Goal: Task Accomplishment & Management: Manage account settings

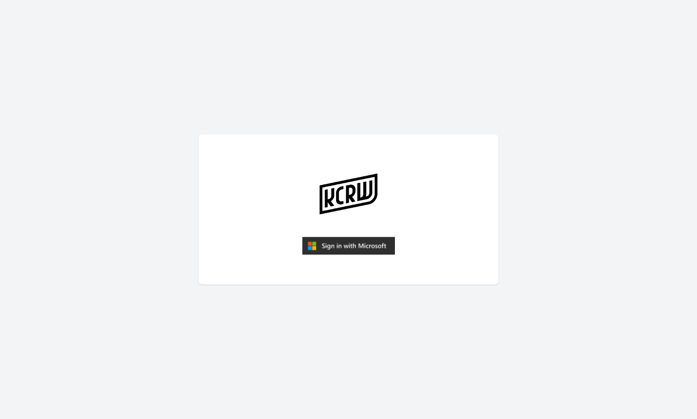
click at [346, 244] on img "submit" at bounding box center [348, 246] width 93 height 18
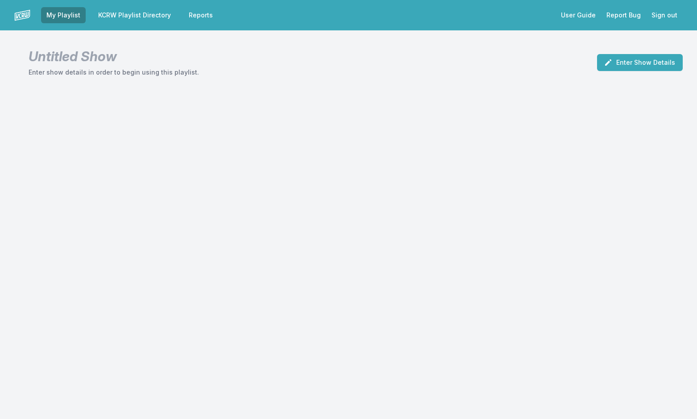
click at [154, 15] on link "KCRW Playlist Directory" at bounding box center [134, 15] width 83 height 16
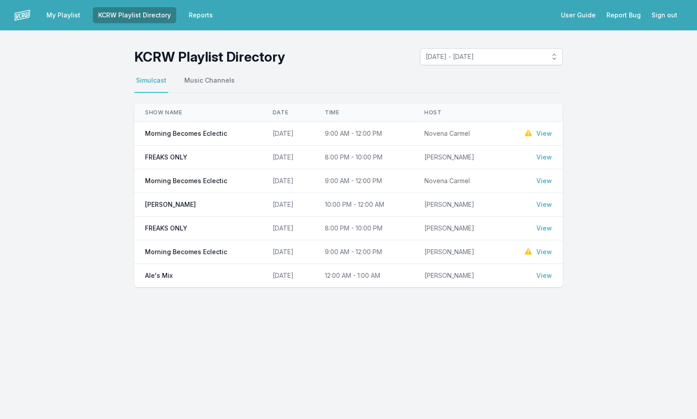
click at [542, 134] on link "View" at bounding box center [545, 133] width 16 height 9
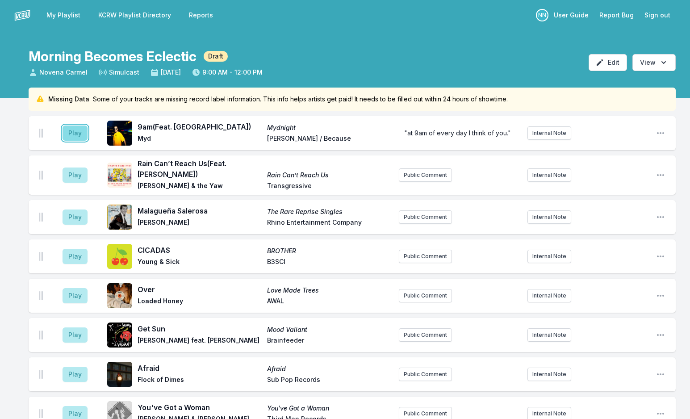
click at [75, 138] on button "Play" at bounding box center [75, 132] width 25 height 15
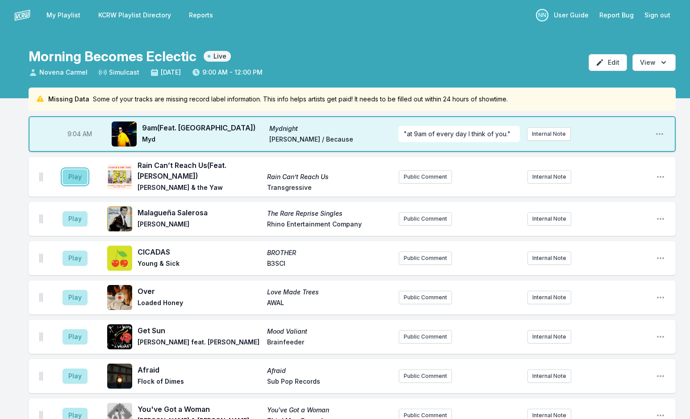
click at [76, 181] on button "Play" at bounding box center [75, 176] width 25 height 15
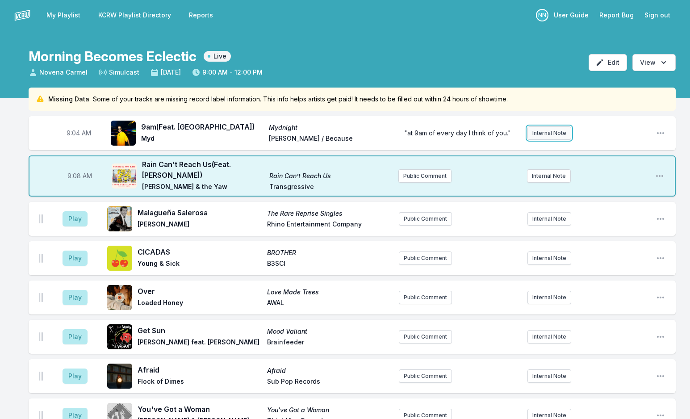
click at [558, 135] on button "Internal Note" at bounding box center [549, 132] width 44 height 13
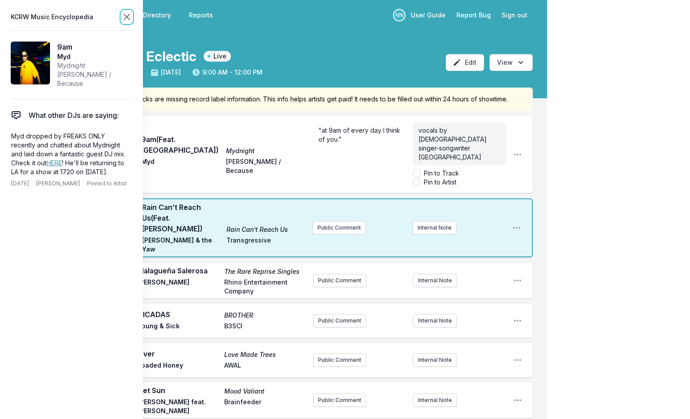
click at [124, 17] on icon at bounding box center [126, 17] width 11 height 11
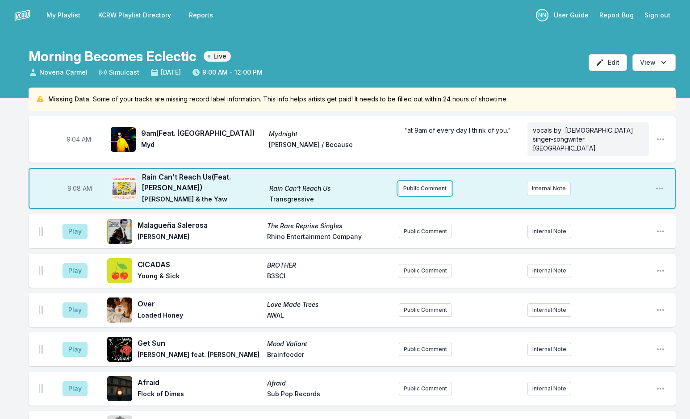
click at [428, 182] on button "Public Comment" at bounding box center [424, 188] width 53 height 13
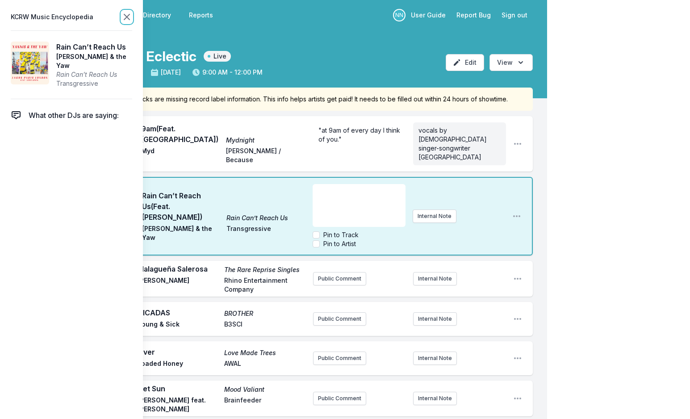
click at [130, 15] on icon at bounding box center [126, 17] width 11 height 11
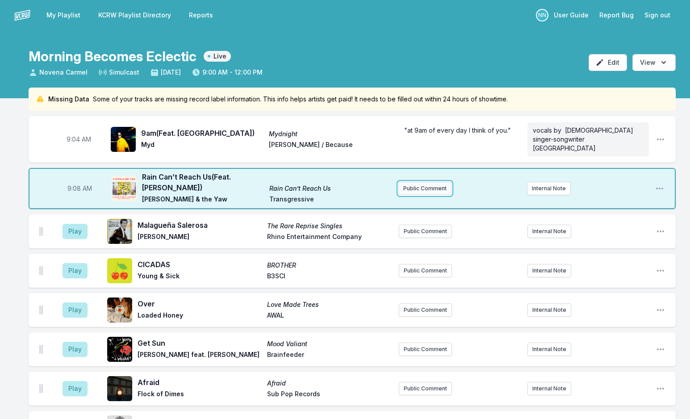
click at [443, 182] on button "Public Comment" at bounding box center [424, 188] width 53 height 13
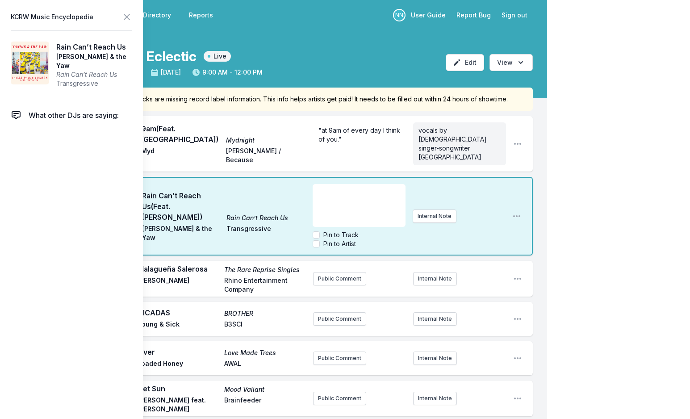
click at [360, 186] on div "﻿" at bounding box center [359, 205] width 92 height 43
drag, startPoint x: 338, startPoint y: 171, endPoint x: 279, endPoint y: 175, distance: 59.0
click at [279, 177] on div "9:08 AM Rain Can’t Reach Us (Feat. [PERSON_NAME]) Rain Can’t Reach Us [PERSON_N…" at bounding box center [281, 216] width 504 height 79
click at [317, 184] on div "In [DATE], Foals frontman [PERSON_NAME] was offered the opportunity of a lifeti…" at bounding box center [359, 205] width 92 height 43
drag, startPoint x: 338, startPoint y: 174, endPoint x: 296, endPoint y: 174, distance: 42.0
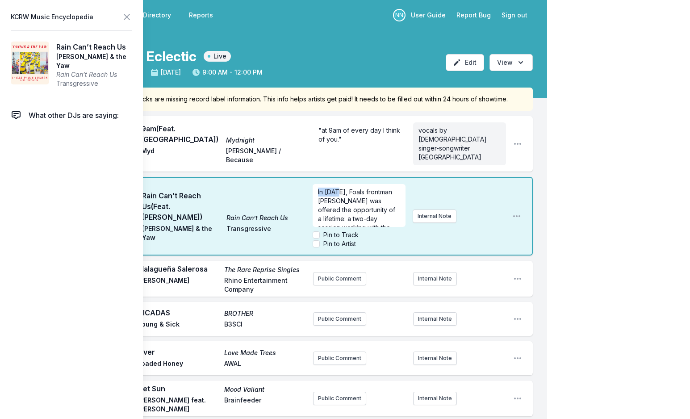
click at [296, 177] on div "9:08 AM Rain Can’t Reach Us (Feat. [PERSON_NAME]) Rain Can’t Reach Us [PERSON_N…" at bounding box center [281, 216] width 504 height 79
click at [354, 198] on span "Project was a result of Foals frontman [PERSON_NAME] doing a two-day session wo…" at bounding box center [359, 236] width 83 height 106
click at [124, 15] on icon at bounding box center [126, 17] width 11 height 11
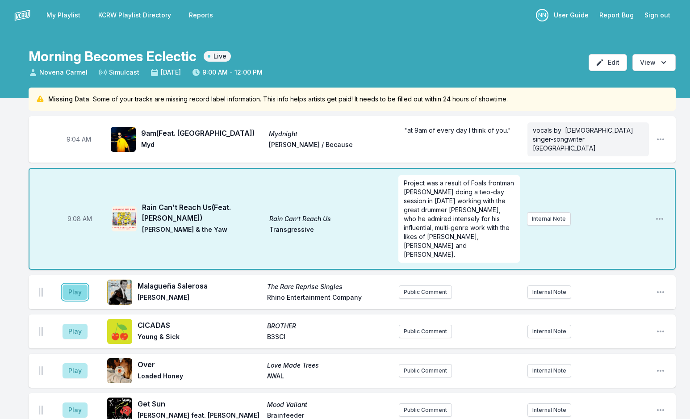
click at [74, 284] on button "Play" at bounding box center [75, 291] width 25 height 15
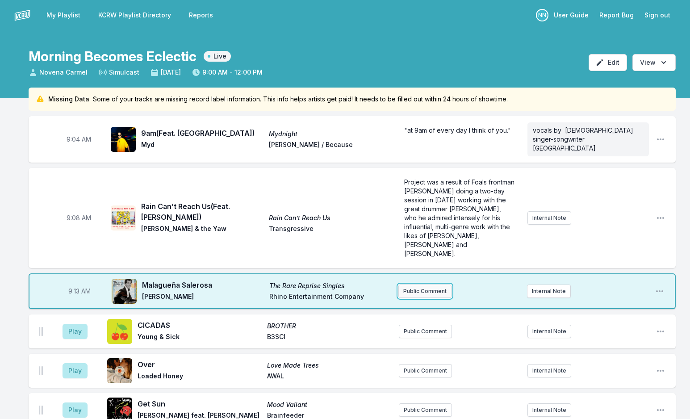
click at [425, 284] on button "Public Comment" at bounding box center [424, 290] width 53 height 13
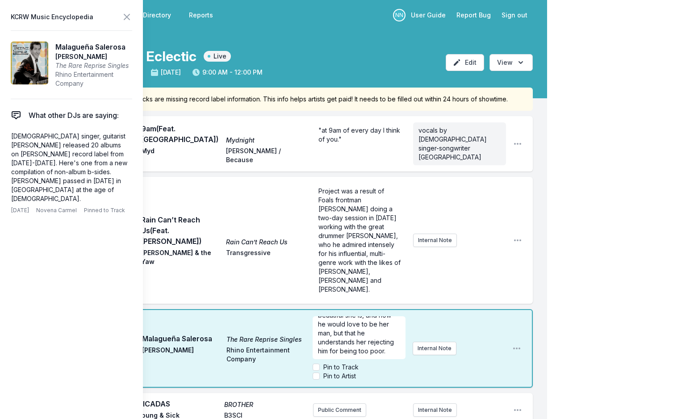
scroll to position [0, 0]
click at [125, 15] on icon at bounding box center [126, 16] width 5 height 5
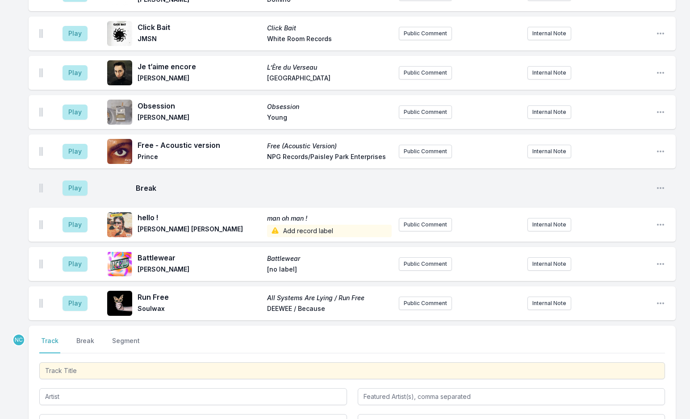
scroll to position [3141, 0]
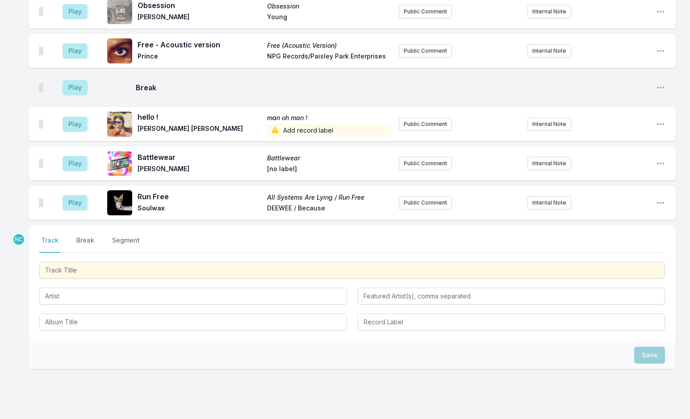
click at [87, 236] on button "Break" at bounding box center [85, 244] width 21 height 17
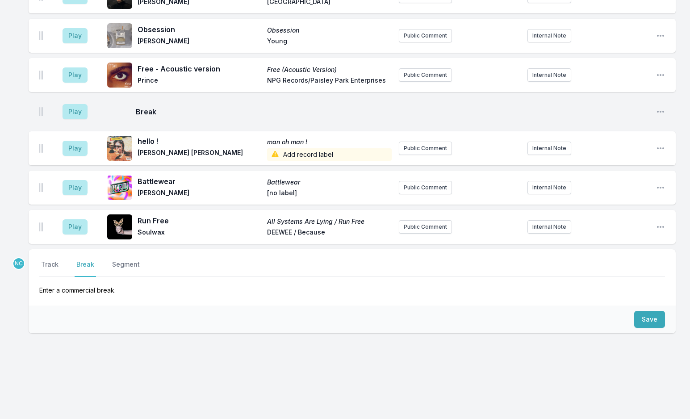
scroll to position [3081, 0]
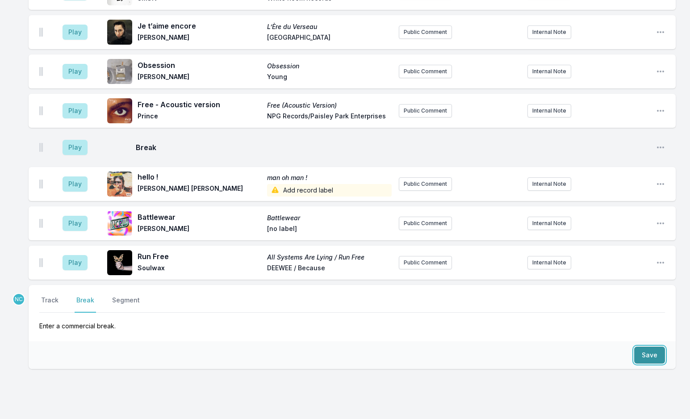
click at [642, 346] on button "Save" at bounding box center [649, 354] width 31 height 17
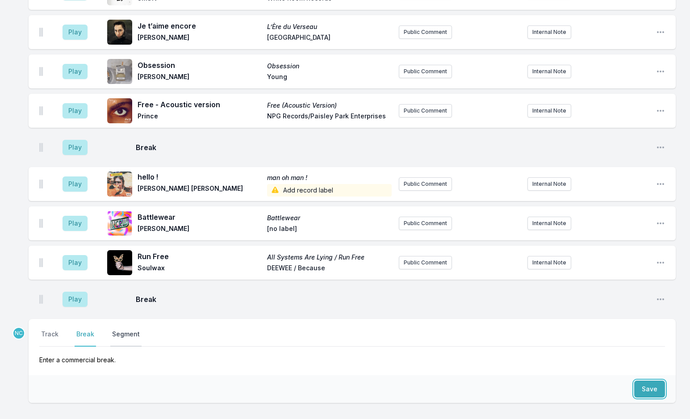
scroll to position [3115, 0]
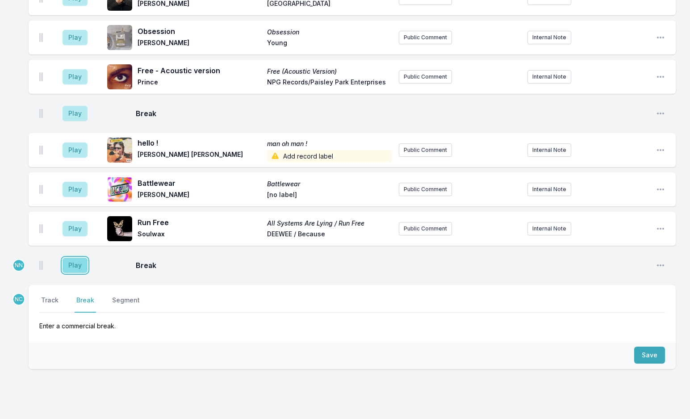
click at [77, 258] on button "Play" at bounding box center [75, 265] width 25 height 15
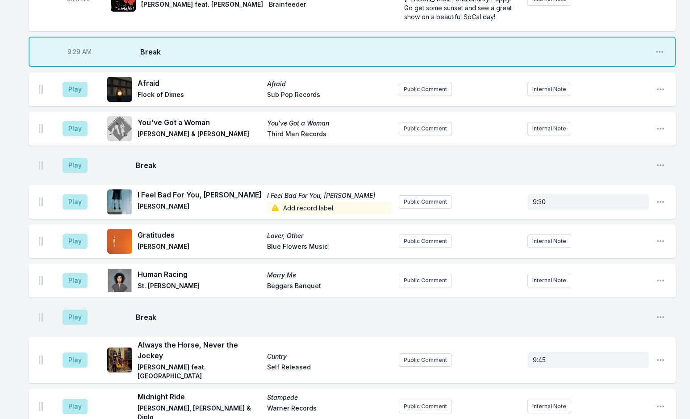
scroll to position [303, 0]
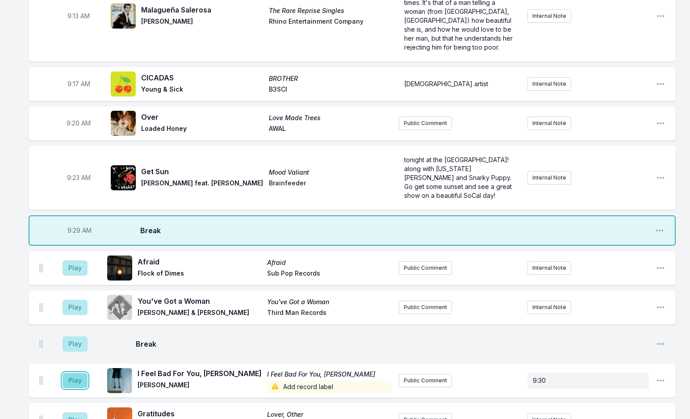
click at [77, 373] on button "Play" at bounding box center [75, 380] width 25 height 15
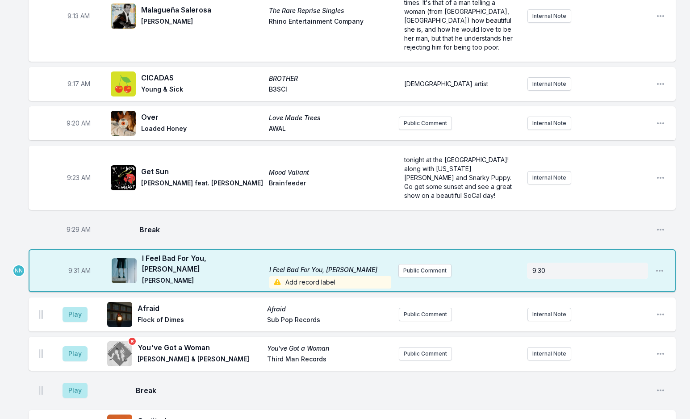
scroll to position [258, 0]
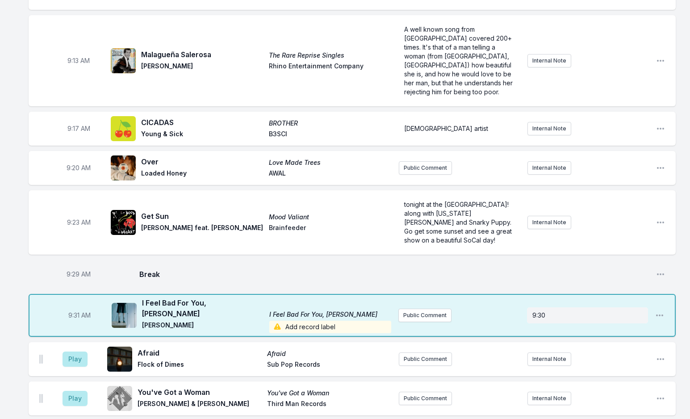
click at [300, 321] on span "Add record label" at bounding box center [330, 327] width 122 height 13
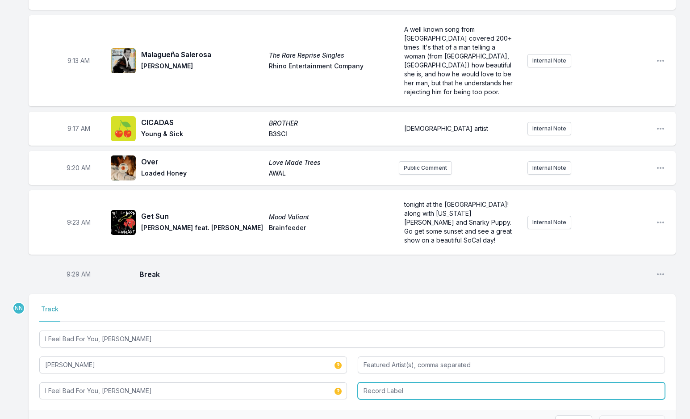
click at [384, 382] on input "Record Label" at bounding box center [512, 390] width 308 height 17
type input "Universal Music Operations"
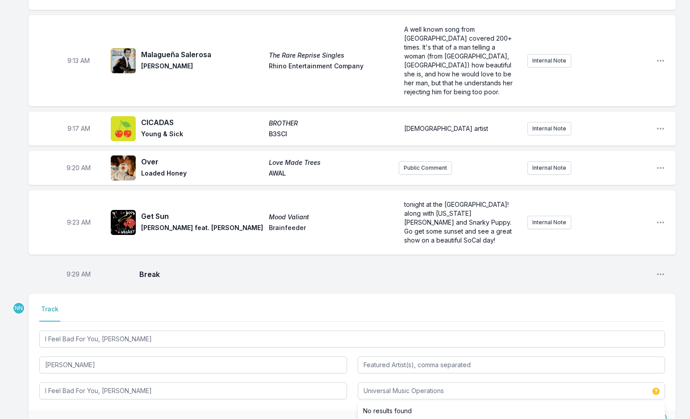
click at [624, 415] on button "Save & Override" at bounding box center [632, 423] width 66 height 17
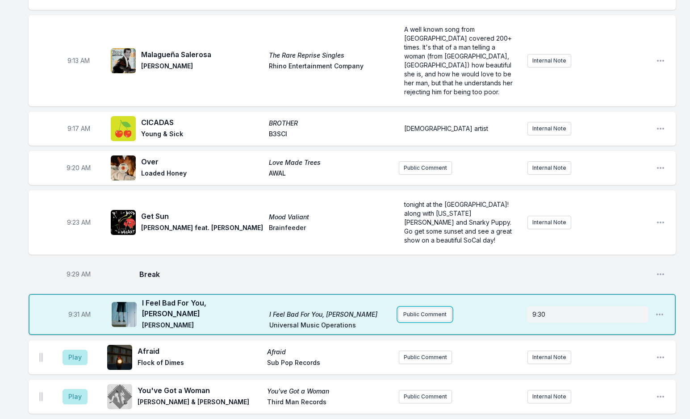
click at [440, 308] on button "Public Comment" at bounding box center [424, 314] width 53 height 13
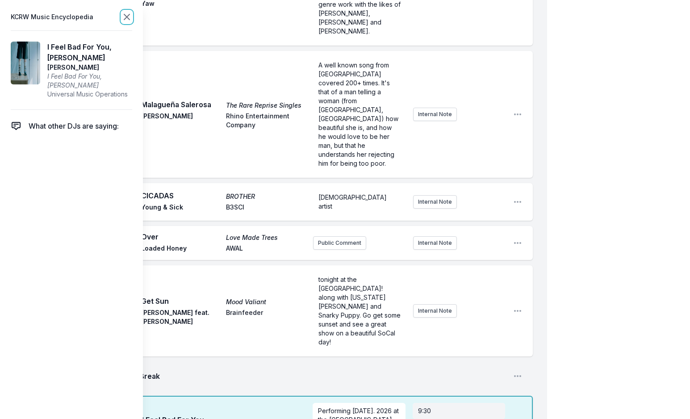
click at [127, 15] on icon at bounding box center [126, 17] width 11 height 11
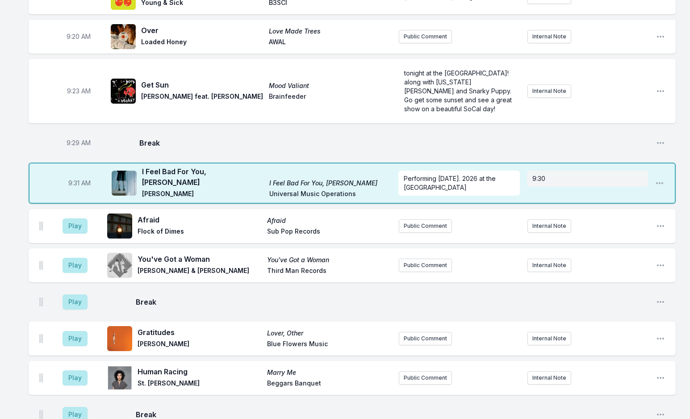
scroll to position [392, 0]
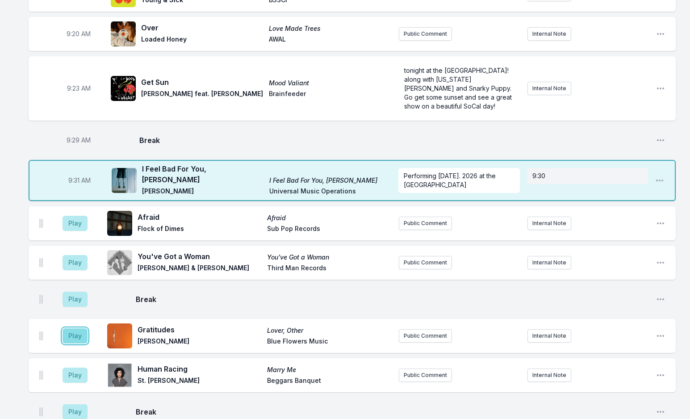
click at [72, 328] on button "Play" at bounding box center [75, 335] width 25 height 15
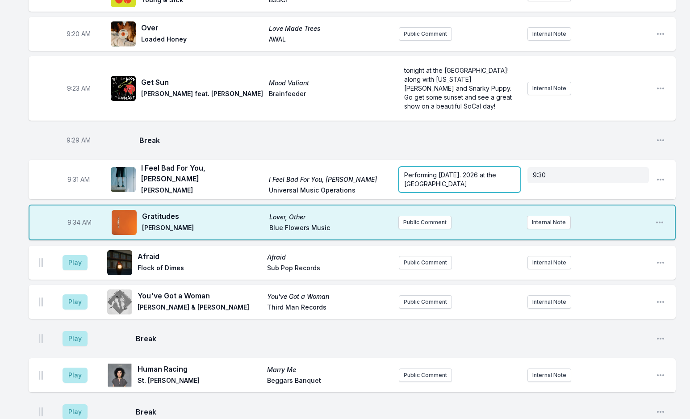
click at [441, 171] on p "Performing [DATE]. 2026 at the [GEOGRAPHIC_DATA]" at bounding box center [459, 180] width 111 height 18
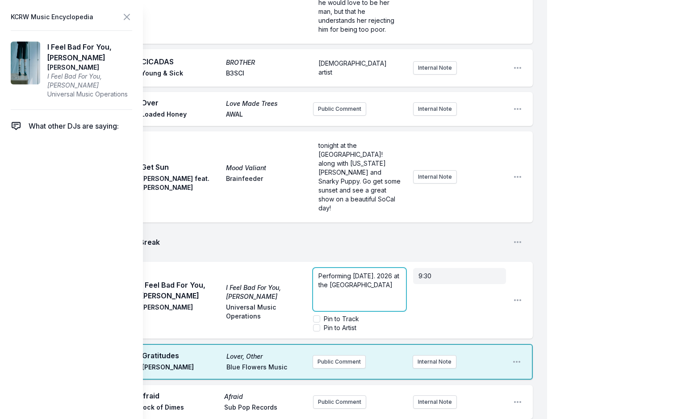
click at [375, 271] on p "Performing [DATE]. 2026 at the [GEOGRAPHIC_DATA]" at bounding box center [359, 280] width 82 height 18
click at [316, 268] on div "[DEMOGRAPHIC_DATA] singer-songwriter and YouTuber [PERSON_NAME] “[PERSON_NAME]”…" at bounding box center [359, 289] width 93 height 43
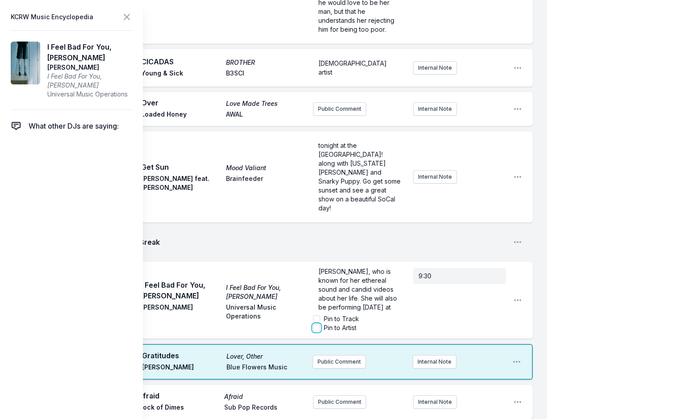
click at [316, 324] on input "Pin to Artist" at bounding box center [316, 327] width 7 height 7
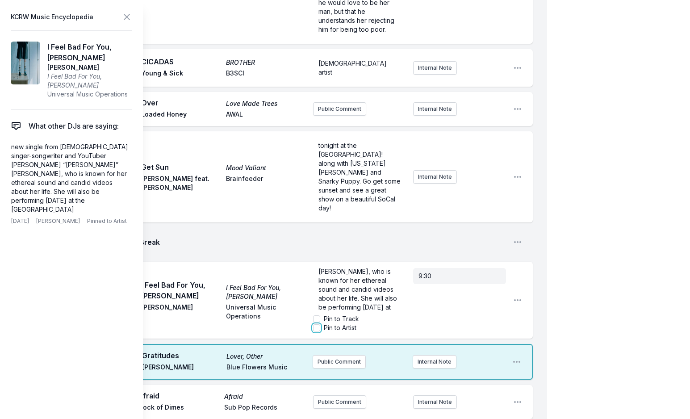
checkbox input "true"
click at [129, 14] on icon at bounding box center [126, 17] width 11 height 11
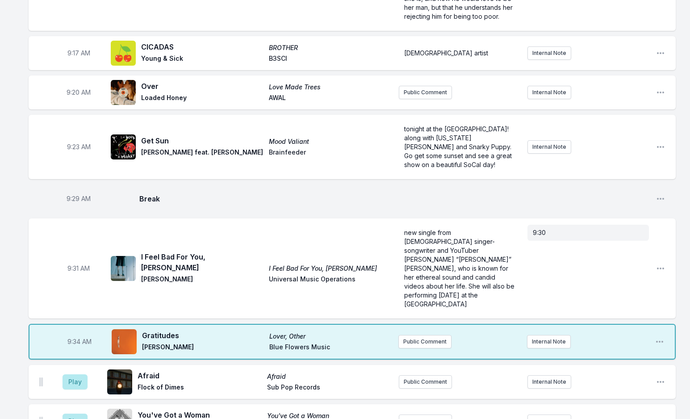
scroll to position [303, 0]
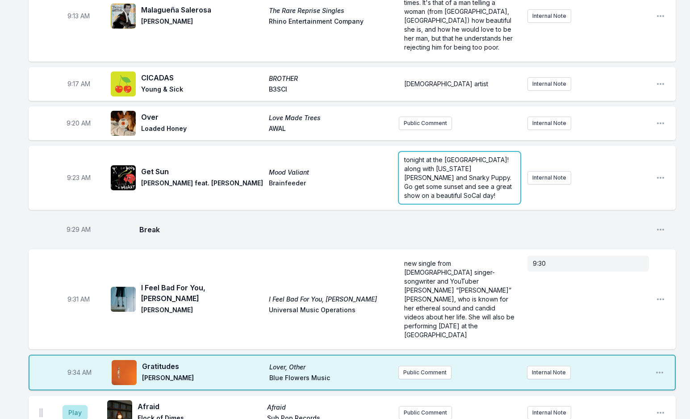
click at [452, 157] on span "tonight at the [GEOGRAPHIC_DATA]! along with [US_STATE][PERSON_NAME] and Snarky…" at bounding box center [458, 177] width 109 height 43
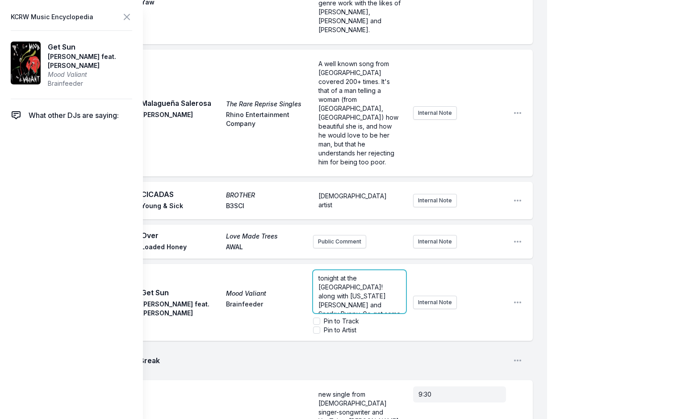
scroll to position [169, 0]
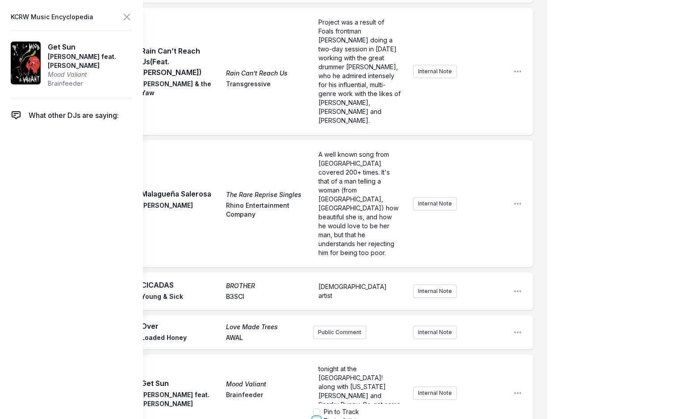
click at [318, 417] on input "Pin to Artist" at bounding box center [316, 420] width 7 height 7
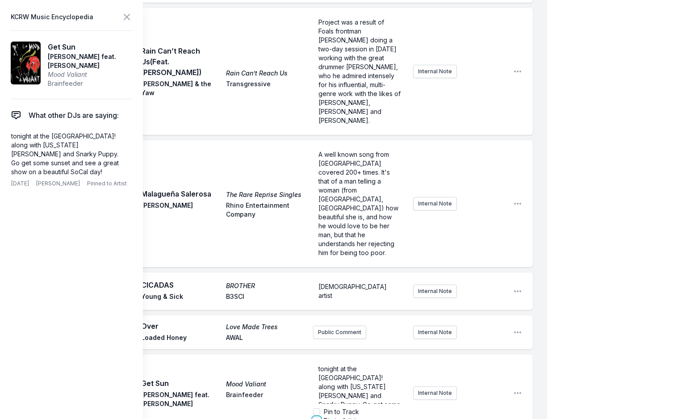
checkbox input "true"
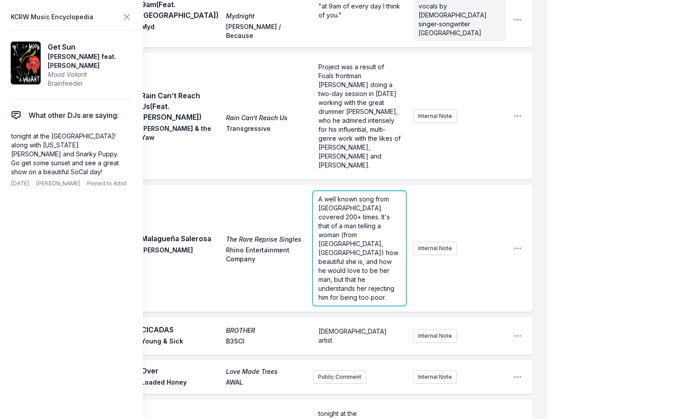
click at [356, 237] on ul "9:04 AM 9am (Feat. [GEOGRAPHIC_DATA]) Mydnight Myd [PERSON_NAME] / Because "at …" at bounding box center [281, 333] width 504 height 682
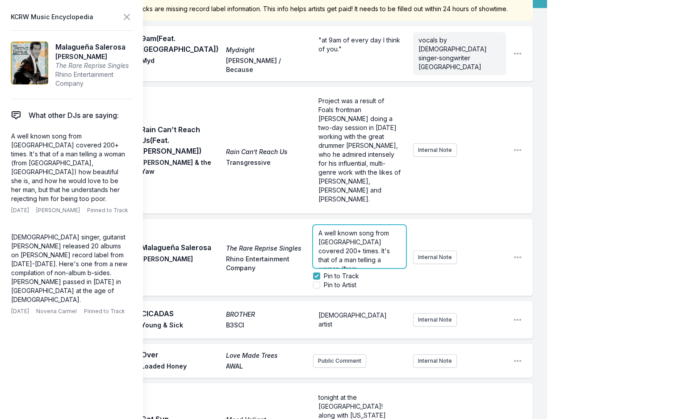
scroll to position [35, 0]
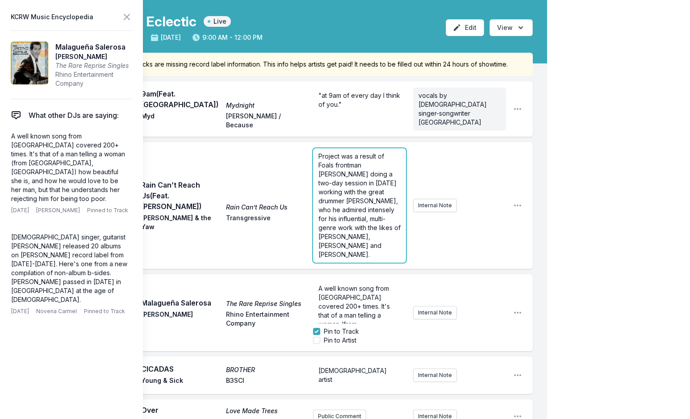
click at [351, 211] on form "Project was a result of Foals frontman [PERSON_NAME] doing a two-day session in…" at bounding box center [359, 205] width 93 height 114
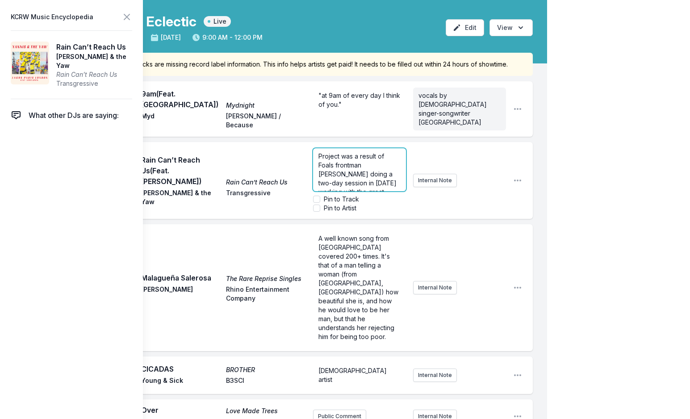
scroll to position [0, 0]
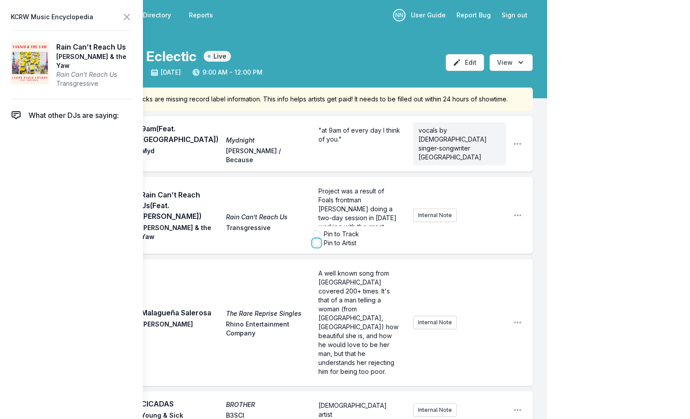
click at [316, 239] on input "Pin to Artist" at bounding box center [316, 242] width 7 height 7
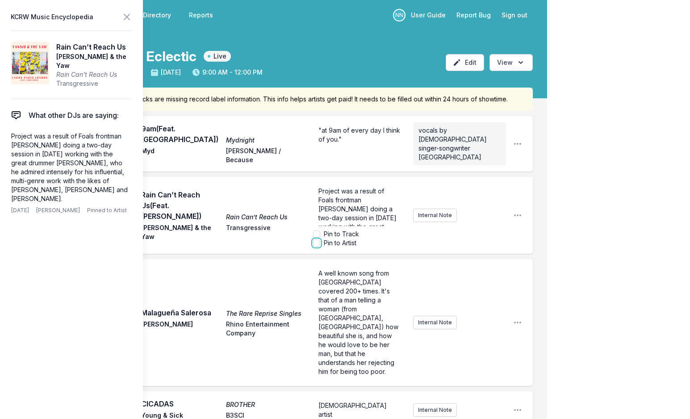
checkbox input "true"
click at [360, 142] on p ""at 9am of every day I think of you."" at bounding box center [359, 135] width 82 height 18
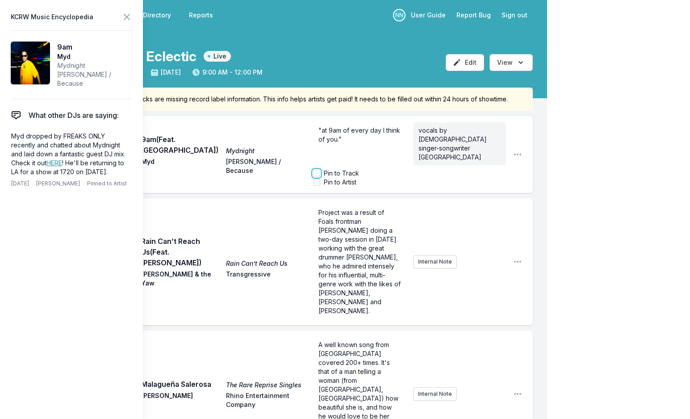
click at [315, 173] on input "Pin to Track" at bounding box center [316, 173] width 7 height 7
checkbox input "true"
click at [122, 15] on icon at bounding box center [126, 17] width 11 height 11
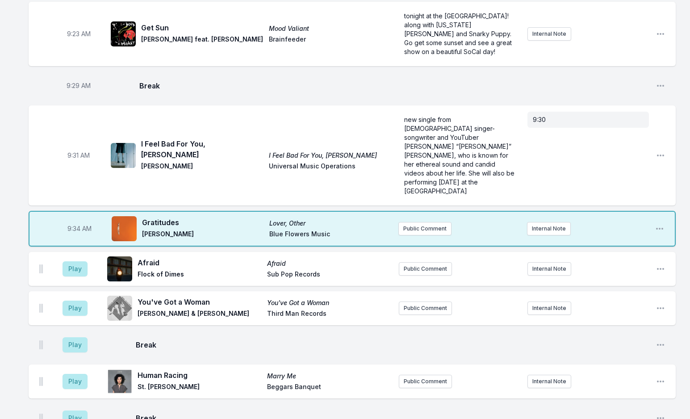
scroll to position [580, 0]
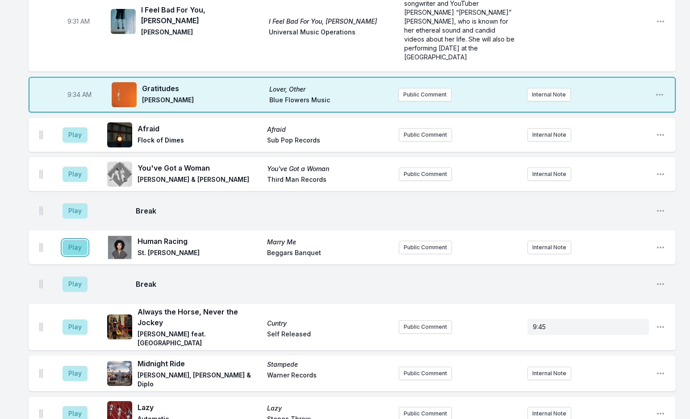
click at [74, 240] on button "Play" at bounding box center [75, 247] width 25 height 15
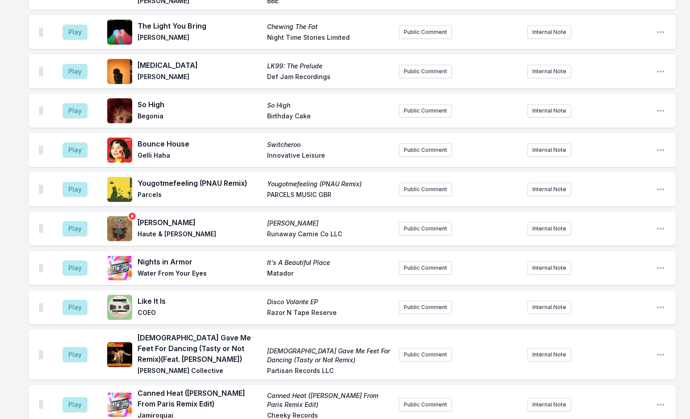
scroll to position [1830, 0]
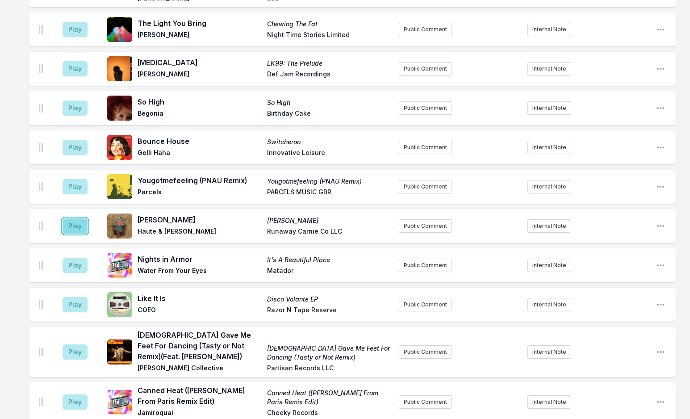
click at [77, 218] on button "Play" at bounding box center [75, 225] width 25 height 15
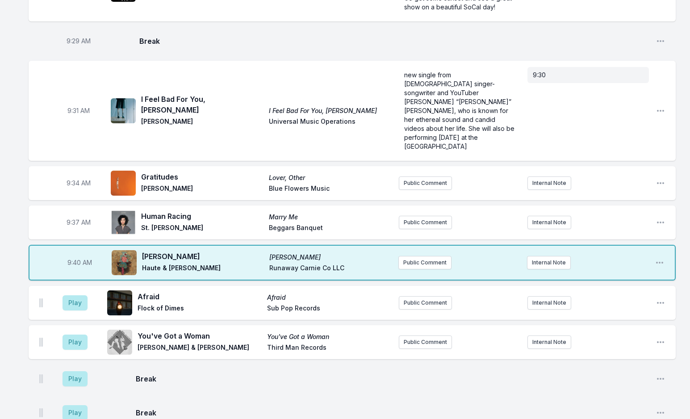
scroll to position [446, 0]
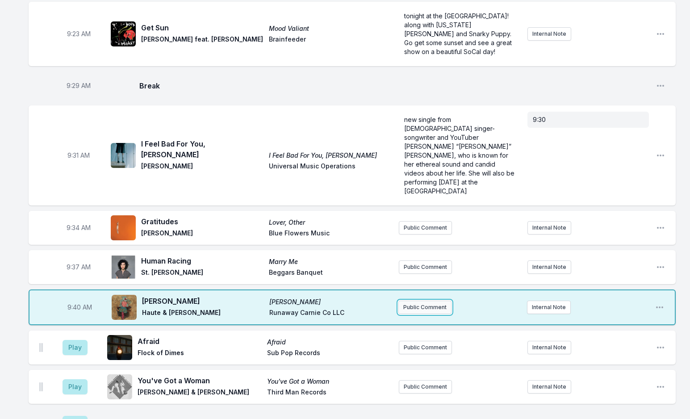
click at [421, 300] on button "Public Comment" at bounding box center [424, 306] width 53 height 13
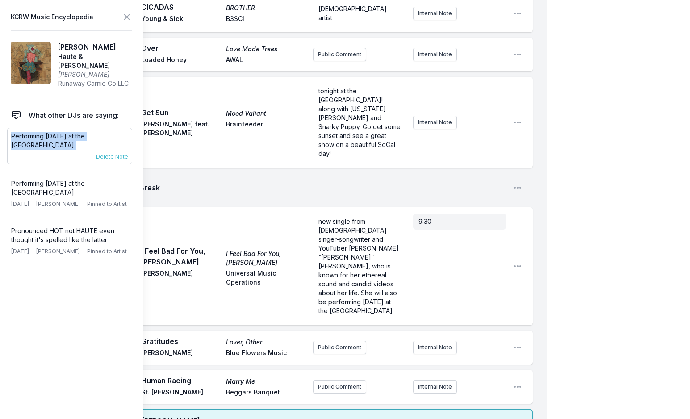
drag, startPoint x: 12, startPoint y: 133, endPoint x: 52, endPoint y: 147, distance: 42.2
click at [52, 147] on div "Performing [DATE] at the Troubadour [DATE] [PERSON_NAME] Pinned to Artist Delet…" at bounding box center [69, 146] width 125 height 37
copy div "Performing [DATE] at the Troubadour [DATE] [PERSON_NAME] Pinned to Artist"
click at [339, 418] on button "Public Comment" at bounding box center [339, 426] width 53 height 13
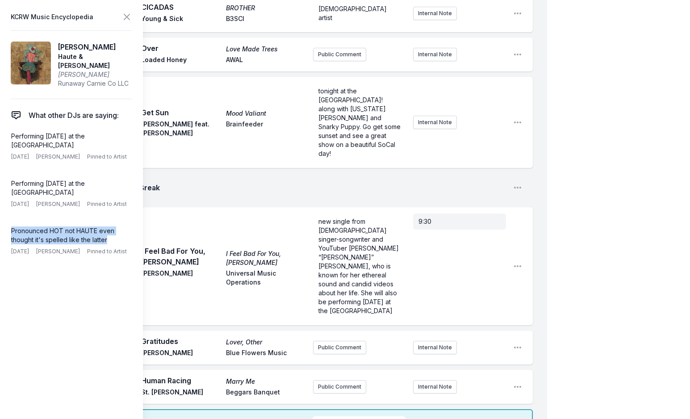
drag, startPoint x: 11, startPoint y: 232, endPoint x: 138, endPoint y: 242, distance: 127.1
click at [138, 242] on aside "KCRW Music Encyclopedia [PERSON_NAME] & [PERSON_NAME] [PERSON_NAME] Co LLC What…" at bounding box center [71, 209] width 143 height 419
click at [129, 13] on icon at bounding box center [126, 17] width 11 height 11
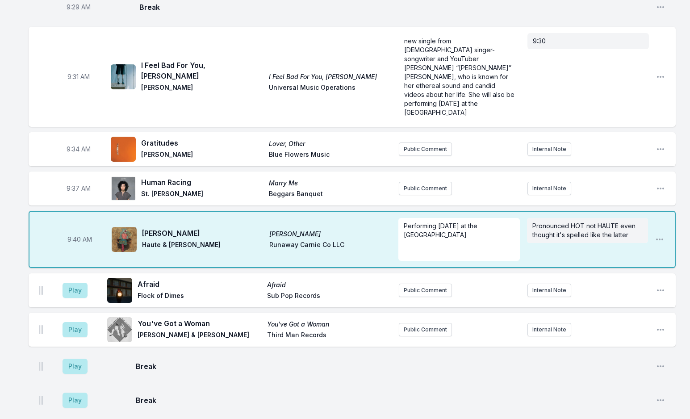
scroll to position [536, 0]
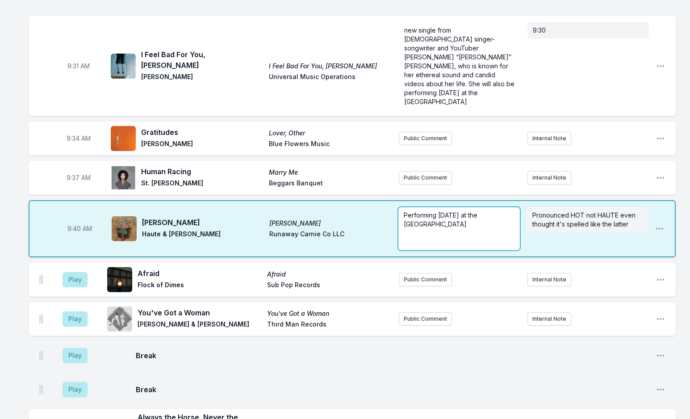
click at [403, 207] on div "Performing [DATE] at the Troubadour ﻿ ﻿" at bounding box center [458, 228] width 121 height 43
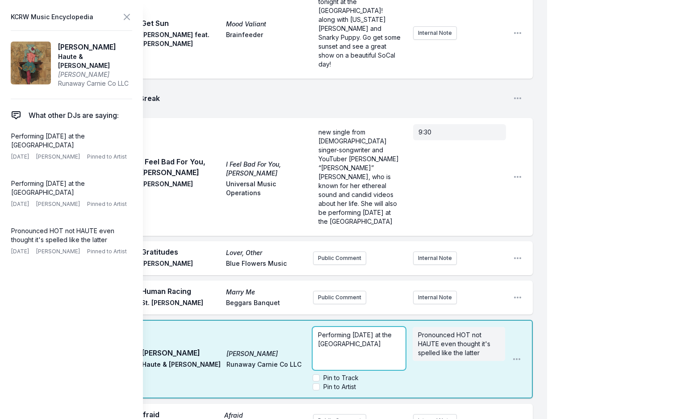
click at [353, 331] on span "Performing [DATE] at the [GEOGRAPHIC_DATA]" at bounding box center [355, 339] width 75 height 17
click at [129, 15] on icon at bounding box center [126, 16] width 5 height 5
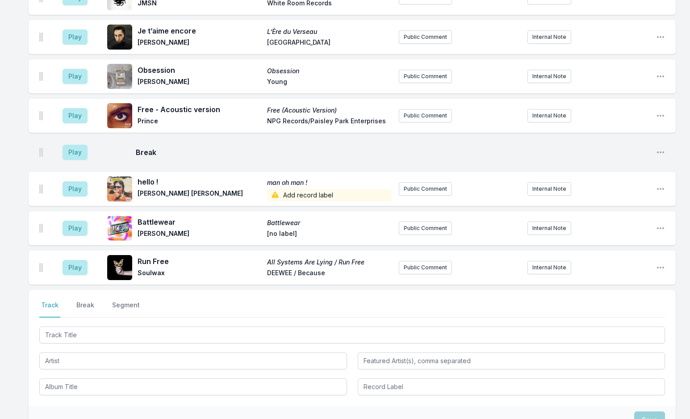
scroll to position [3359, 0]
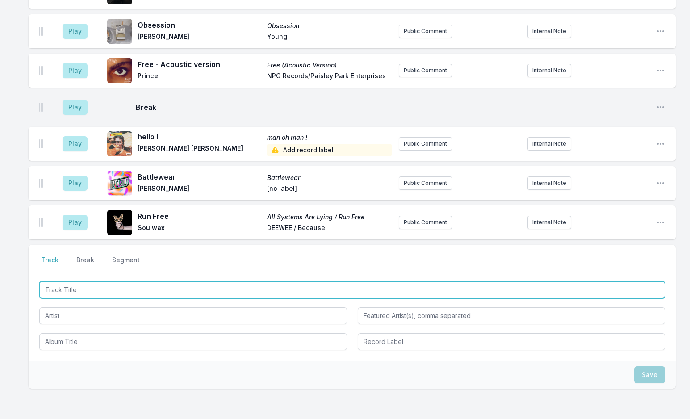
click at [129, 281] on input "Track Title" at bounding box center [351, 289] width 625 height 17
type input "Good Hair Day"
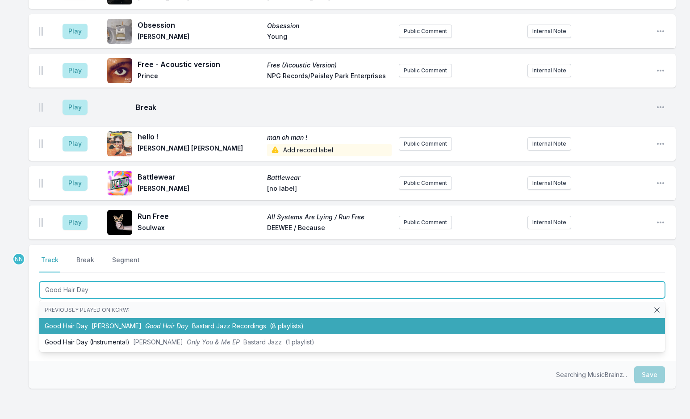
click at [106, 322] on span "[PERSON_NAME]" at bounding box center [117, 326] width 50 height 8
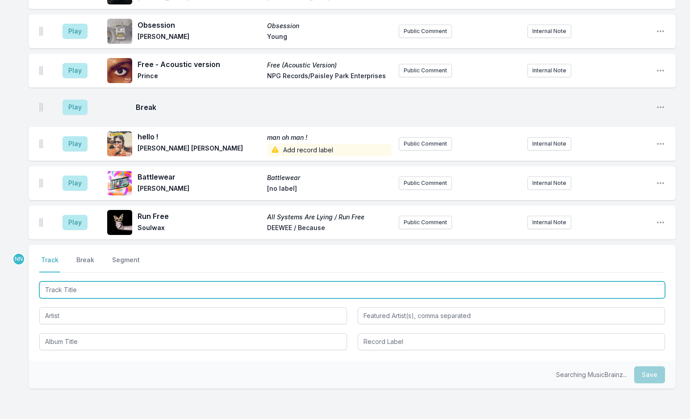
scroll to position [3398, 0]
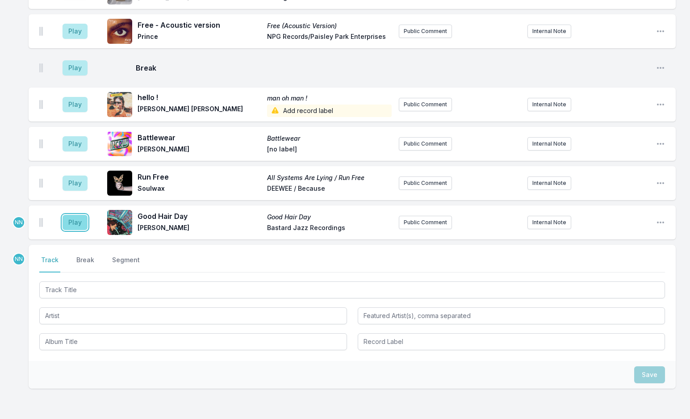
click at [75, 215] on button "Play" at bounding box center [75, 222] width 25 height 15
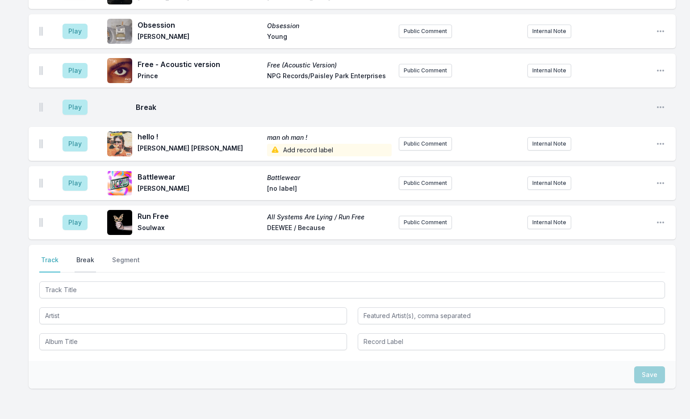
click at [85, 255] on button "Break" at bounding box center [85, 263] width 21 height 17
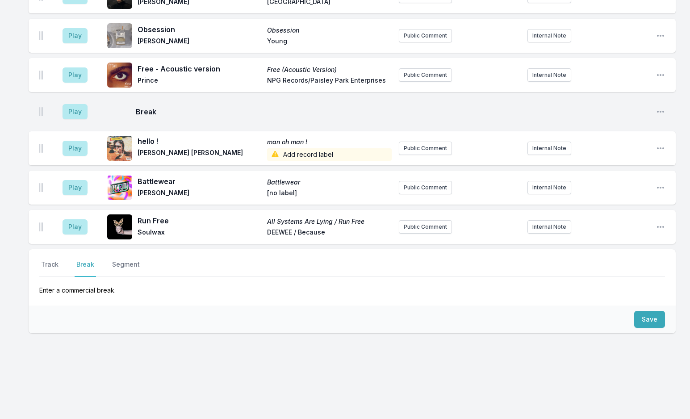
scroll to position [3339, 0]
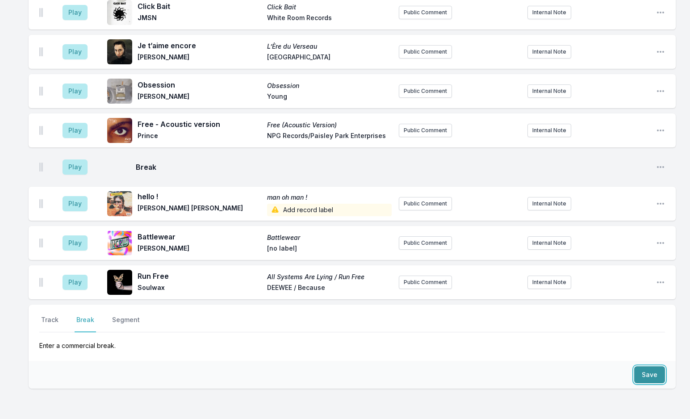
click at [640, 366] on button "Save" at bounding box center [649, 374] width 31 height 17
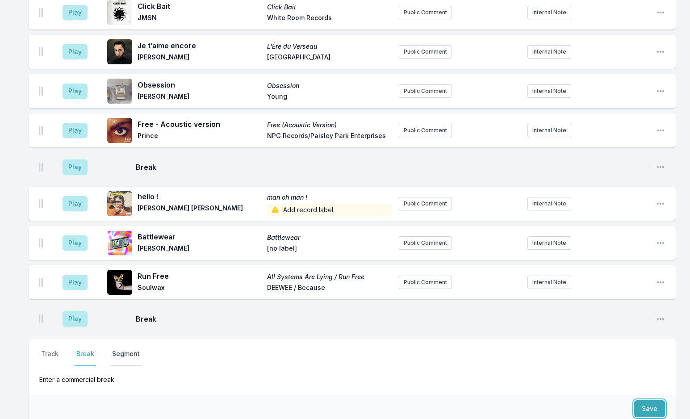
scroll to position [3373, 0]
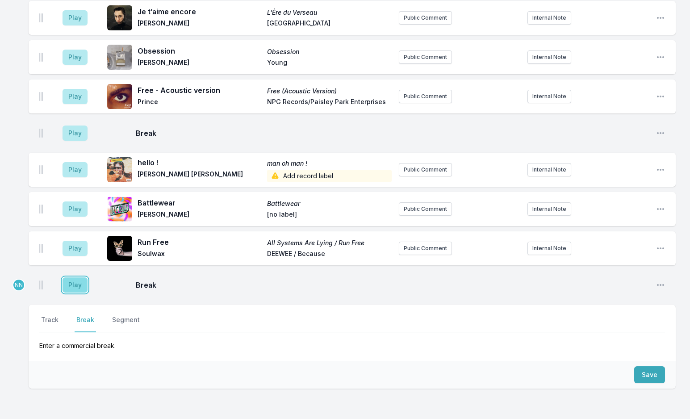
click at [77, 277] on button "Play" at bounding box center [75, 284] width 25 height 15
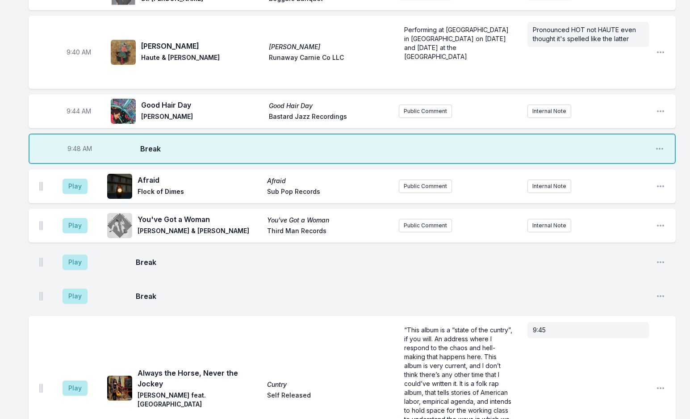
scroll to position [828, 0]
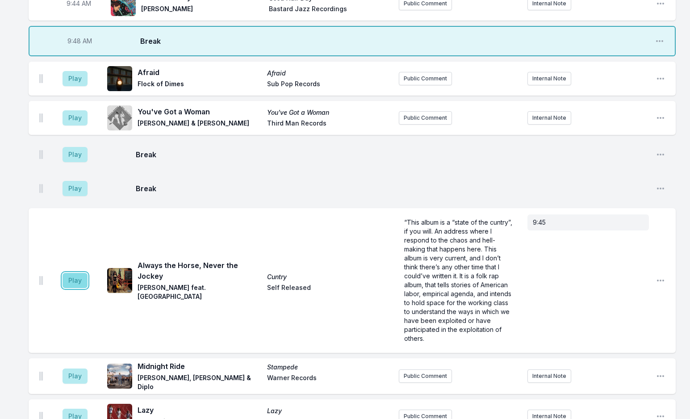
click at [69, 273] on button "Play" at bounding box center [75, 280] width 25 height 15
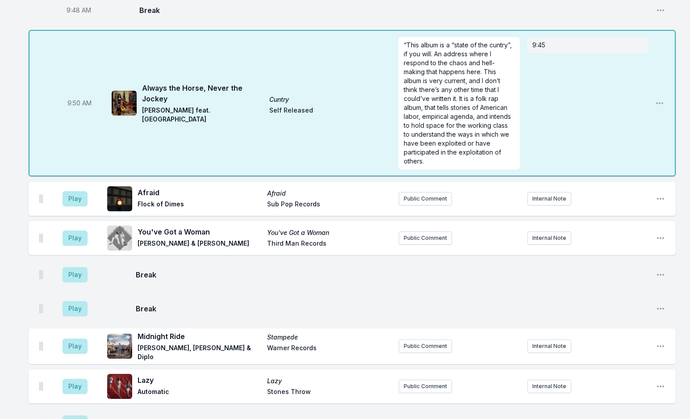
scroll to position [871, 0]
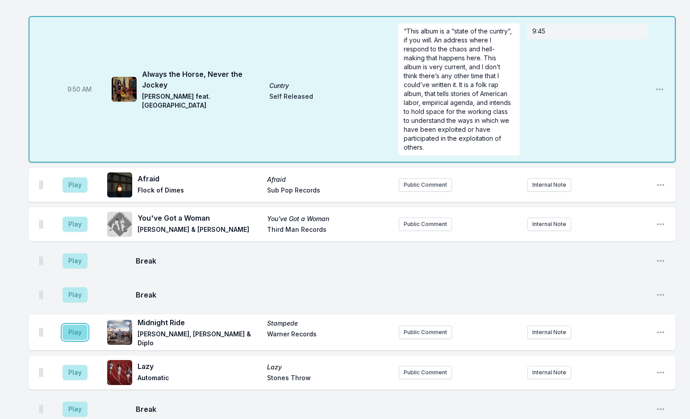
click at [76, 325] on button "Play" at bounding box center [75, 332] width 25 height 15
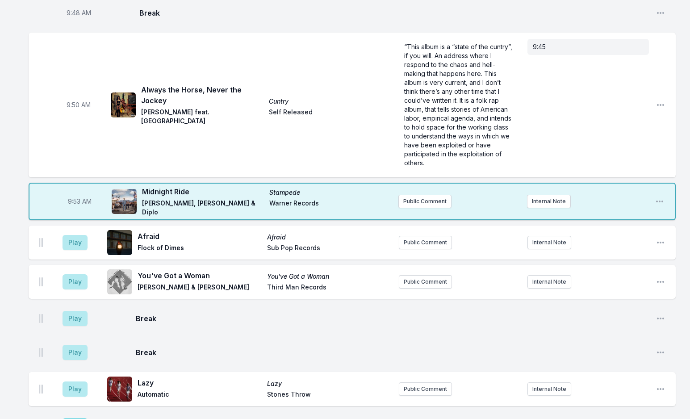
scroll to position [871, 0]
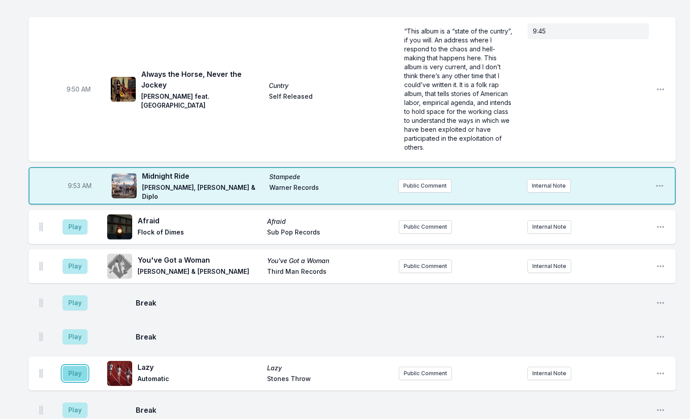
click at [72, 366] on button "Play" at bounding box center [75, 373] width 25 height 15
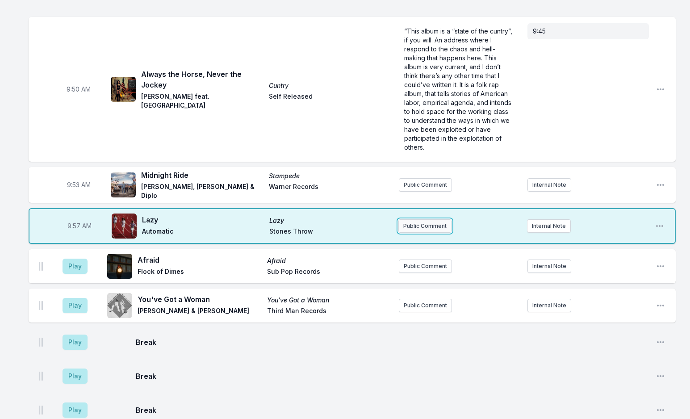
click at [413, 219] on button "Public Comment" at bounding box center [424, 225] width 53 height 13
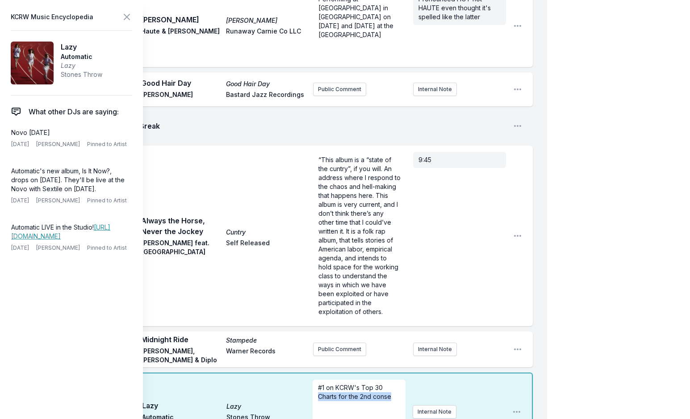
scroll to position [881, 0]
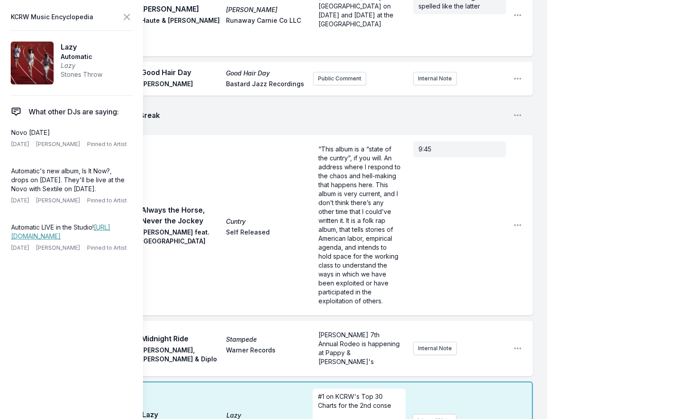
click at [377, 392] on p "#1 on KCRW's Top 30 Charts for the 2nd conse" at bounding box center [359, 401] width 82 height 18
click at [376, 392] on span "#1 on KCRW's Top 30 Charts for the 2nd conse" at bounding box center [354, 400] width 73 height 17
click at [375, 392] on span "#1 on KCRW's Top 30 Charts for the 2nd conse" at bounding box center [354, 400] width 73 height 17
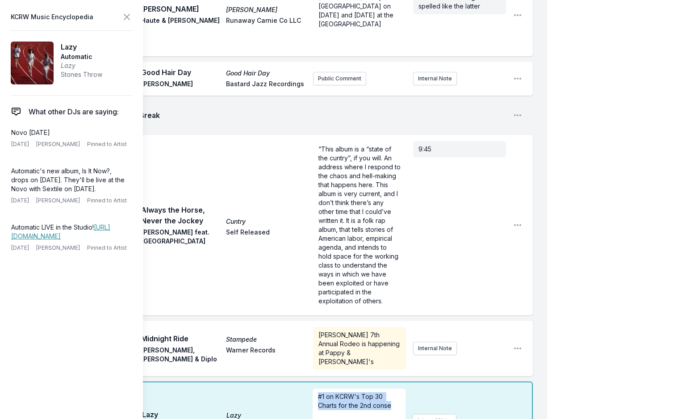
drag, startPoint x: 401, startPoint y: 304, endPoint x: 299, endPoint y: 279, distance: 105.5
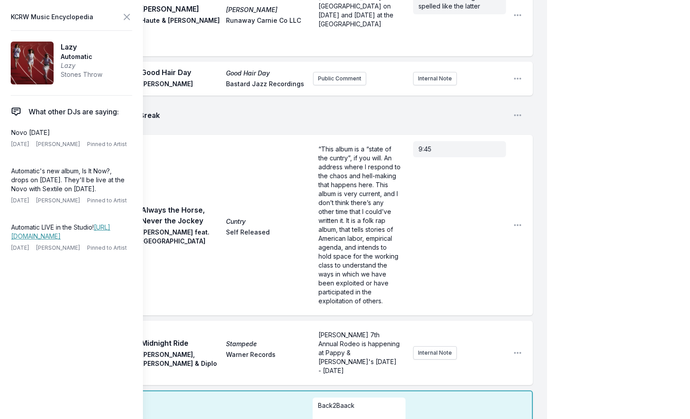
scroll to position [890, 0]
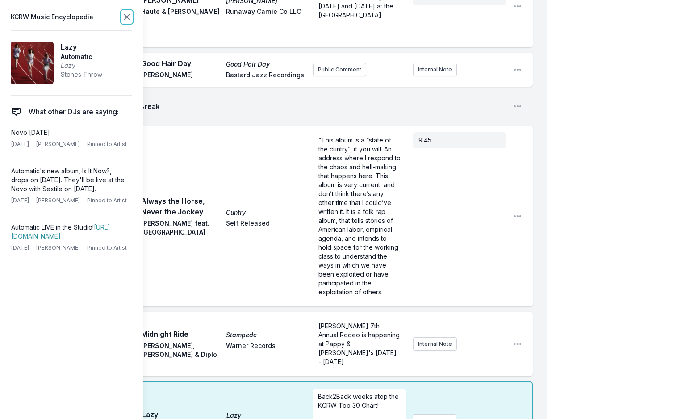
click at [126, 17] on icon at bounding box center [126, 16] width 5 height 5
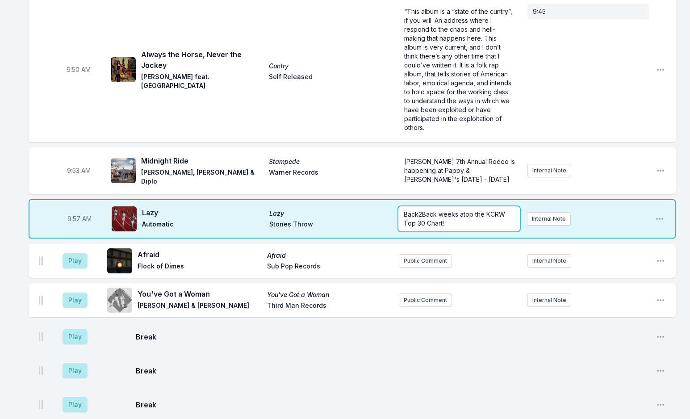
click at [462, 210] on p "Back2Back weeks atop the KCRW Top 30 Chart!" at bounding box center [459, 219] width 110 height 18
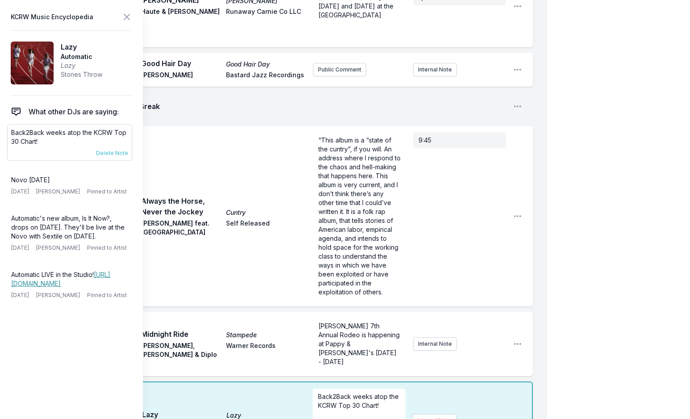
checkbox input "true"
click at [127, 15] on icon at bounding box center [126, 17] width 11 height 11
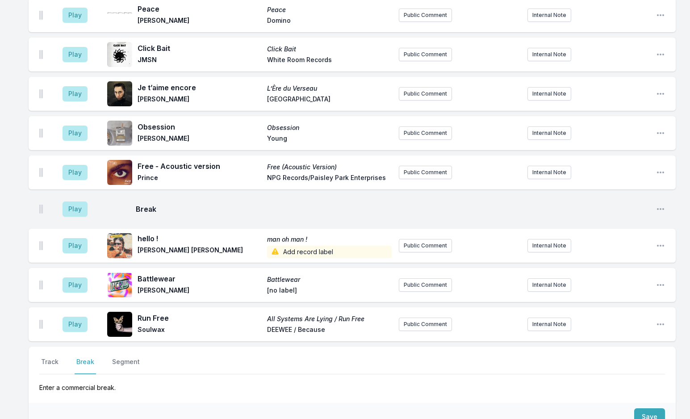
scroll to position [3389, 0]
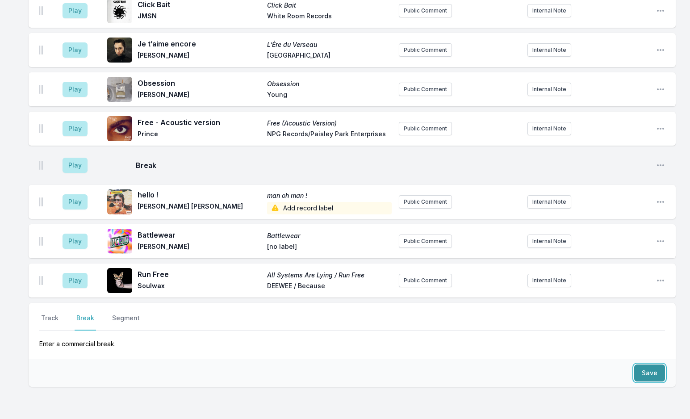
click at [646, 364] on button "Save" at bounding box center [649, 372] width 31 height 17
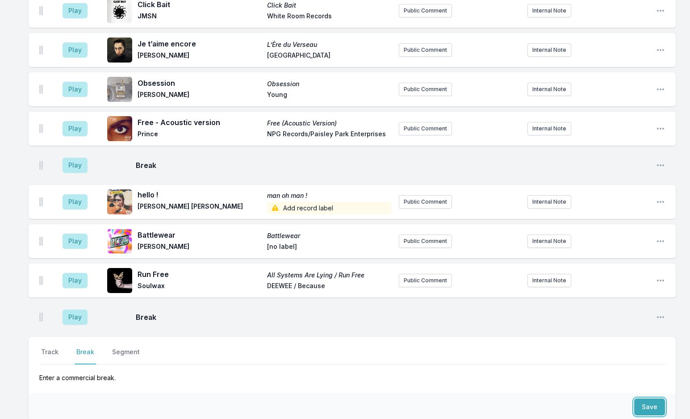
scroll to position [3423, 0]
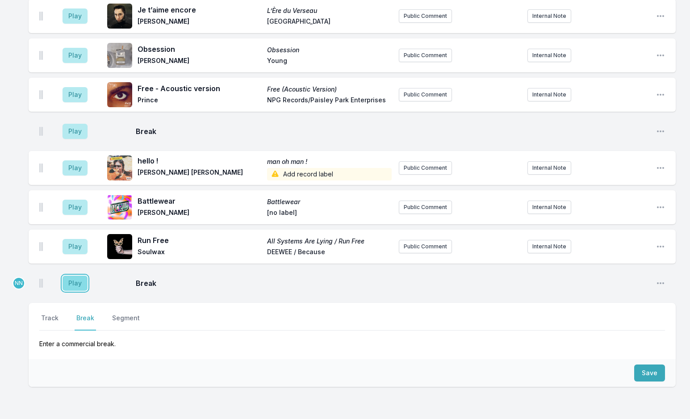
click at [79, 275] on button "Play" at bounding box center [75, 282] width 25 height 15
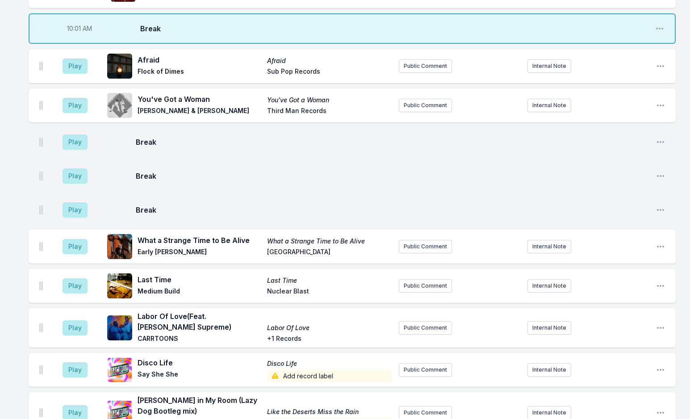
scroll to position [1101, 0]
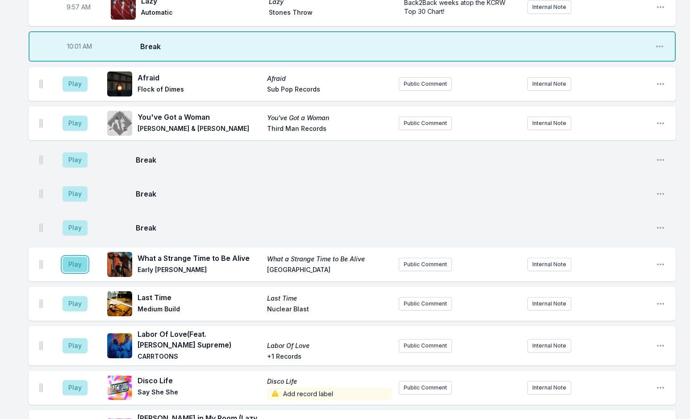
click at [76, 257] on button "Play" at bounding box center [75, 264] width 25 height 15
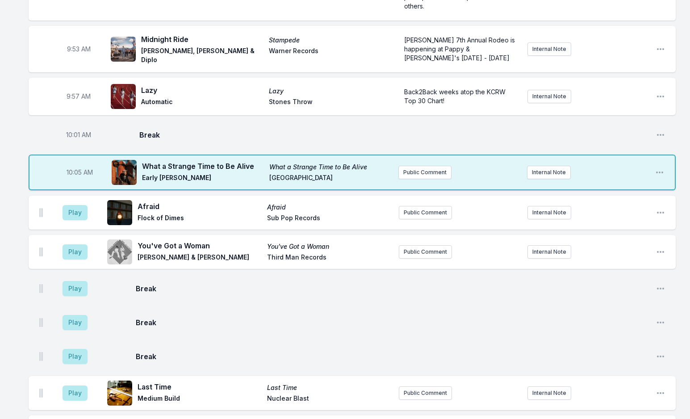
scroll to position [1100, 0]
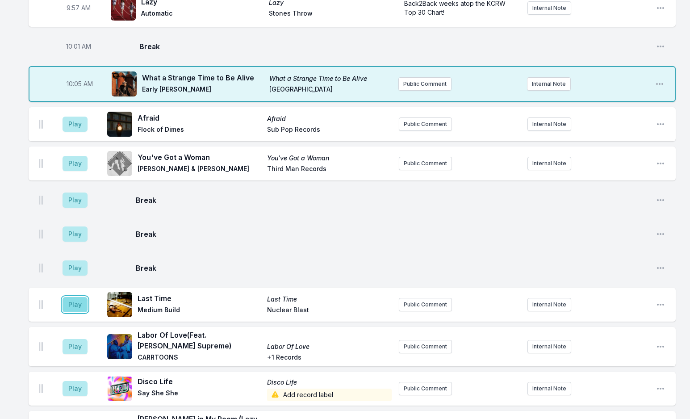
click at [70, 297] on button "Play" at bounding box center [75, 304] width 25 height 15
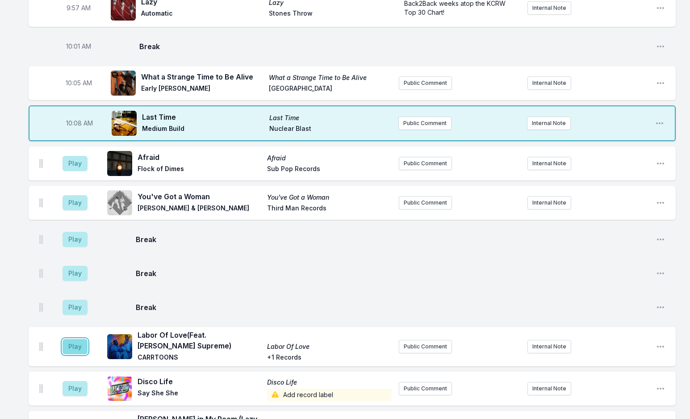
click at [76, 339] on button "Play" at bounding box center [75, 346] width 25 height 15
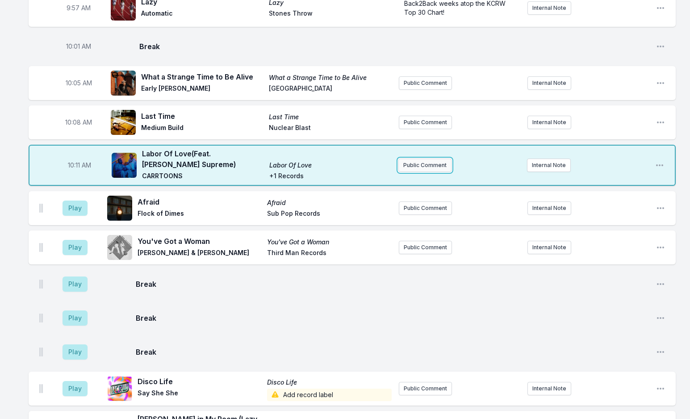
click at [420, 158] on button "Public Comment" at bounding box center [424, 164] width 53 height 13
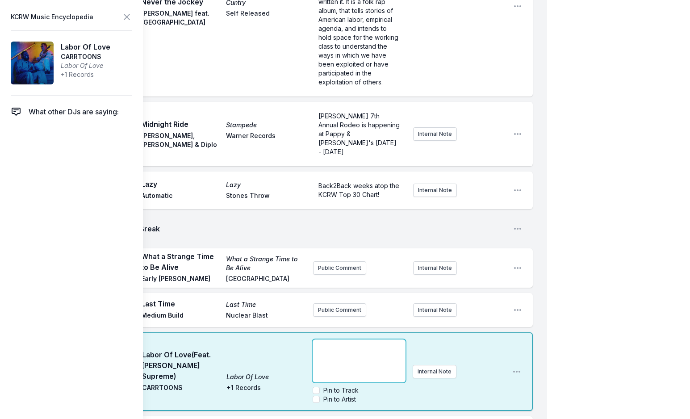
click at [338, 343] on p "﻿" at bounding box center [359, 347] width 82 height 9
click at [323, 303] on button "Public Comment" at bounding box center [339, 309] width 53 height 13
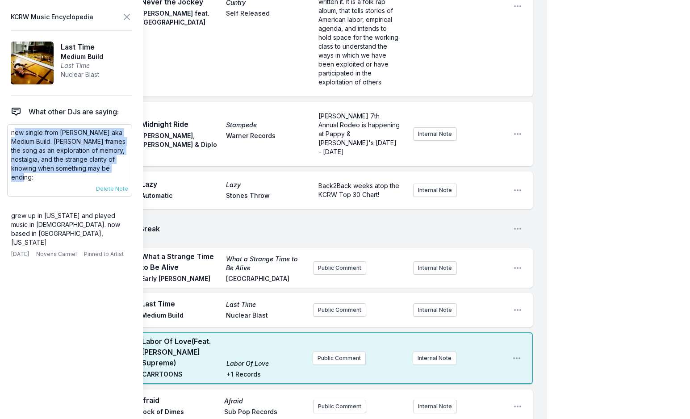
drag, startPoint x: 13, startPoint y: 134, endPoint x: 47, endPoint y: 180, distance: 56.5
click at [47, 180] on p "new single from [PERSON_NAME] aka Medium Build. [PERSON_NAME] frames the song a…" at bounding box center [69, 155] width 117 height 54
drag, startPoint x: 11, startPoint y: 134, endPoint x: 48, endPoint y: 183, distance: 61.3
click at [48, 183] on div "new single from [PERSON_NAME] aka Medium Build. [PERSON_NAME] frames the song a…" at bounding box center [69, 160] width 125 height 72
copy div "new single from [PERSON_NAME] aka Medium Build. [PERSON_NAME] frames the song a…"
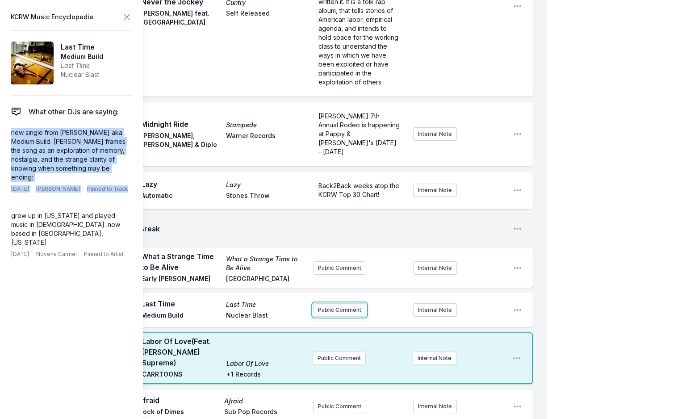
click at [335, 303] on button "Public Comment" at bounding box center [339, 309] width 53 height 13
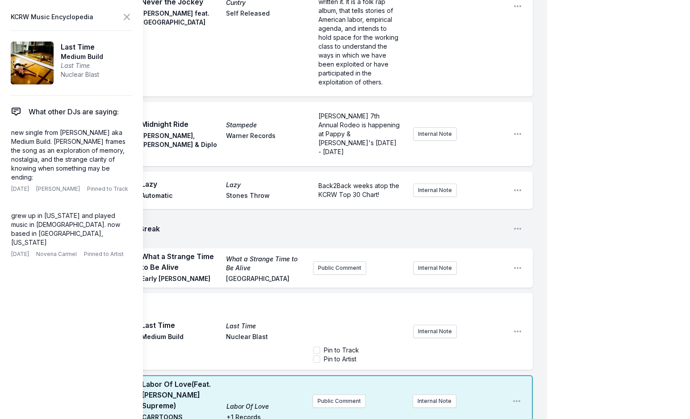
scroll to position [71, 0]
click at [127, 13] on icon at bounding box center [126, 17] width 11 height 11
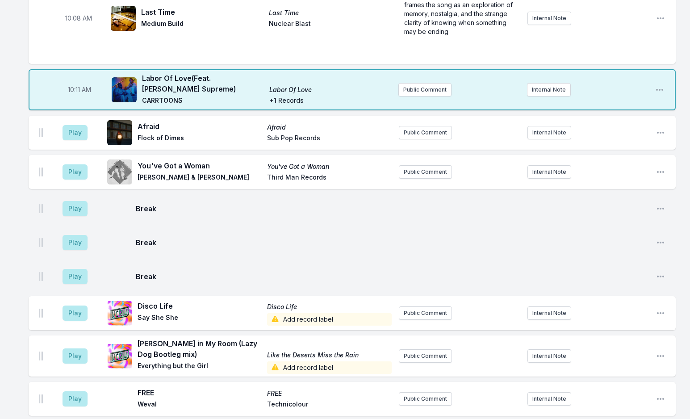
scroll to position [1234, 0]
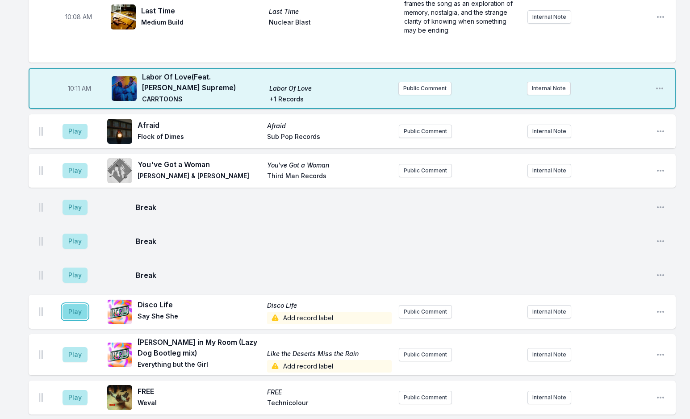
click at [76, 304] on button "Play" at bounding box center [75, 311] width 25 height 15
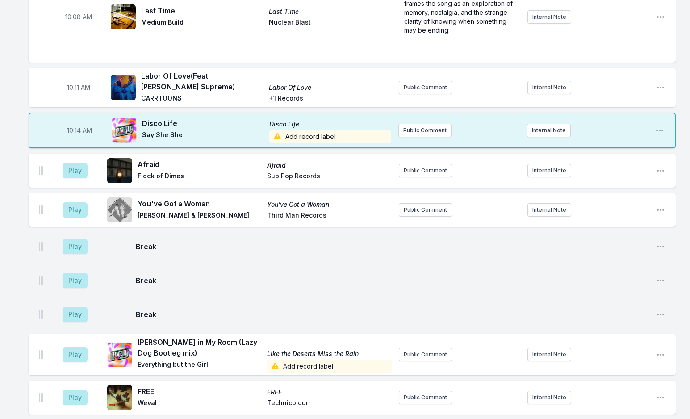
click at [288, 130] on span "Add record label" at bounding box center [330, 136] width 122 height 13
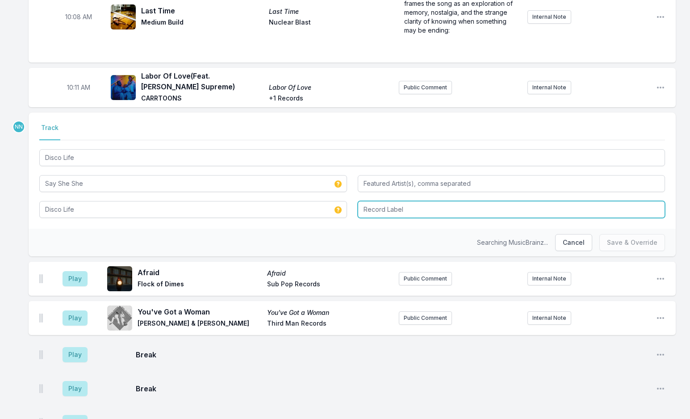
click at [374, 201] on input "Record Label" at bounding box center [512, 209] width 308 height 17
type input "drink sum wtr"
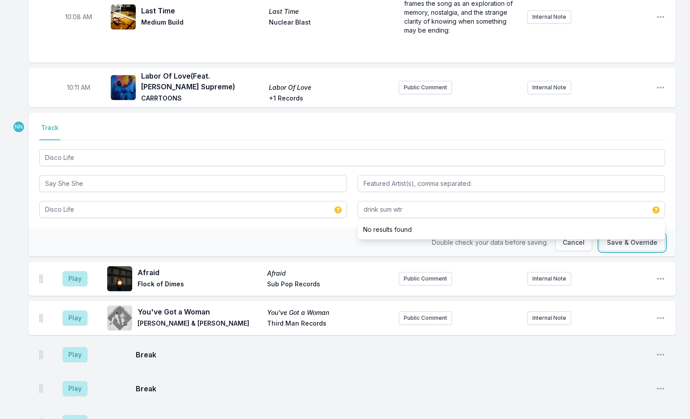
click at [618, 234] on button "Save & Override" at bounding box center [632, 242] width 66 height 17
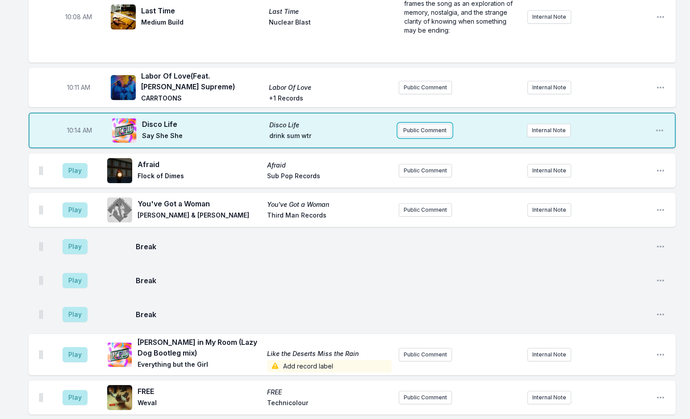
click at [424, 124] on button "Public Comment" at bounding box center [424, 130] width 53 height 13
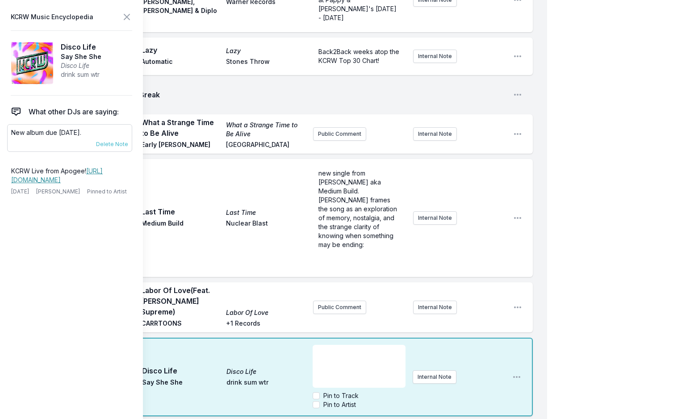
click at [31, 135] on p "New album due [DATE]." at bounding box center [69, 132] width 117 height 9
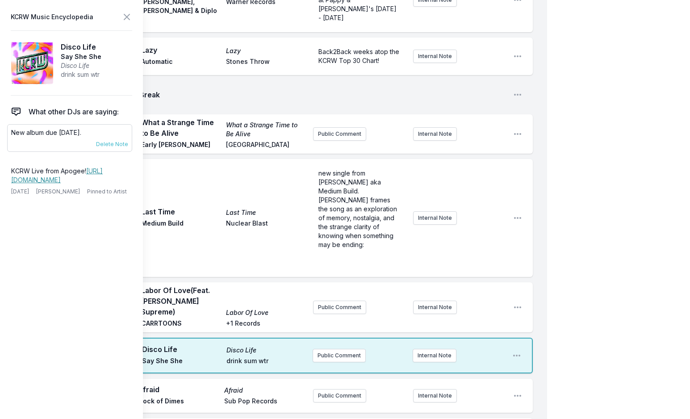
click at [31, 135] on p "New album due [DATE]." at bounding box center [69, 132] width 117 height 9
drag, startPoint x: 128, startPoint y: 15, endPoint x: 197, endPoint y: 96, distance: 106.7
click at [128, 15] on icon at bounding box center [126, 17] width 11 height 11
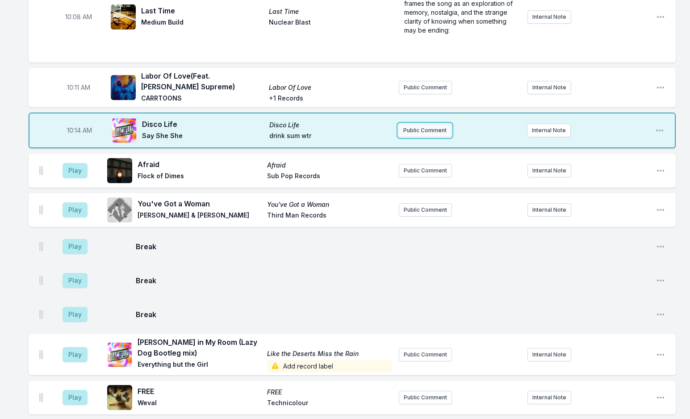
click at [431, 124] on button "Public Comment" at bounding box center [424, 130] width 53 height 13
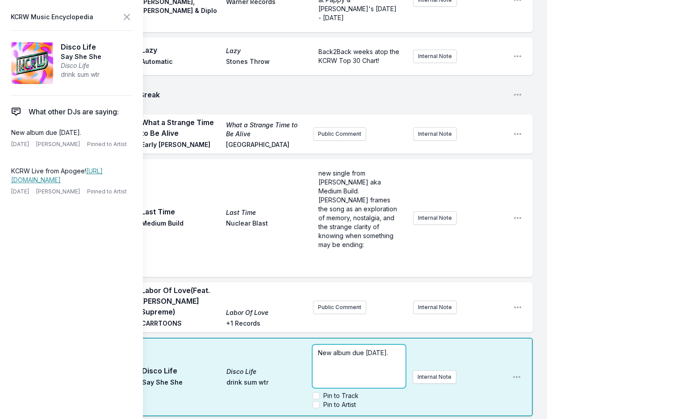
click at [349, 349] on span "New album due [DATE]." at bounding box center [353, 353] width 70 height 8
click at [123, 18] on icon at bounding box center [126, 17] width 11 height 11
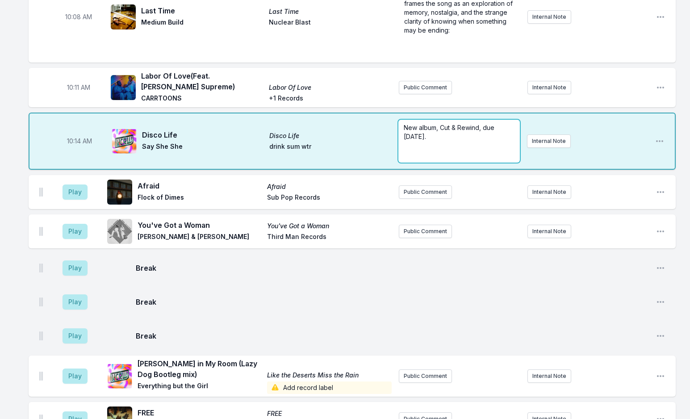
click at [403, 120] on div "New album, Cut & Rewind, due [DATE]. ﻿ ﻿" at bounding box center [458, 141] width 121 height 43
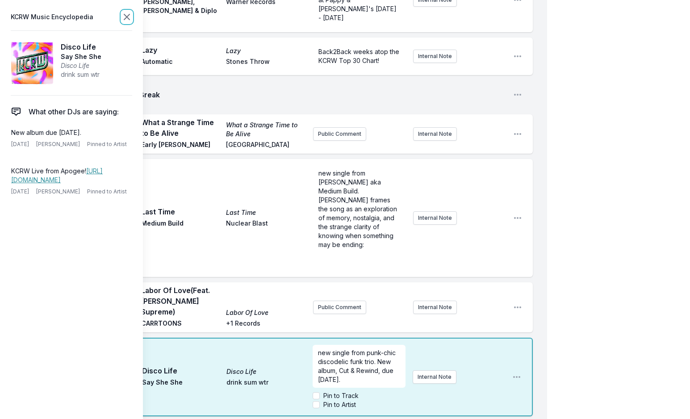
click at [123, 14] on icon at bounding box center [126, 17] width 11 height 11
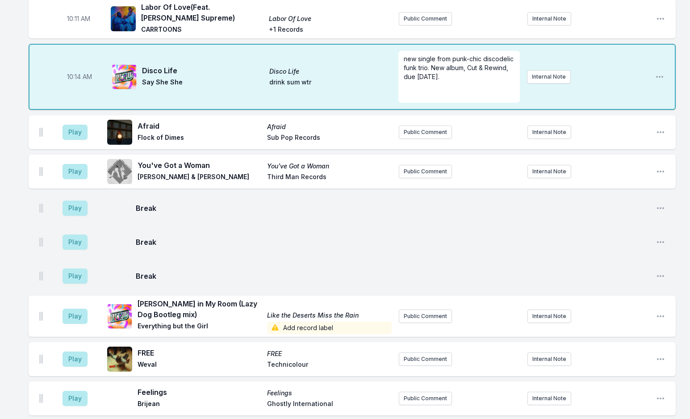
scroll to position [1323, 0]
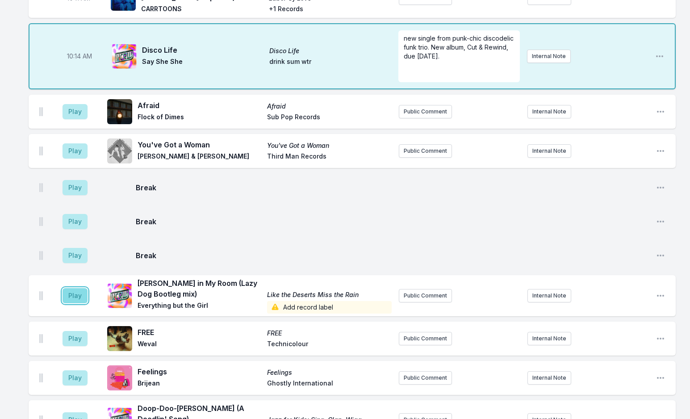
click at [70, 288] on button "Play" at bounding box center [75, 295] width 25 height 15
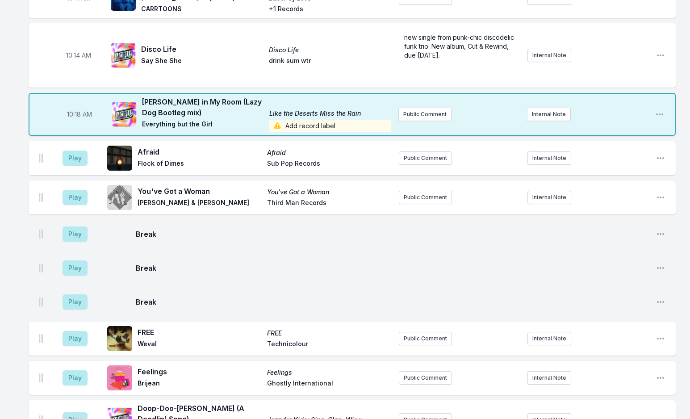
scroll to position [1322, 0]
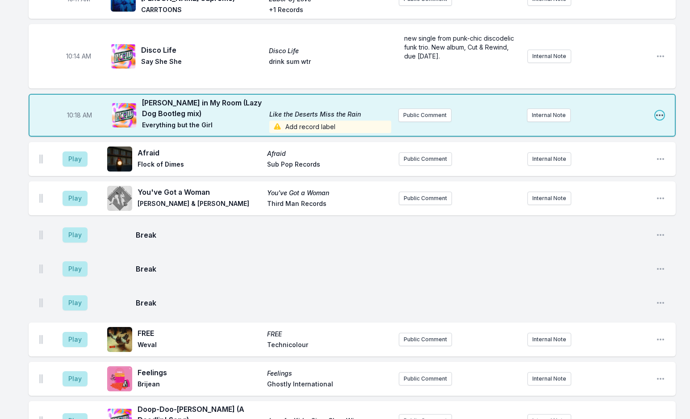
click at [659, 114] on icon "Open playlist item options" at bounding box center [659, 115] width 7 height 2
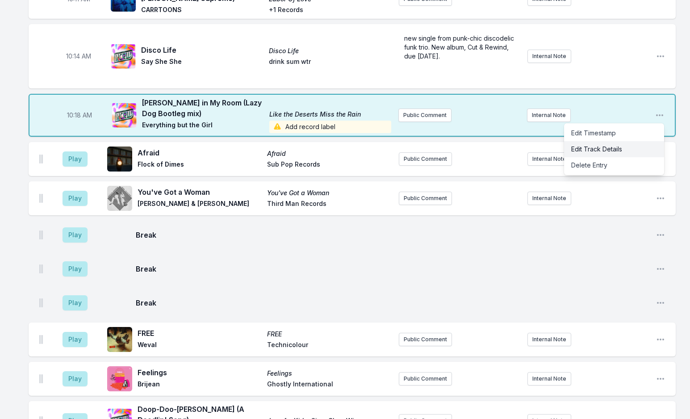
click at [624, 141] on button "Edit Track Details" at bounding box center [614, 149] width 100 height 16
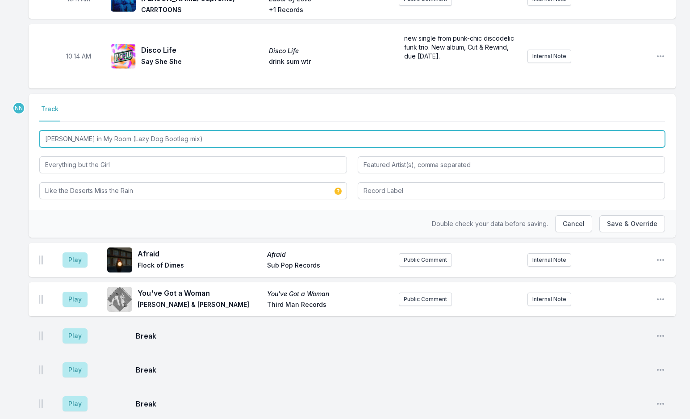
click at [104, 130] on input "[PERSON_NAME] in My Room (Lazy Dog Bootleg mix)" at bounding box center [351, 138] width 625 height 17
click at [107, 130] on input "[PERSON_NAME] in My Room (Lazy Dog Bootleg mix)" at bounding box center [351, 138] width 625 height 17
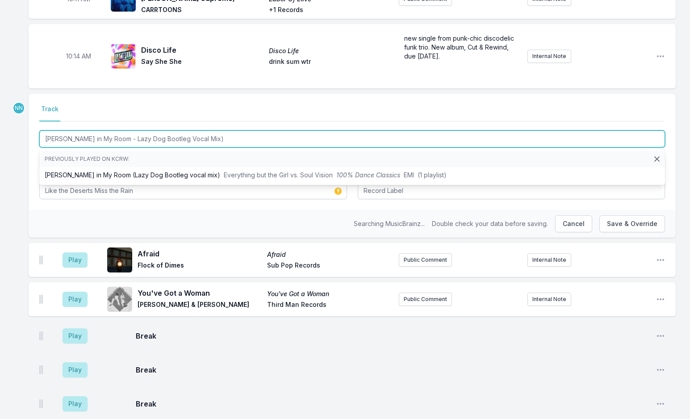
type input "[PERSON_NAME] in My Room - Lazy Dog Bootleg Vocal Mix)"
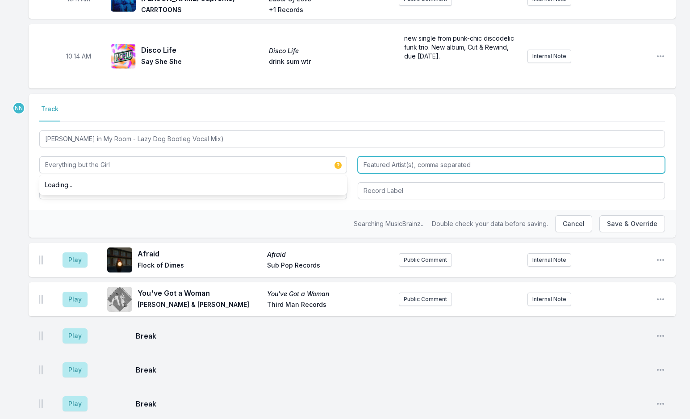
type input "Everything but the Girl"
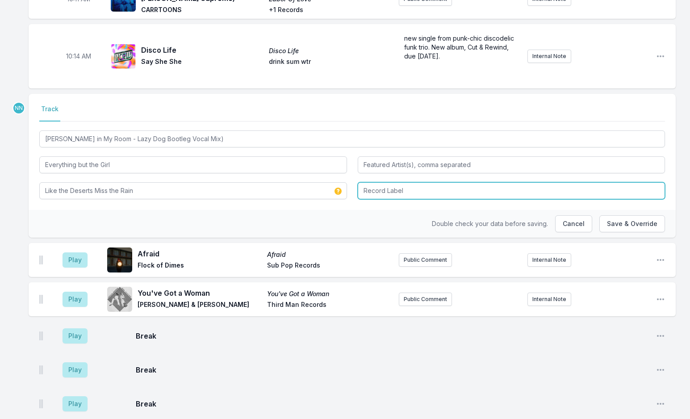
click at [378, 182] on input "Record Label" at bounding box center [512, 190] width 308 height 17
type input "Buzzin Fly"
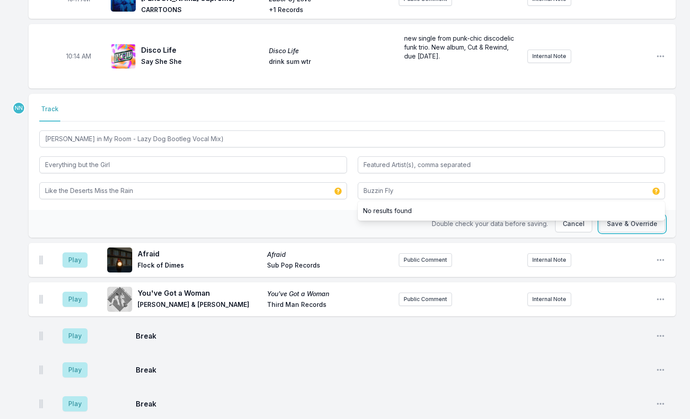
click at [614, 215] on button "Save & Override" at bounding box center [632, 223] width 66 height 17
type input "[PERSON_NAME] in My Room (Lazy Dog Bootleg mix)"
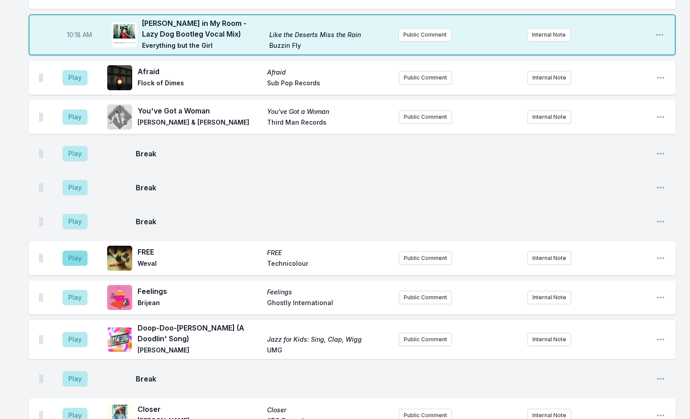
scroll to position [1412, 0]
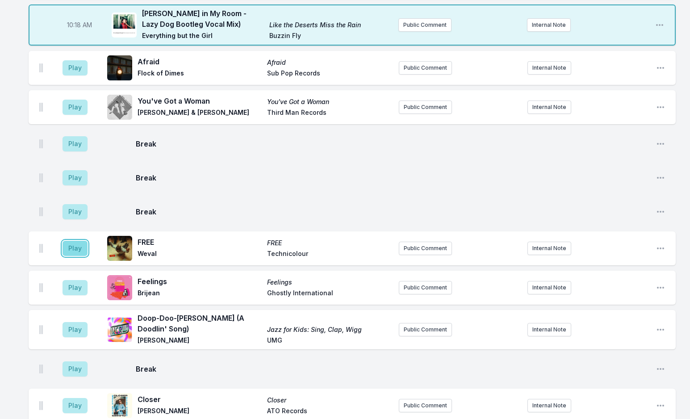
click at [70, 241] on button "Play" at bounding box center [75, 248] width 25 height 15
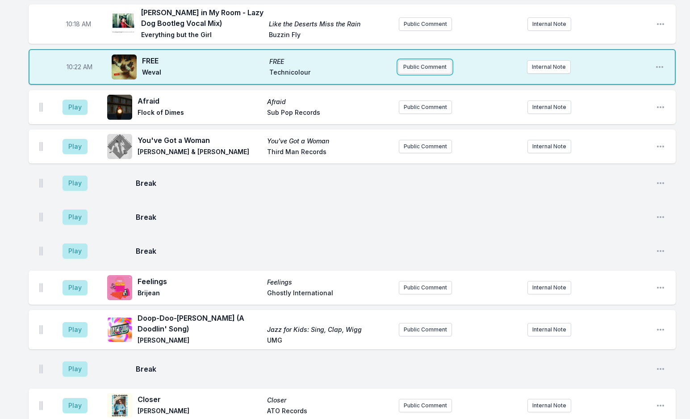
click at [418, 60] on button "Public Comment" at bounding box center [424, 66] width 53 height 13
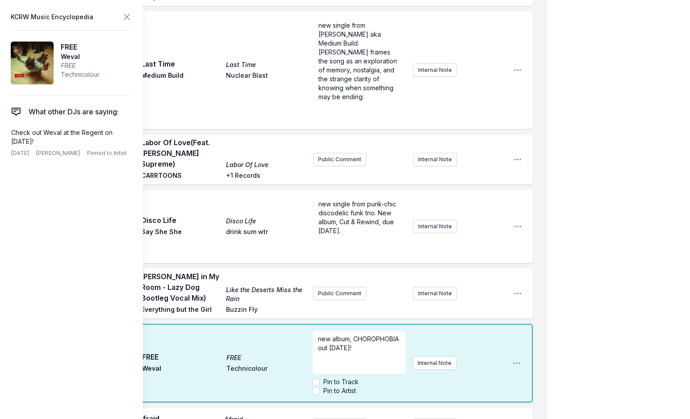
scroll to position [1367, 0]
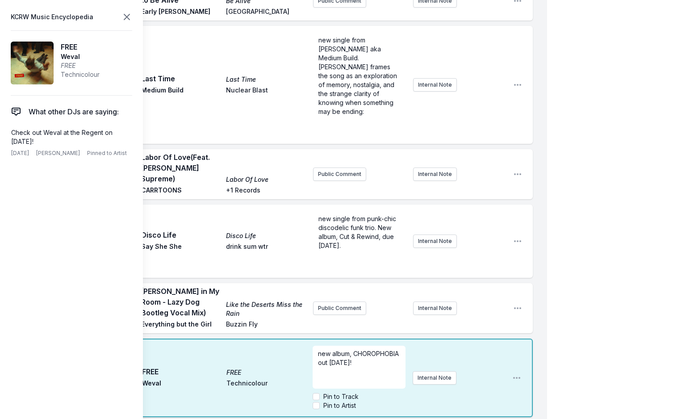
click at [122, 19] on header "KCRW Music Encyclopedia" at bounding box center [71, 17] width 121 height 13
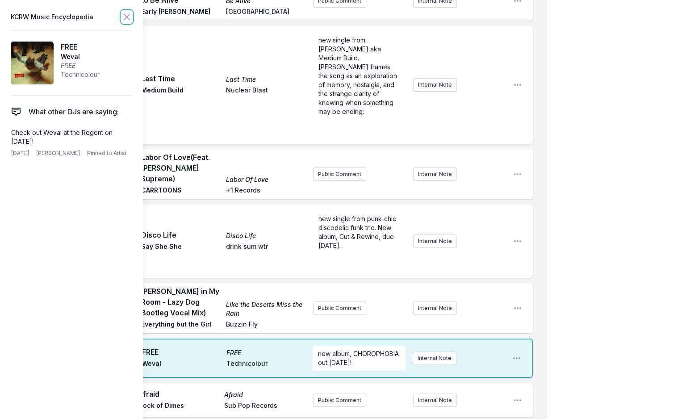
click at [124, 16] on icon at bounding box center [126, 17] width 11 height 11
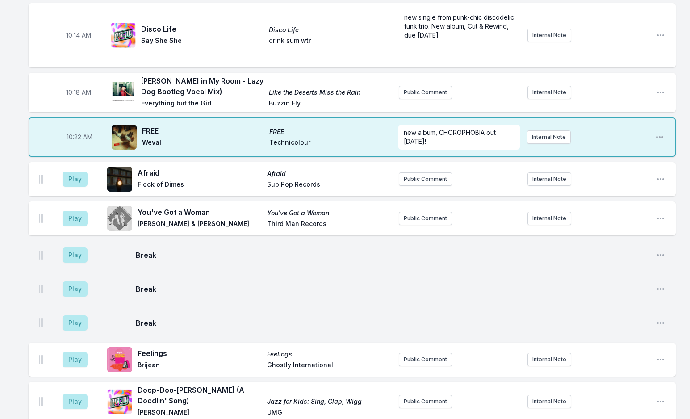
scroll to position [1322, 0]
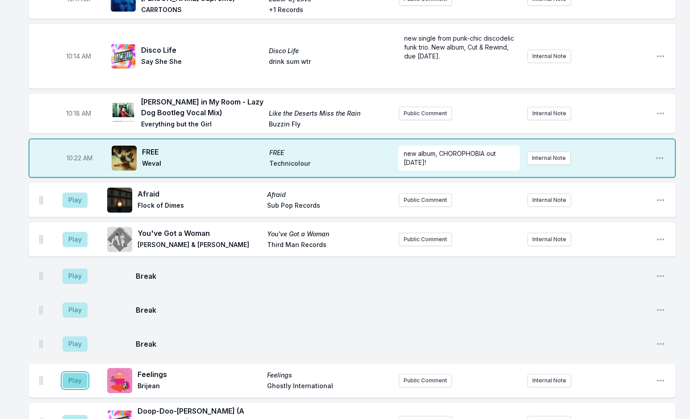
drag, startPoint x: 64, startPoint y: 324, endPoint x: 71, endPoint y: 329, distance: 9.2
click at [65, 373] on button "Play" at bounding box center [75, 380] width 25 height 15
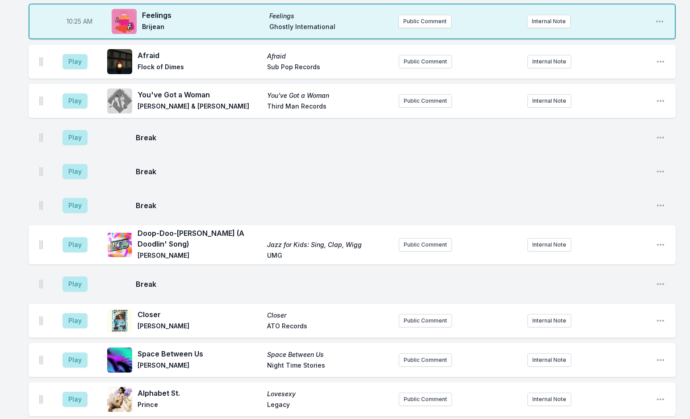
scroll to position [1501, 0]
click at [77, 236] on button "Play" at bounding box center [75, 243] width 25 height 15
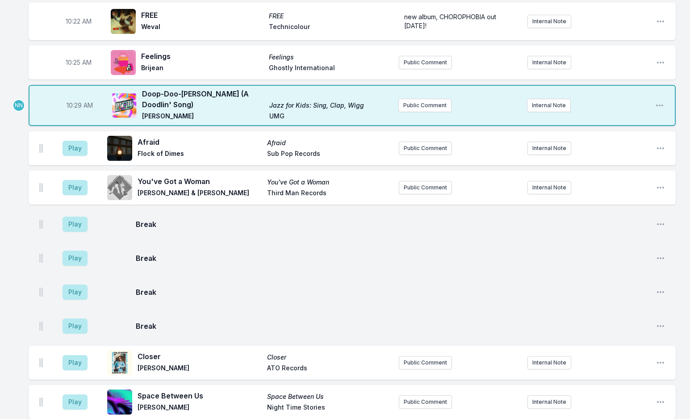
scroll to position [1412, 0]
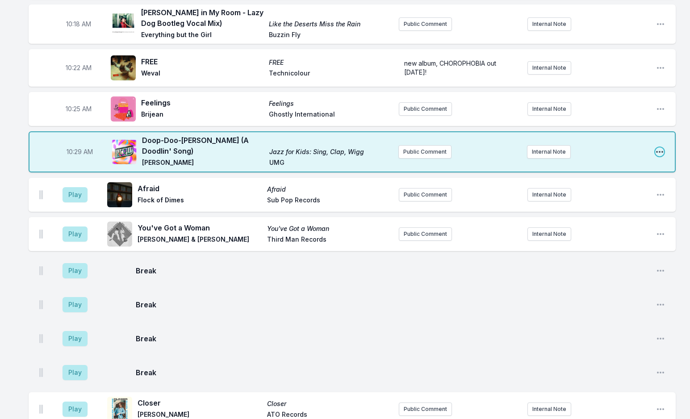
click at [655, 147] on icon "Open playlist item options" at bounding box center [659, 151] width 9 height 9
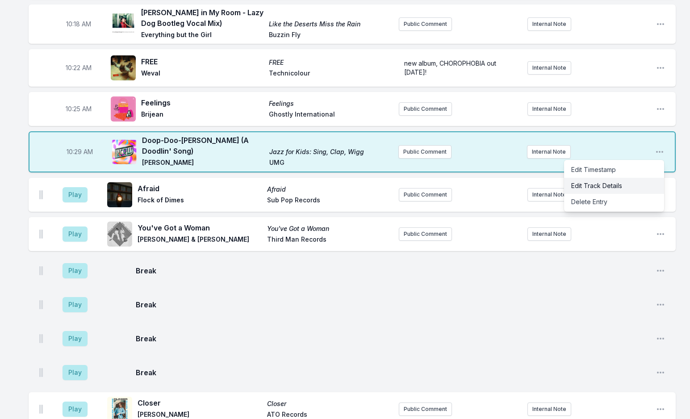
click at [628, 178] on button "Edit Track Details" at bounding box center [614, 186] width 100 height 16
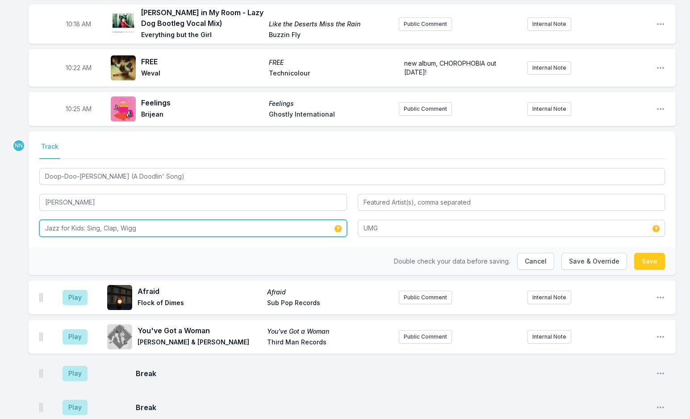
click at [109, 220] on input "Jazz for Kids: Sing, Clap, Wigg" at bounding box center [193, 228] width 308 height 17
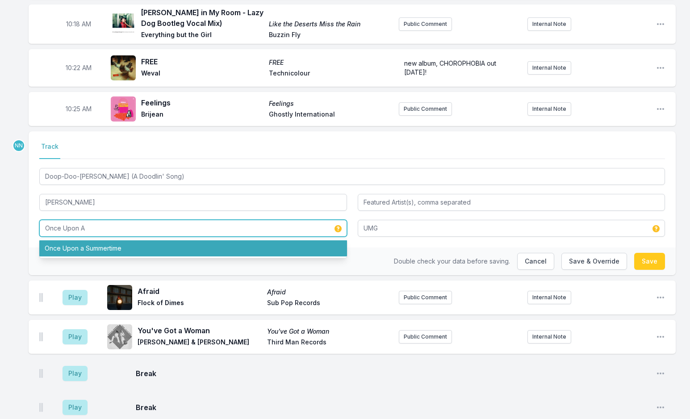
click at [101, 240] on li "Once Upon a Summertime" at bounding box center [193, 248] width 308 height 16
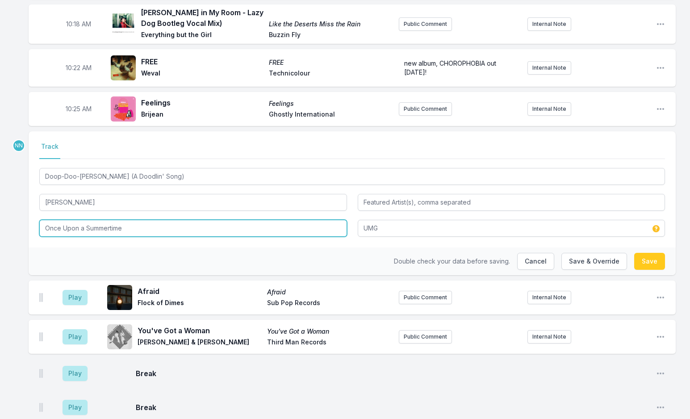
type input "Once Upon a Summertime"
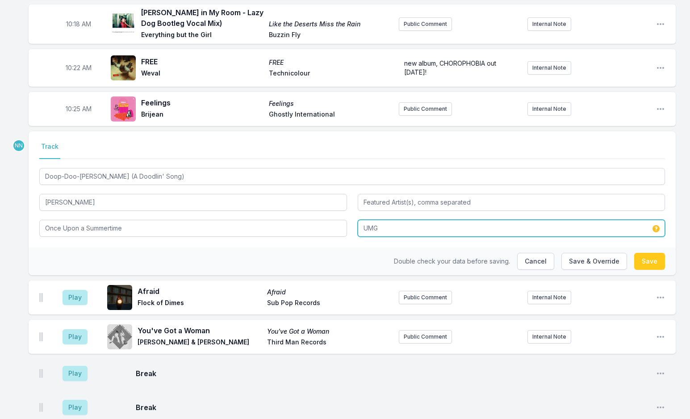
click at [452, 220] on input "UMG" at bounding box center [512, 228] width 308 height 17
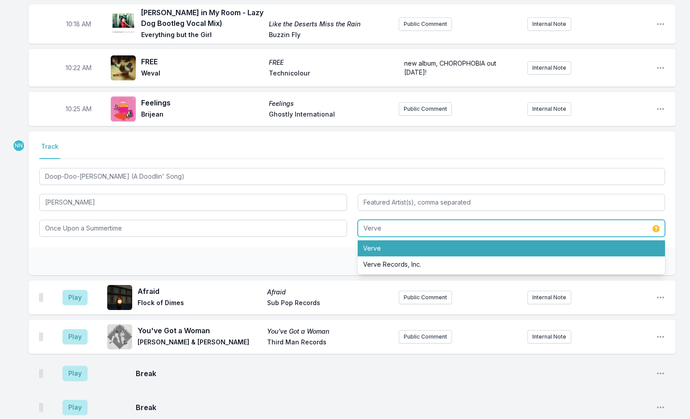
click at [500, 240] on li "Verve" at bounding box center [512, 248] width 308 height 16
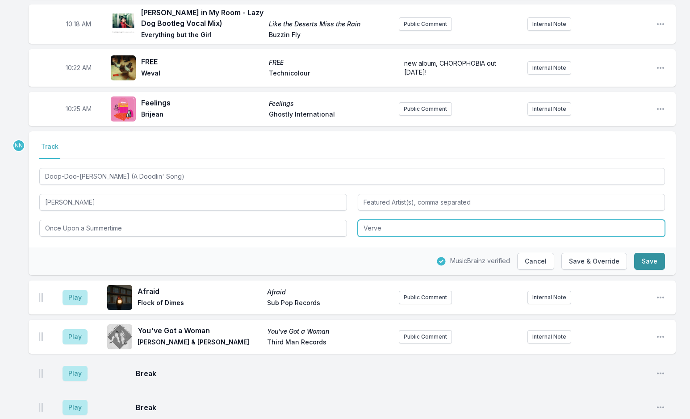
type input "Verve"
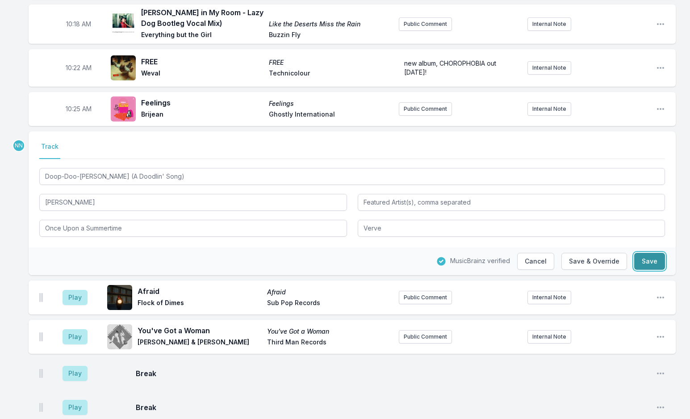
click at [647, 253] on button "Save" at bounding box center [649, 261] width 31 height 17
type input "Jazz for Kids: Sing, Clap, Wigg"
type input "UMG"
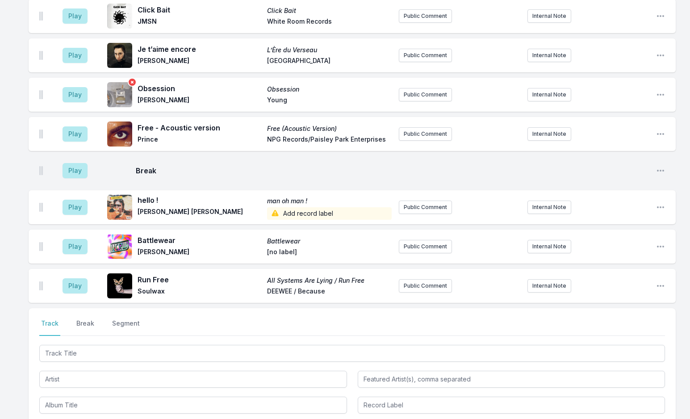
scroll to position [3584, 0]
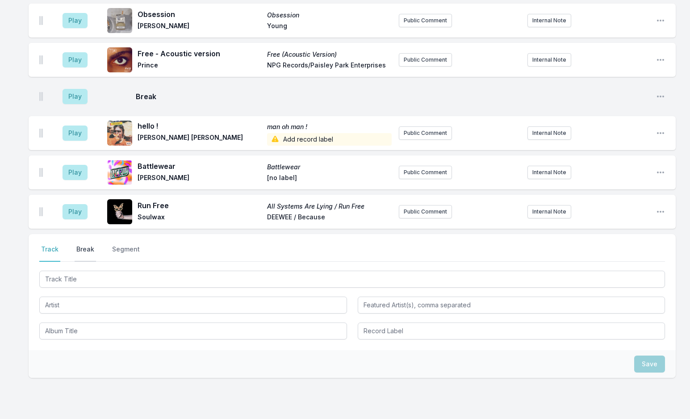
click at [86, 245] on button "Break" at bounding box center [85, 253] width 21 height 17
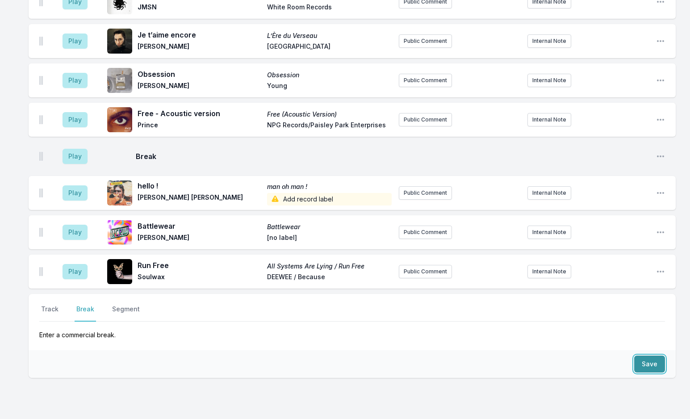
click at [647, 355] on button "Save" at bounding box center [649, 363] width 31 height 17
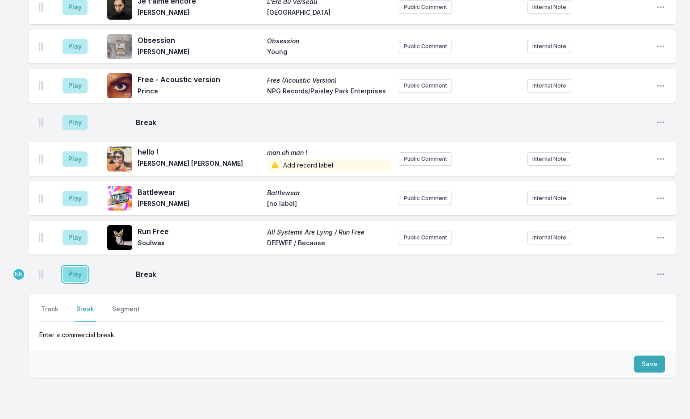
click at [79, 267] on button "Play" at bounding box center [75, 274] width 25 height 15
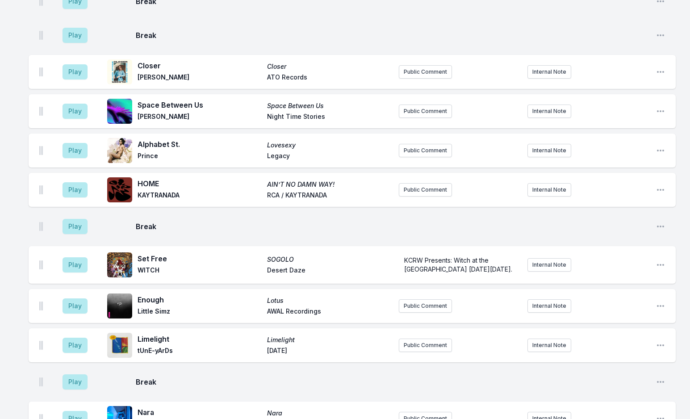
scroll to position [1862, 0]
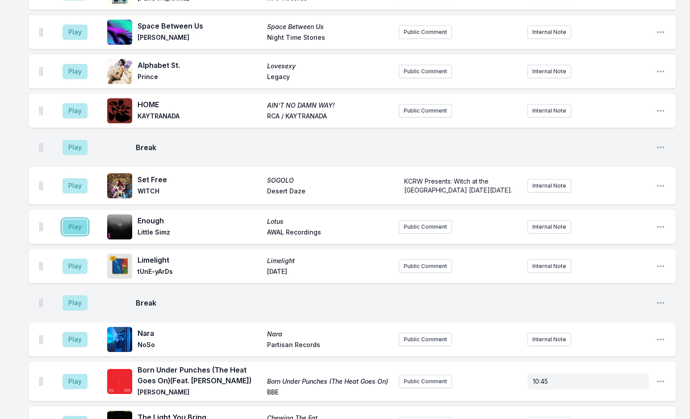
click at [77, 219] on button "Play" at bounding box center [75, 226] width 25 height 15
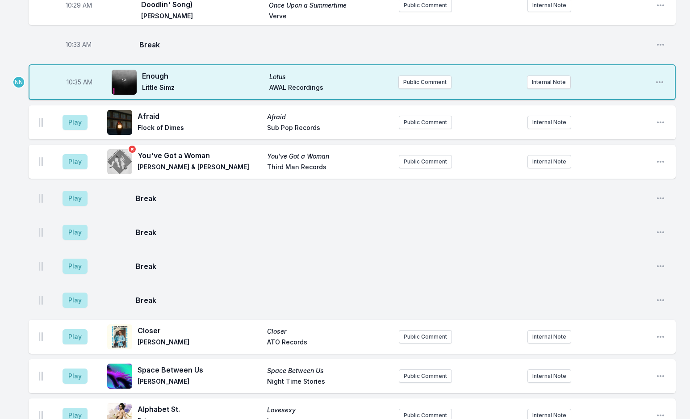
scroll to position [1460, 0]
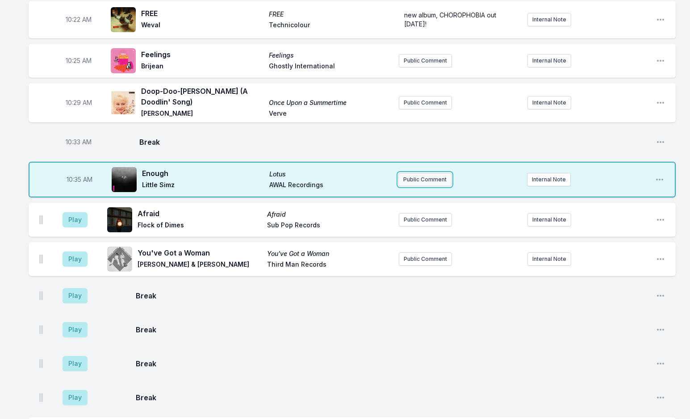
click at [420, 173] on button "Public Comment" at bounding box center [424, 179] width 53 height 13
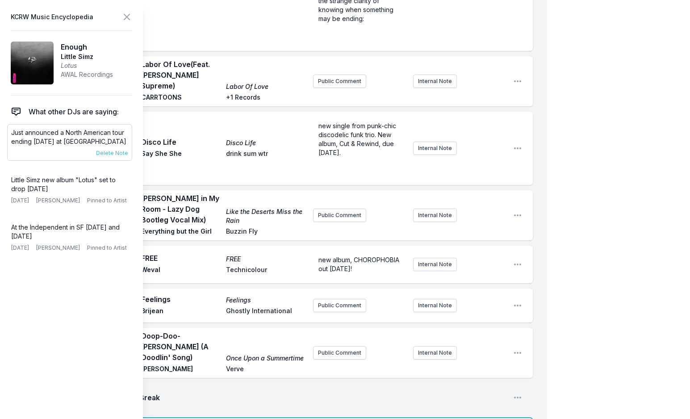
click at [71, 136] on p "Just announced a North American tour ending [DATE] at [GEOGRAPHIC_DATA]" at bounding box center [69, 137] width 117 height 18
click at [63, 140] on p "Just announced a North American tour ending [DATE] at [GEOGRAPHIC_DATA]" at bounding box center [69, 137] width 117 height 18
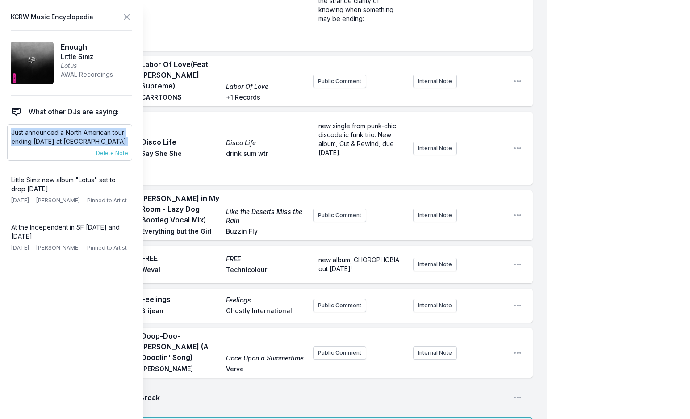
click at [64, 133] on p "Just announced a North American tour ending [DATE] at [GEOGRAPHIC_DATA]" at bounding box center [69, 137] width 117 height 18
drag, startPoint x: 33, startPoint y: 141, endPoint x: 74, endPoint y: 155, distance: 43.6
click at [74, 155] on div "Just announced a North American tour ending [DATE] at [GEOGRAPHIC_DATA] [DATE] …" at bounding box center [69, 142] width 125 height 37
copy div "[DATE] at [GEOGRAPHIC_DATA] [DATE] [PERSON_NAME] Pinned to Artist"
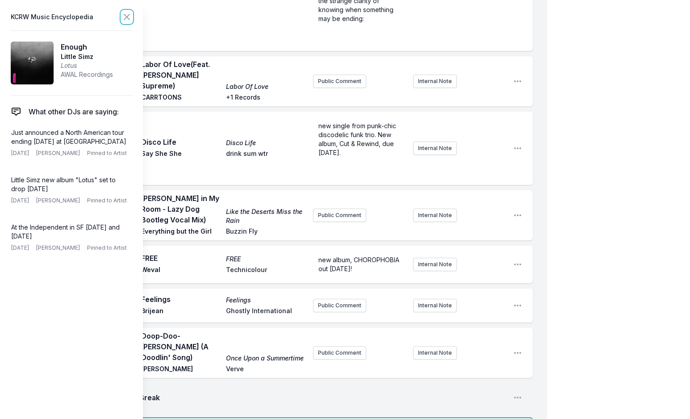
drag, startPoint x: 128, startPoint y: 18, endPoint x: 339, endPoint y: 264, distance: 324.8
click at [122, 19] on icon at bounding box center [126, 17] width 11 height 11
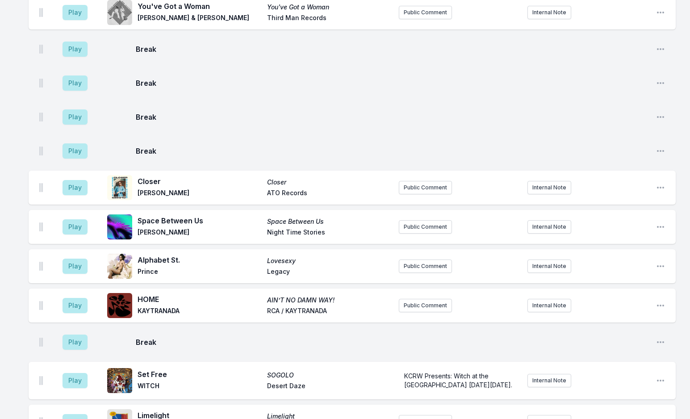
scroll to position [1951, 0]
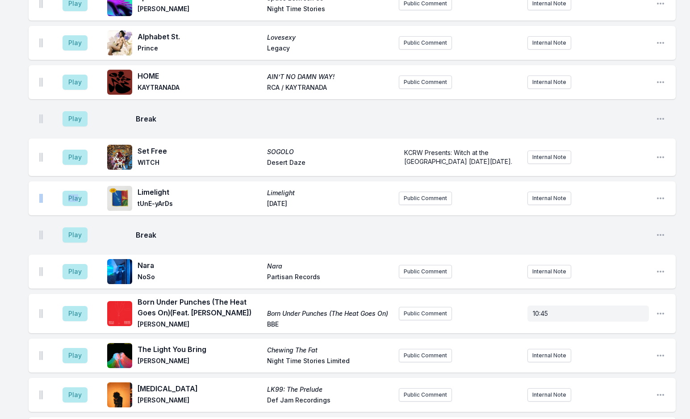
drag, startPoint x: 77, startPoint y: 145, endPoint x: 31, endPoint y: 149, distance: 45.7
click at [31, 181] on div "Play Limelight Limelight tUnE-yArDs [DATE] Public Comment Internal Note Open pl…" at bounding box center [352, 198] width 647 height 34
click at [79, 191] on button "Play" at bounding box center [75, 198] width 25 height 15
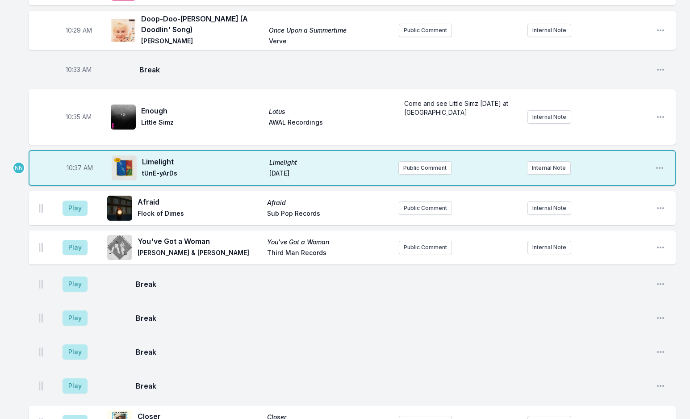
scroll to position [1460, 0]
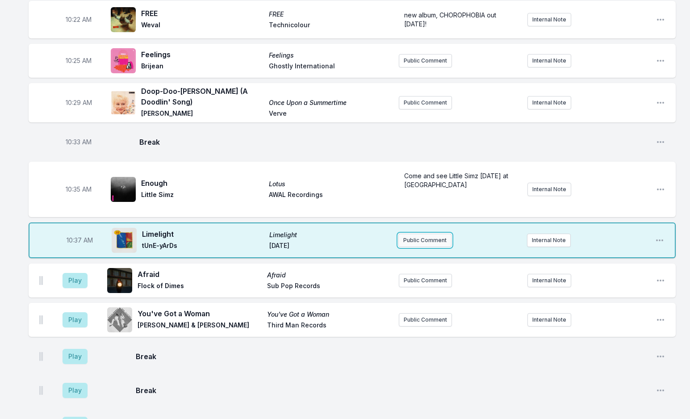
click at [418, 233] on button "Public Comment" at bounding box center [424, 239] width 53 height 13
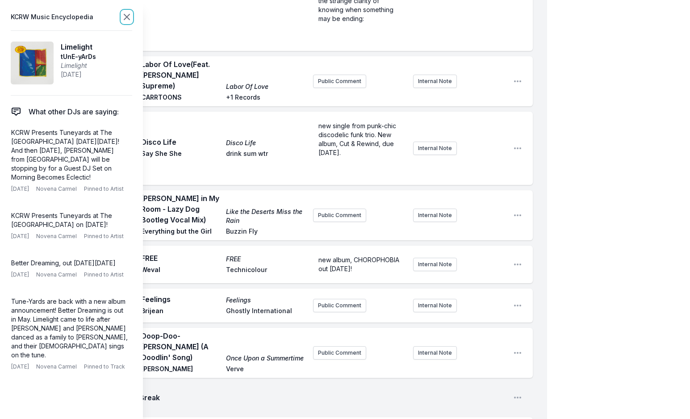
click at [130, 13] on icon at bounding box center [126, 17] width 11 height 11
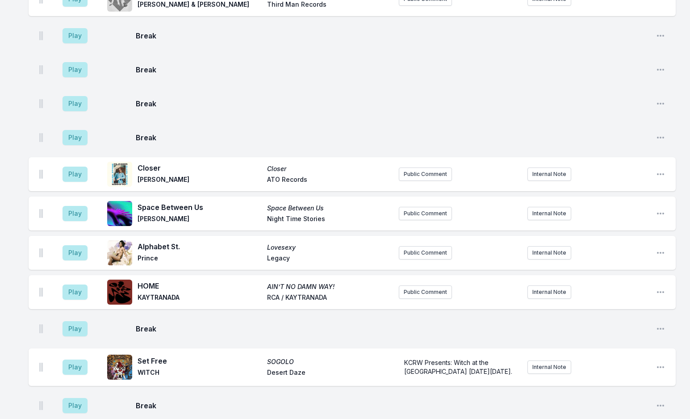
scroll to position [1862, 0]
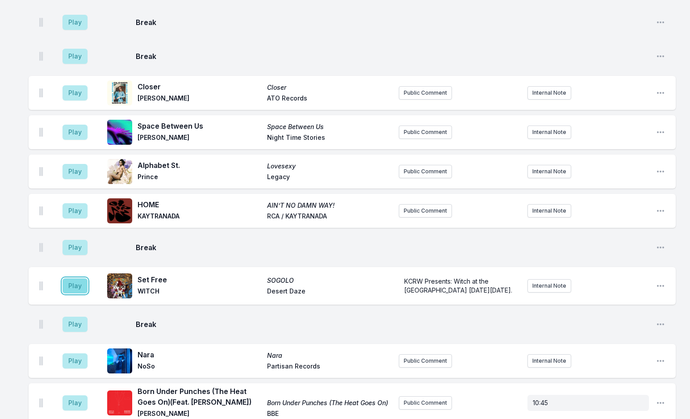
click at [82, 278] on button "Play" at bounding box center [75, 285] width 25 height 15
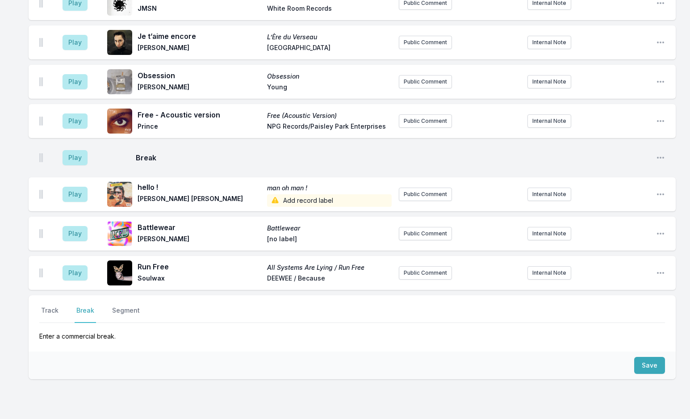
scroll to position [3580, 0]
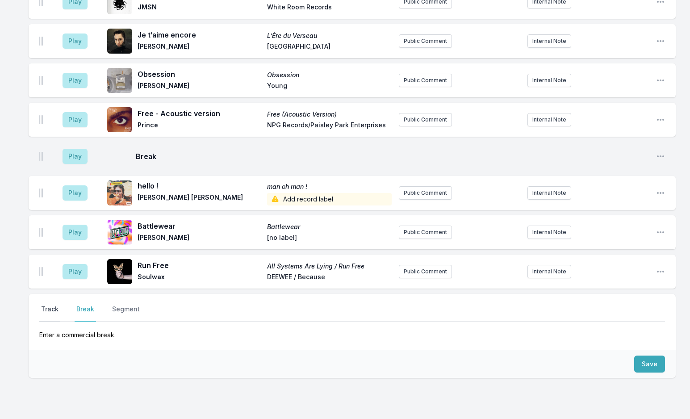
click at [50, 304] on button "Track" at bounding box center [49, 312] width 21 height 17
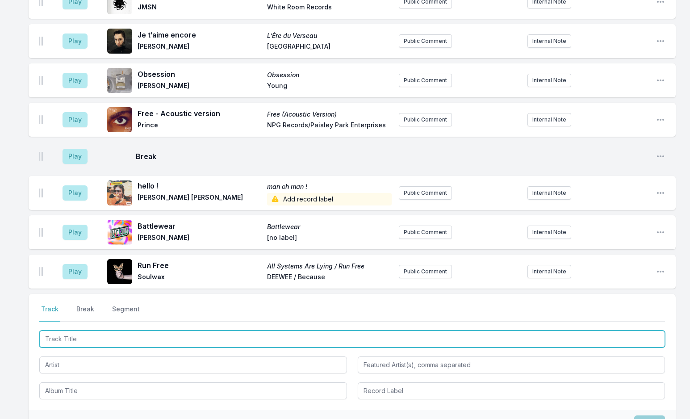
click at [84, 330] on input "Track Title" at bounding box center [351, 338] width 625 height 17
type input "Victory Dance"
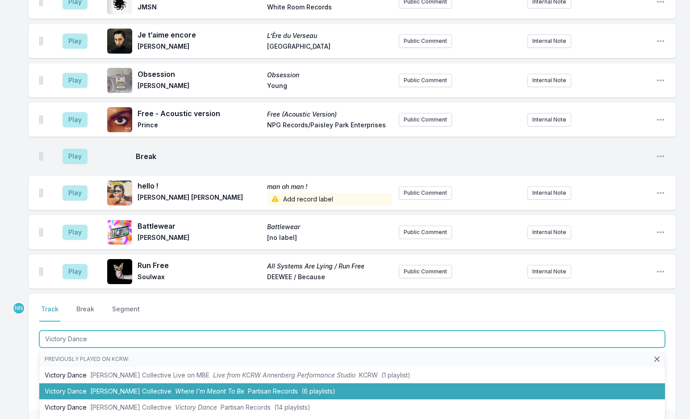
click at [91, 387] on span "[PERSON_NAME] Collective" at bounding box center [130, 391] width 81 height 8
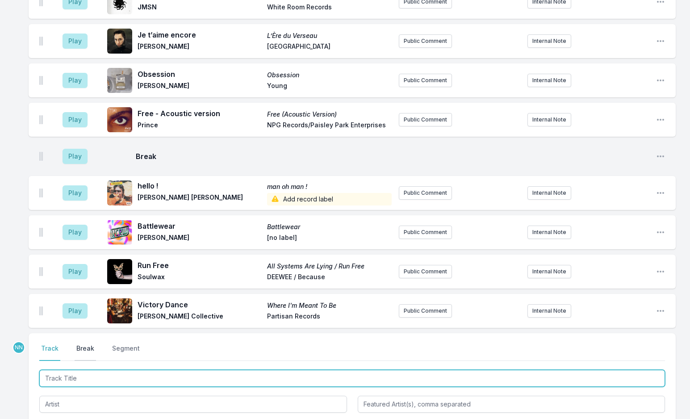
scroll to position [3619, 0]
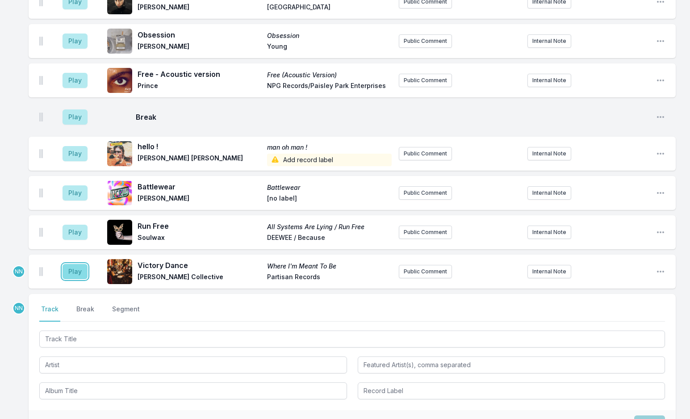
click at [79, 264] on button "Play" at bounding box center [75, 271] width 25 height 15
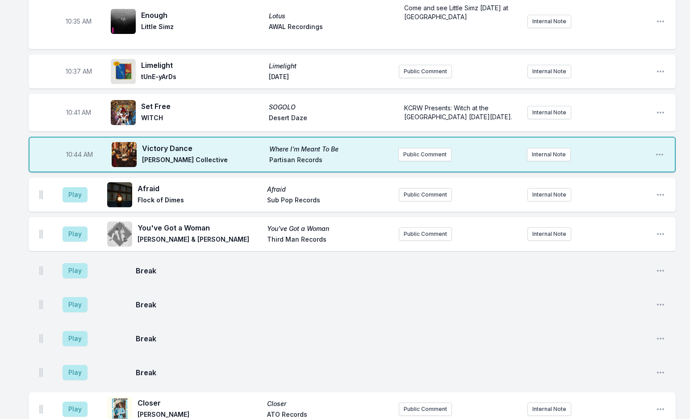
scroll to position [1521, 0]
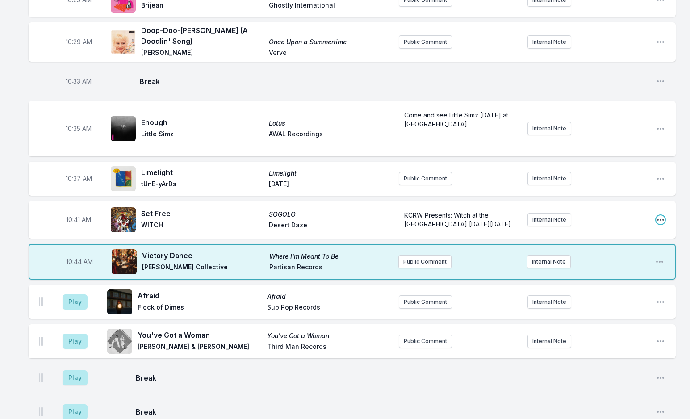
click at [663, 215] on icon "Open playlist item options" at bounding box center [660, 219] width 9 height 9
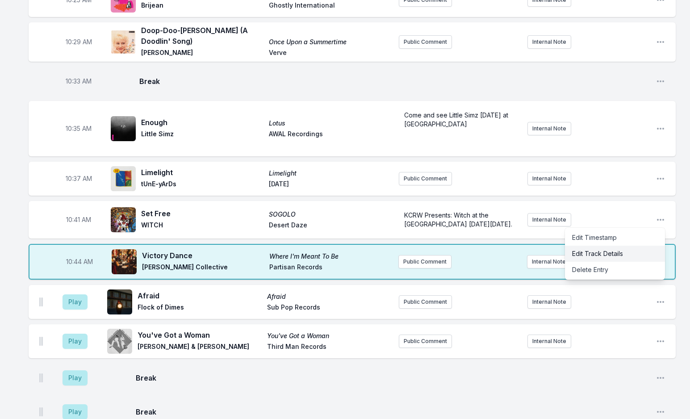
click at [574, 246] on button "Edit Track Details" at bounding box center [615, 254] width 100 height 16
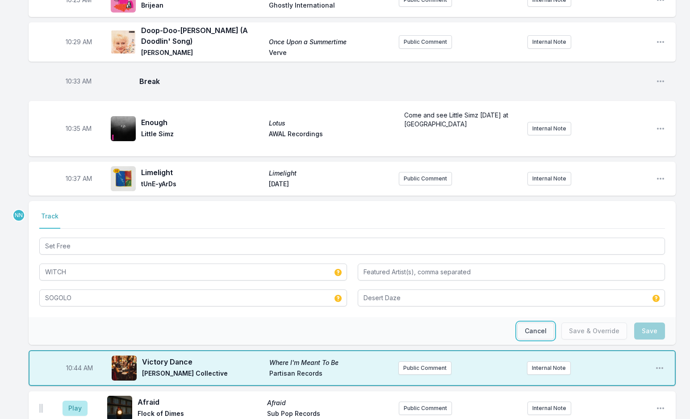
click at [528, 322] on button "Cancel" at bounding box center [535, 330] width 37 height 17
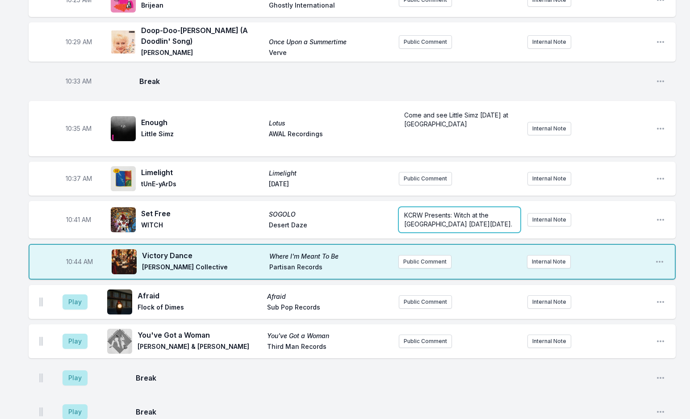
click at [450, 211] on p "KCRW Presents: Witch at the [GEOGRAPHIC_DATA] [DATE][DATE]." at bounding box center [459, 220] width 111 height 18
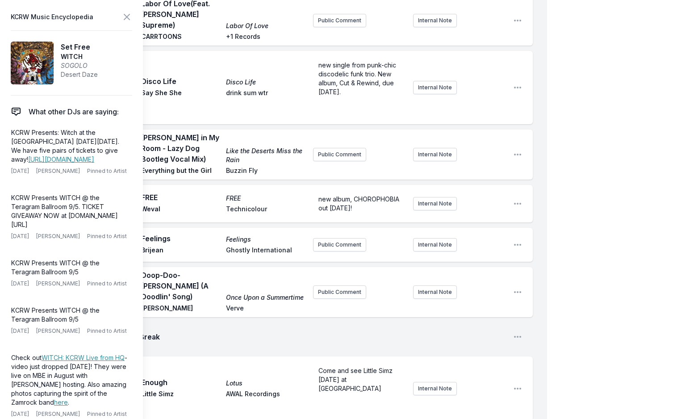
drag, startPoint x: 388, startPoint y: 355, endPoint x: 403, endPoint y: 355, distance: 15.2
click at [121, 14] on icon at bounding box center [126, 17] width 11 height 11
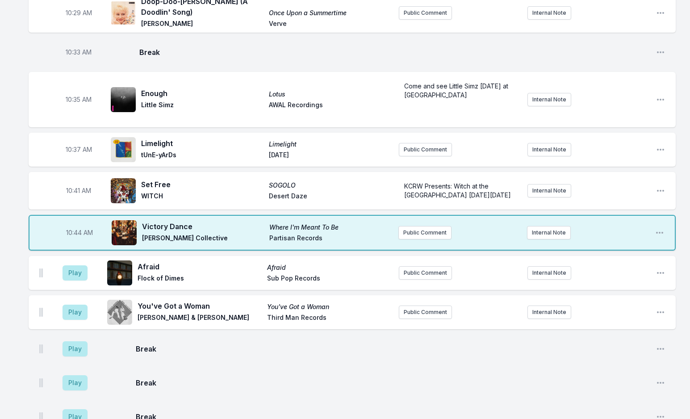
scroll to position [1565, 0]
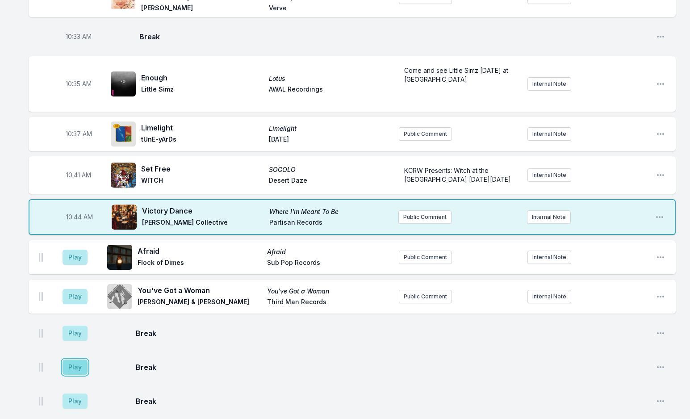
click at [71, 359] on button "Play" at bounding box center [75, 366] width 25 height 15
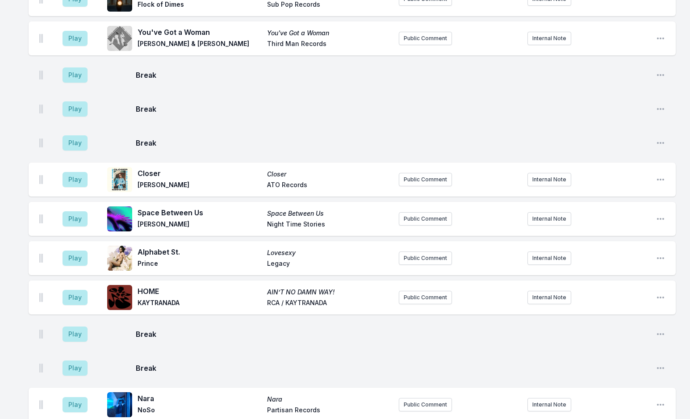
scroll to position [1967, 0]
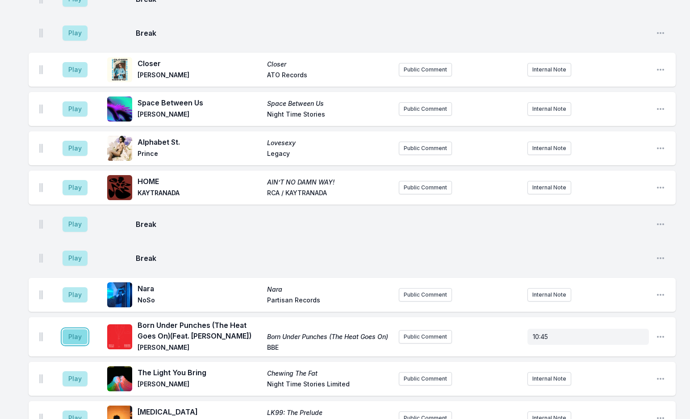
click at [74, 329] on button "Play" at bounding box center [75, 336] width 25 height 15
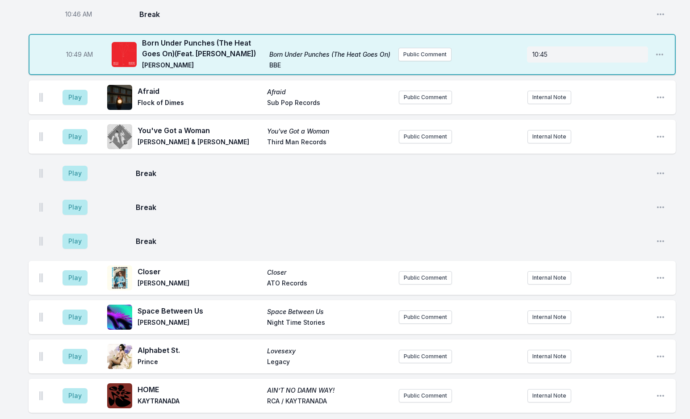
scroll to position [1655, 0]
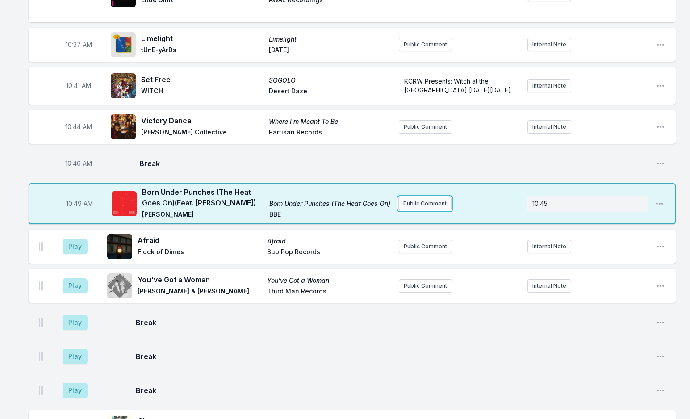
click at [412, 197] on button "Public Comment" at bounding box center [424, 203] width 53 height 13
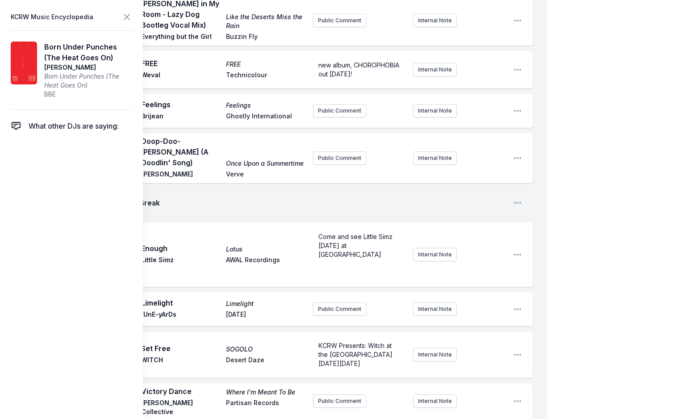
drag, startPoint x: 343, startPoint y: 337, endPoint x: 278, endPoint y: 331, distance: 65.0
click at [129, 18] on icon at bounding box center [126, 17] width 11 height 11
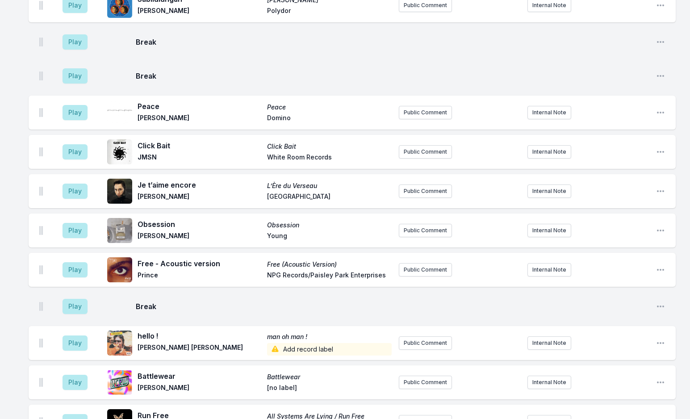
scroll to position [3664, 0]
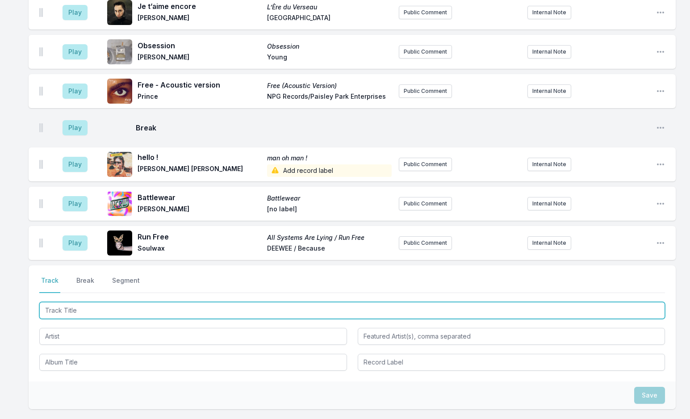
click at [112, 302] on input "Track Title" at bounding box center [351, 310] width 625 height 17
type input "En el [GEOGRAPHIC_DATA]"
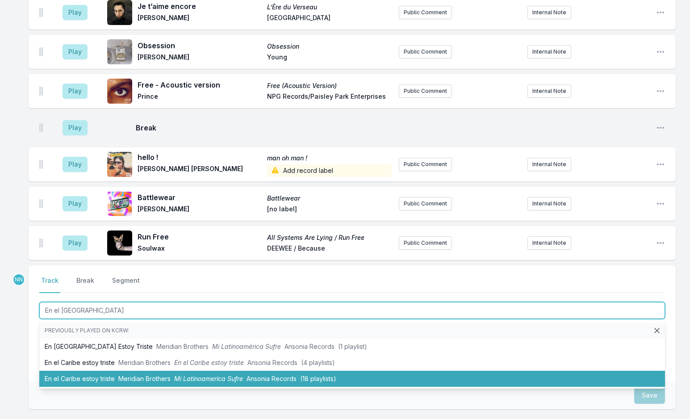
click at [93, 371] on li "En el Caribe estoy triste Meridian Brothers Mi Latinoamerica Sufre Ansonia Reco…" at bounding box center [351, 379] width 625 height 16
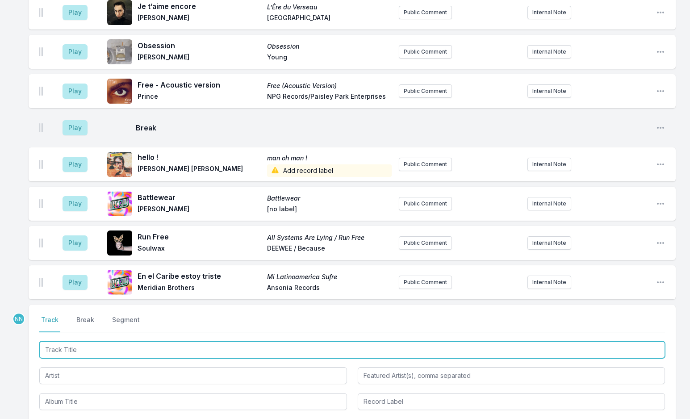
scroll to position [3703, 0]
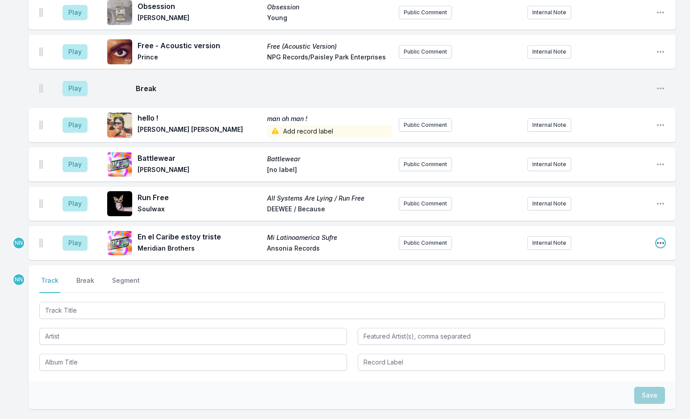
click at [659, 238] on icon "Open playlist item options" at bounding box center [660, 242] width 9 height 9
click at [75, 235] on button "Play" at bounding box center [75, 242] width 25 height 15
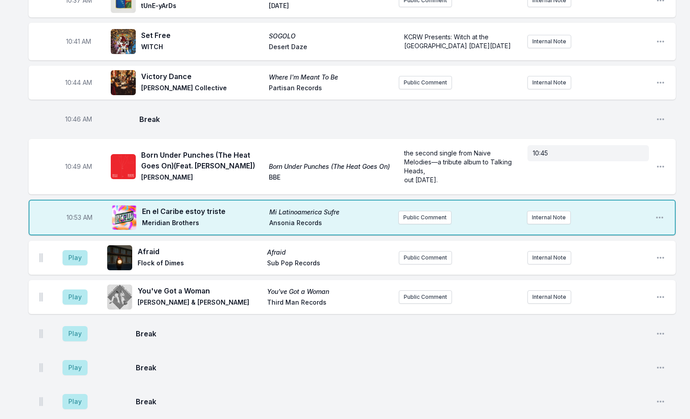
scroll to position [1694, 0]
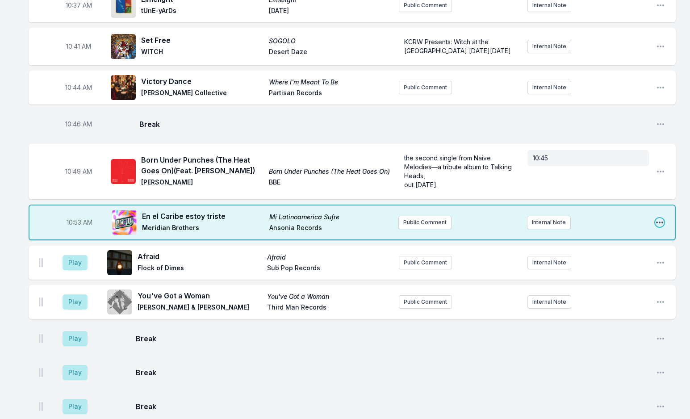
click at [658, 218] on icon "Open playlist item options" at bounding box center [659, 222] width 9 height 9
click at [621, 248] on button "Edit Track Details" at bounding box center [614, 256] width 100 height 16
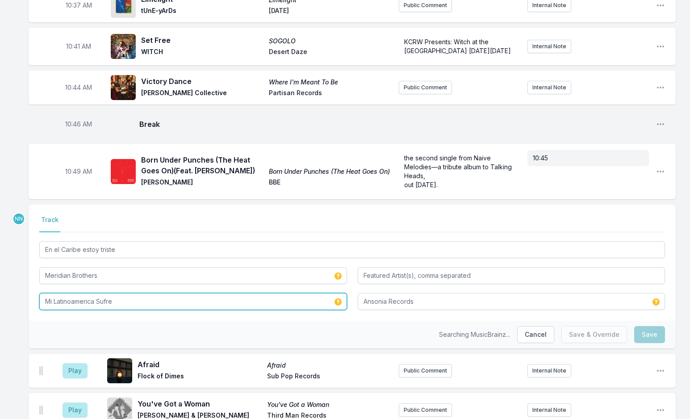
click at [81, 293] on input "Mi Latinoamerica Sufre" at bounding box center [193, 301] width 308 height 17
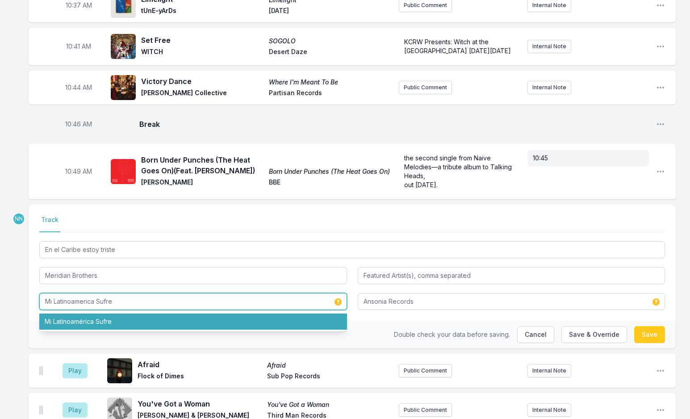
click at [93, 313] on li "Mi Latinoamérica Sufre" at bounding box center [193, 321] width 308 height 16
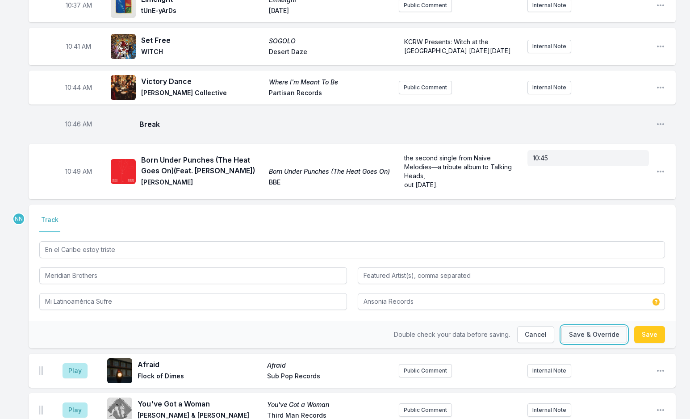
click at [597, 326] on button "Save & Override" at bounding box center [594, 334] width 66 height 17
type input "Mi Latinoamerica Sufre"
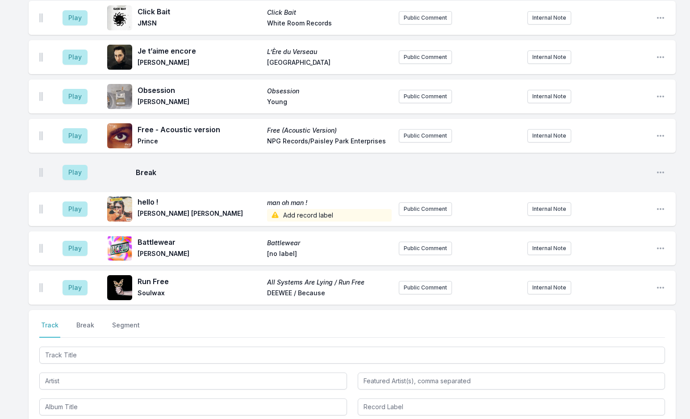
scroll to position [3734, 0]
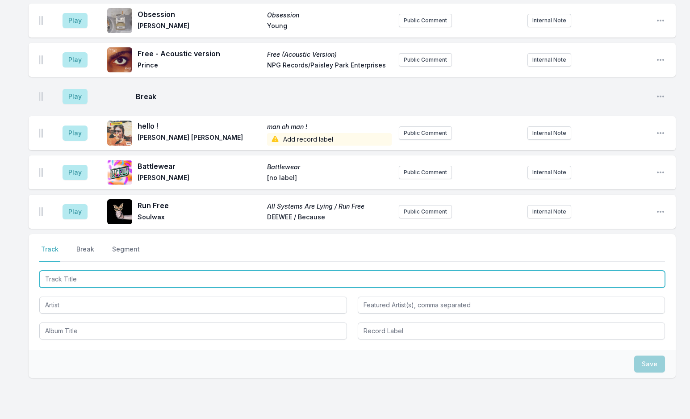
click at [158, 271] on input "Track Title" at bounding box center [351, 279] width 625 height 17
type input "All You Children"
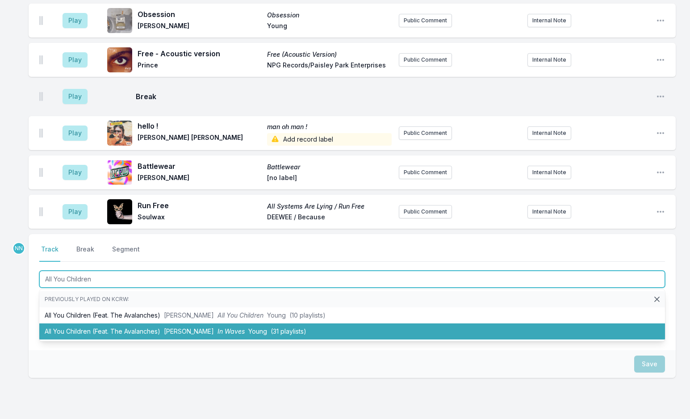
click at [154, 323] on li "All You Children (Feat. The Avalanches) [PERSON_NAME] xx In Waves Young (31 pla…" at bounding box center [351, 331] width 625 height 16
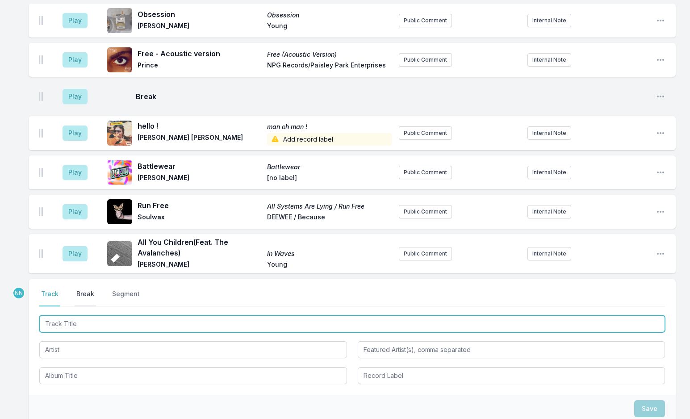
scroll to position [3779, 0]
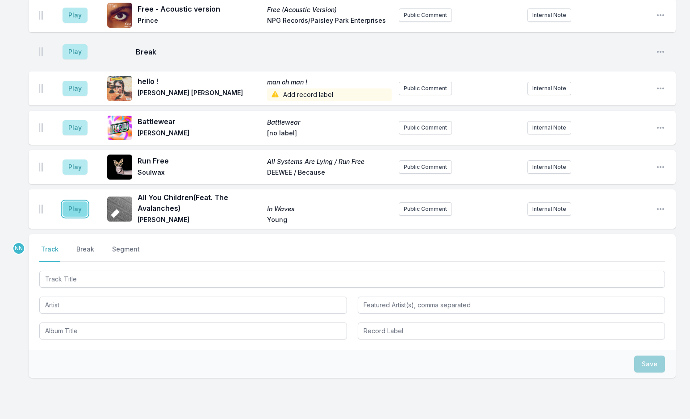
click at [77, 201] on button "Play" at bounding box center [75, 208] width 25 height 15
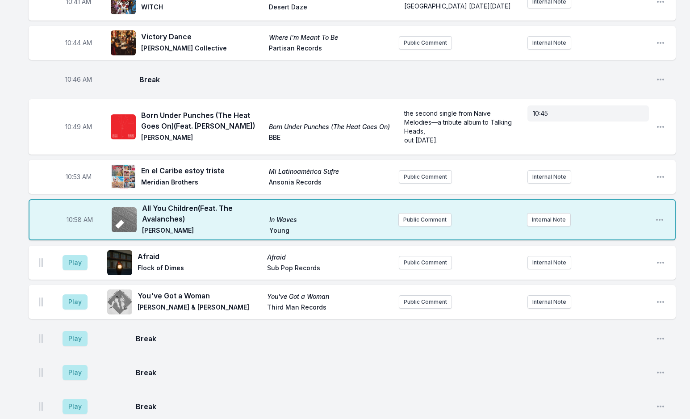
scroll to position [1814, 0]
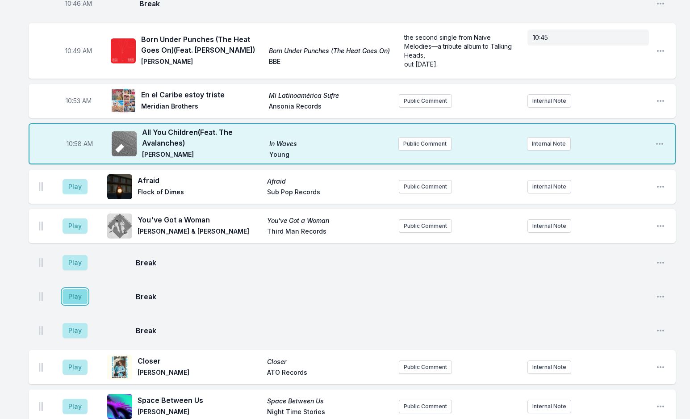
click at [81, 289] on button "Play" at bounding box center [75, 296] width 25 height 15
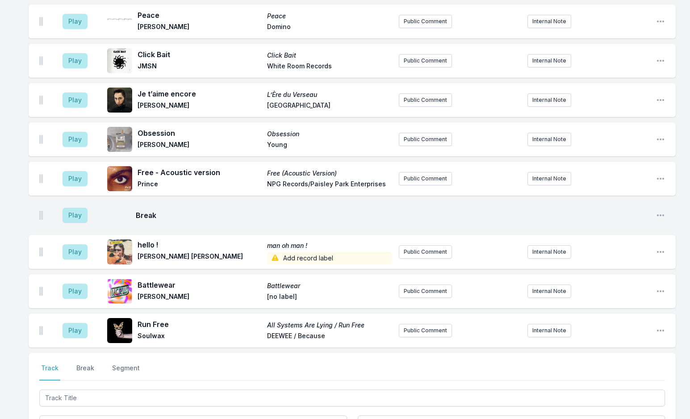
scroll to position [3779, 0]
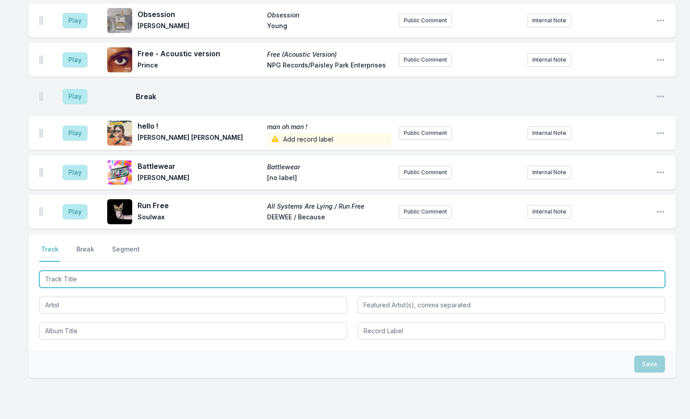
click at [117, 271] on input "Track Title" at bounding box center [351, 279] width 625 height 17
paste input "Step In"
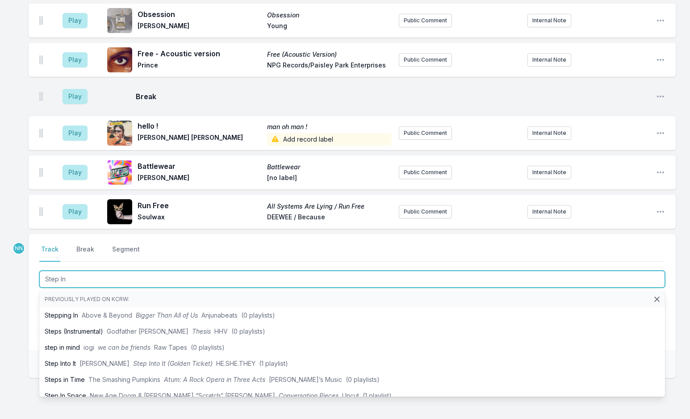
type input "Step In"
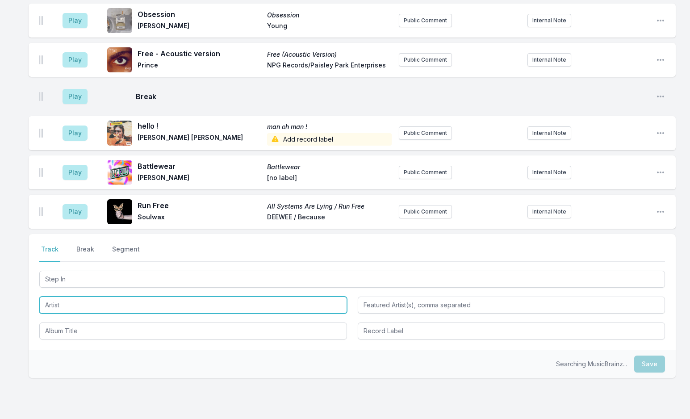
click at [66, 296] on input "Artist" at bounding box center [193, 304] width 308 height 17
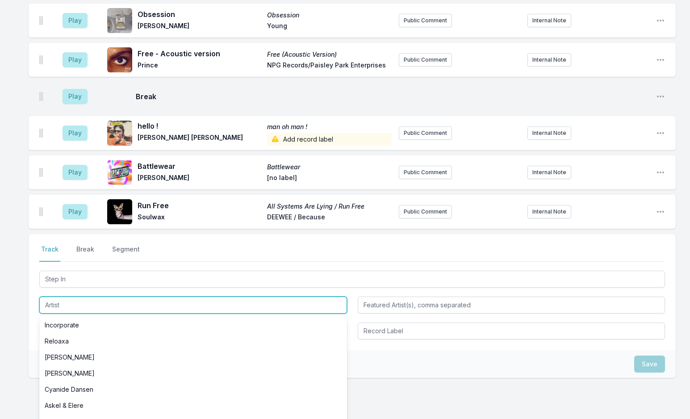
paste input "[PERSON_NAME]"
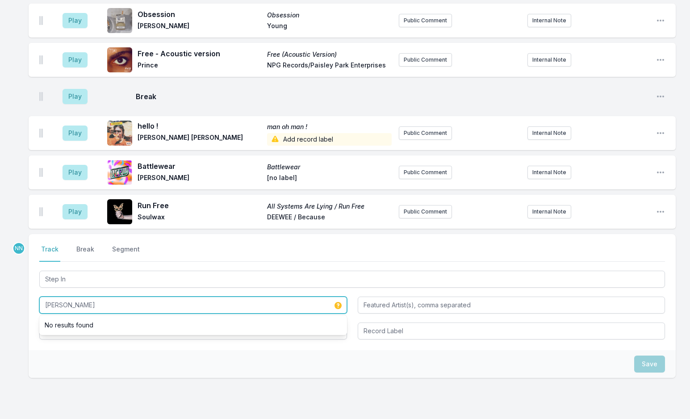
type input "[PERSON_NAME]"
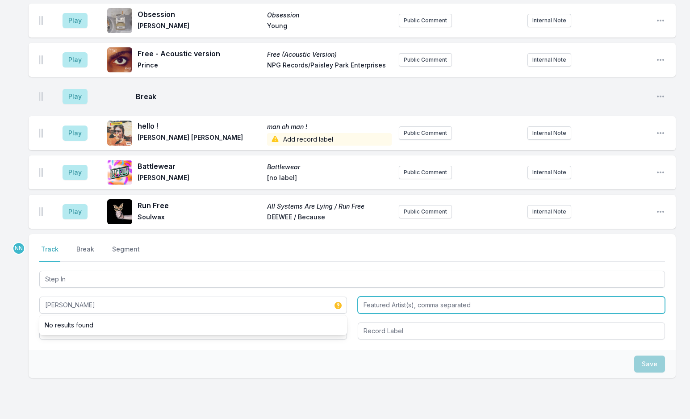
click at [388, 296] on input "Featured Artist(s), comma separated" at bounding box center [512, 304] width 308 height 17
type input "Cold Diamond & Mink"
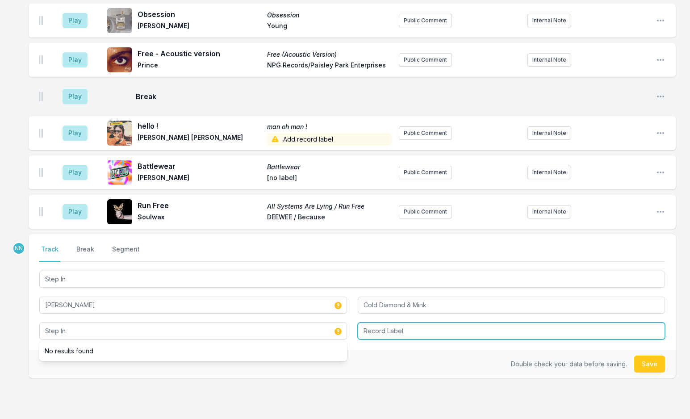
type input "Step In"
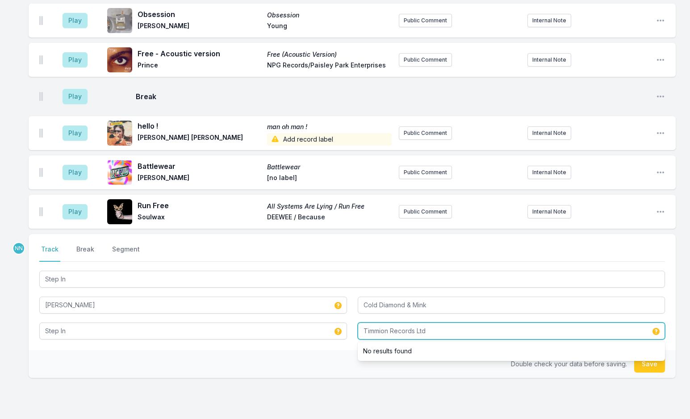
type input "Timmion Records Ltd"
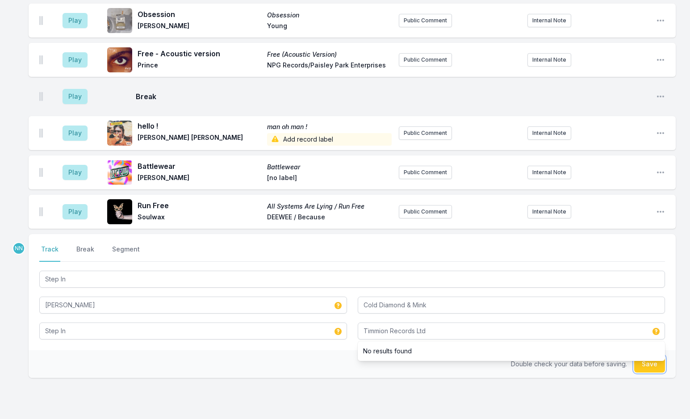
click at [650, 355] on button "Save" at bounding box center [649, 363] width 31 height 17
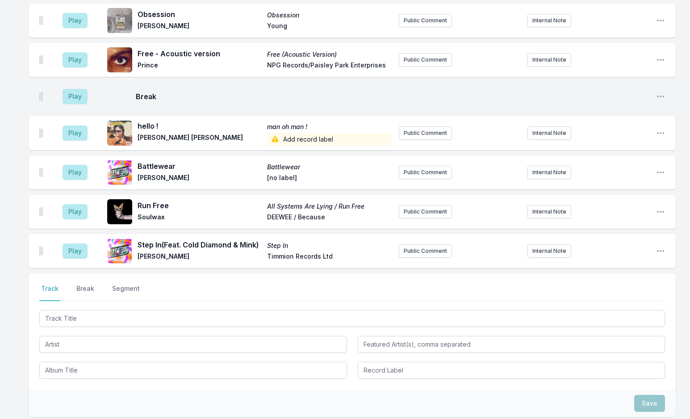
scroll to position [3818, 0]
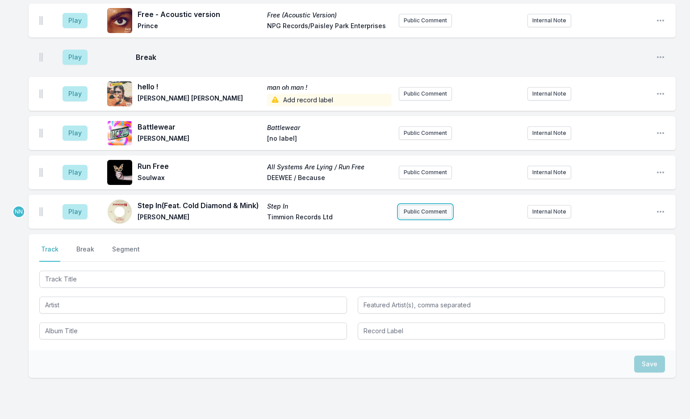
click at [418, 205] on button "Public Comment" at bounding box center [425, 211] width 53 height 13
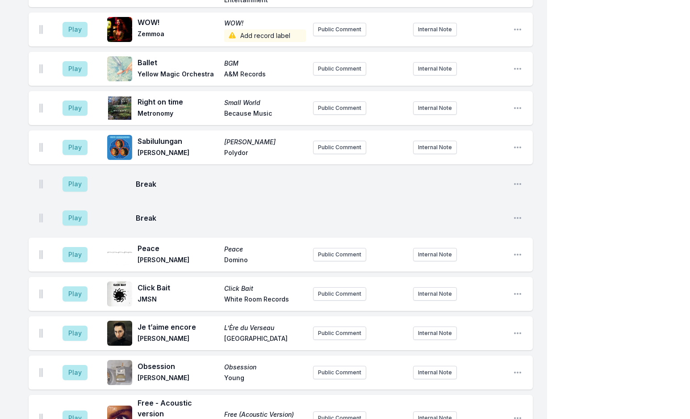
scroll to position [3852, 0]
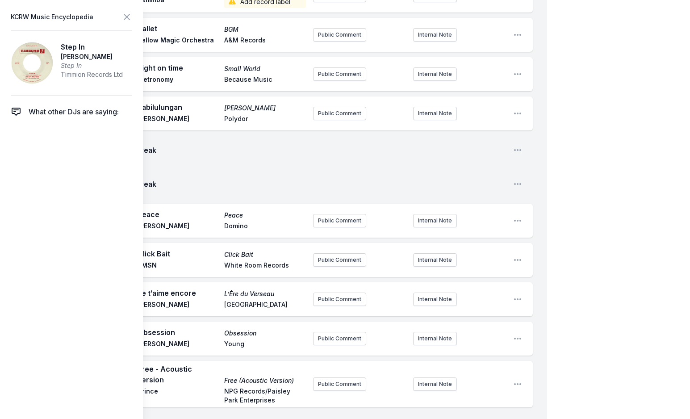
drag, startPoint x: 371, startPoint y: 401, endPoint x: 279, endPoint y: 400, distance: 92.9
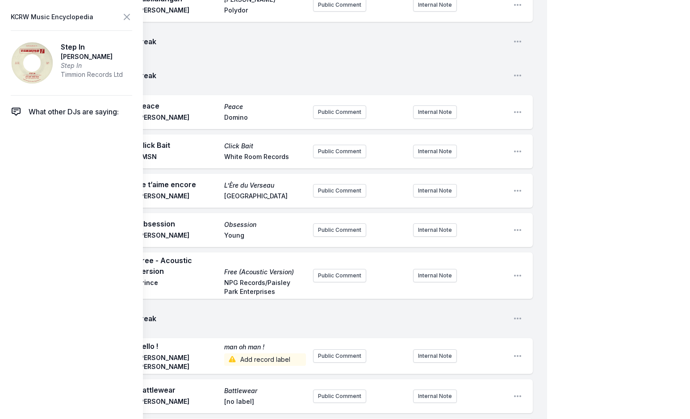
scroll to position [3986, 0]
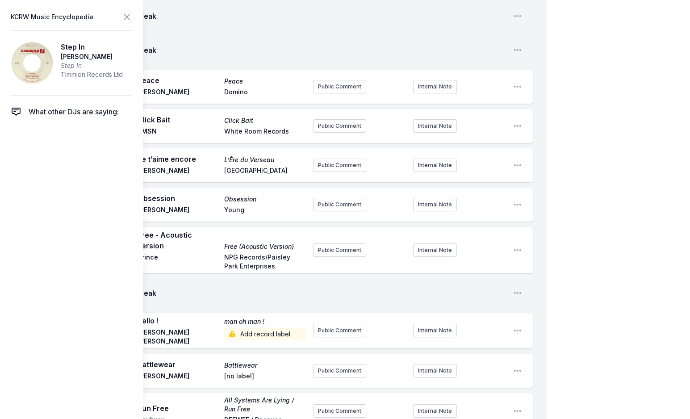
click at [124, 15] on icon at bounding box center [126, 16] width 5 height 5
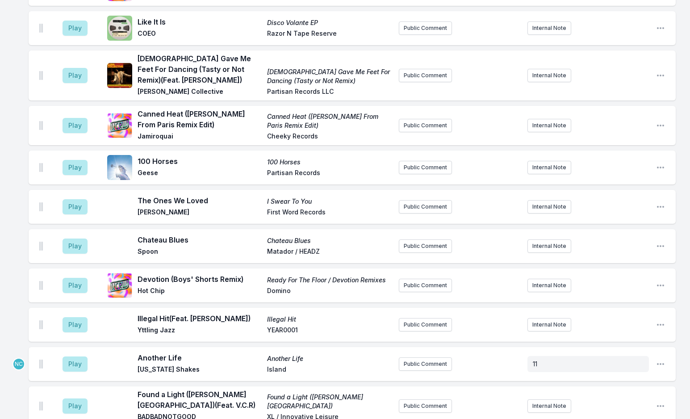
scroll to position [2741, 0]
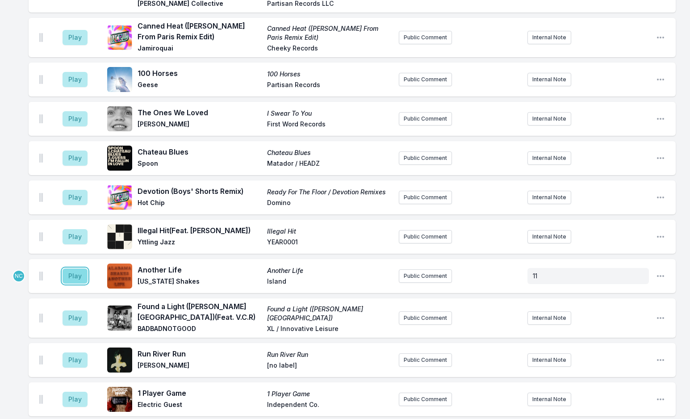
click at [74, 268] on button "Play" at bounding box center [75, 275] width 25 height 15
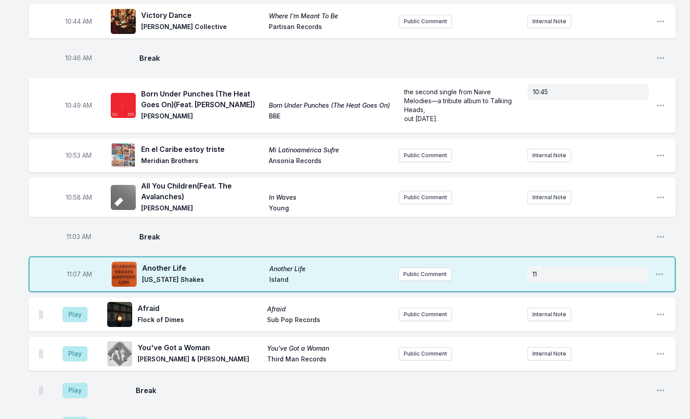
scroll to position [1759, 0]
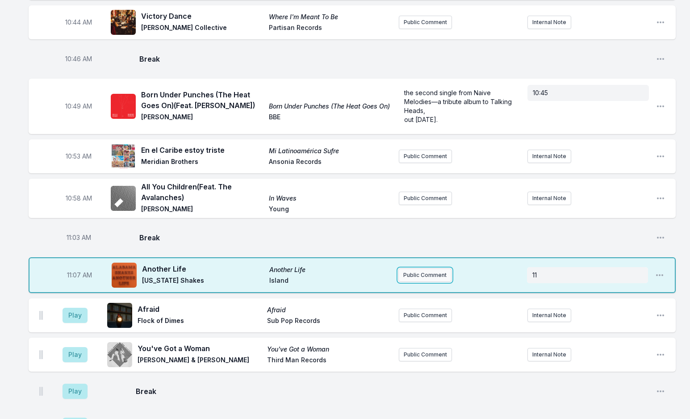
click at [405, 268] on button "Public Comment" at bounding box center [424, 274] width 53 height 13
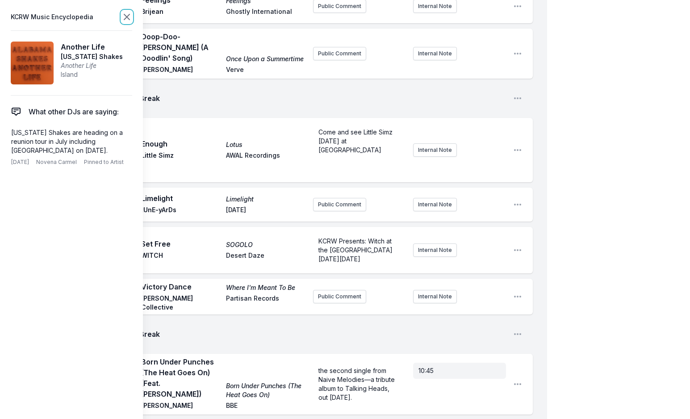
click at [129, 14] on icon at bounding box center [126, 17] width 11 height 11
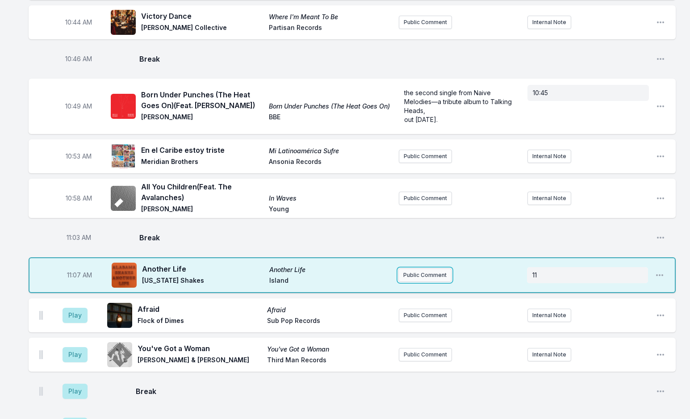
click at [411, 268] on button "Public Comment" at bounding box center [424, 274] width 53 height 13
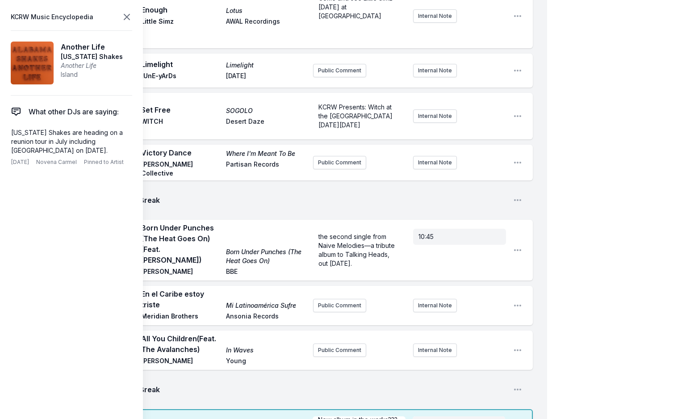
scroll to position [31, 0]
click at [130, 13] on icon at bounding box center [126, 17] width 11 height 11
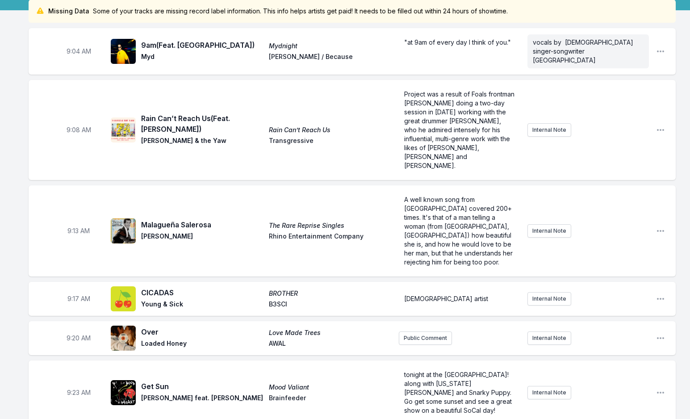
scroll to position [0, 0]
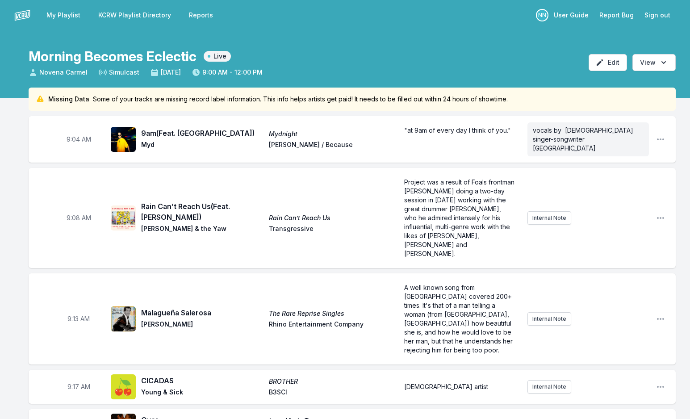
click at [175, 307] on span "Malagueña Salerosa" at bounding box center [202, 312] width 122 height 11
click at [174, 307] on span "Malagueña Salerosa" at bounding box center [202, 312] width 122 height 11
copy span "Malagueña Salerosa"
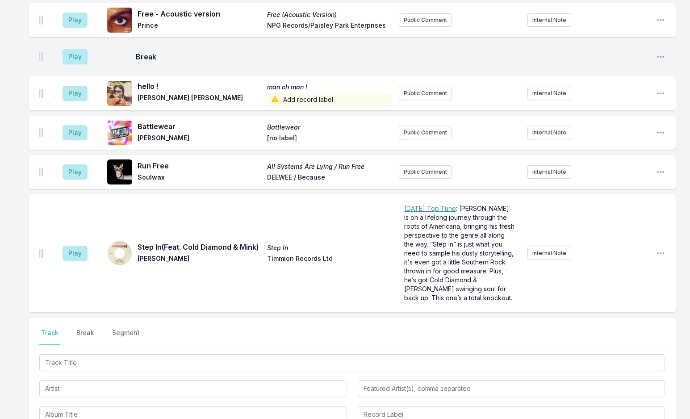
scroll to position [3932, 0]
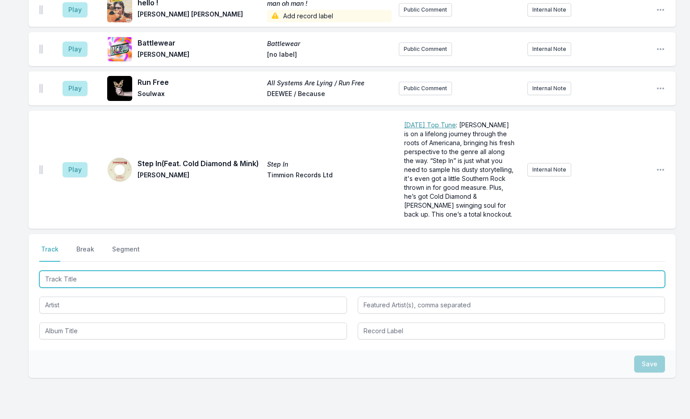
click at [125, 271] on input "Track Title" at bounding box center [351, 279] width 625 height 17
type input "Awkward Backward"
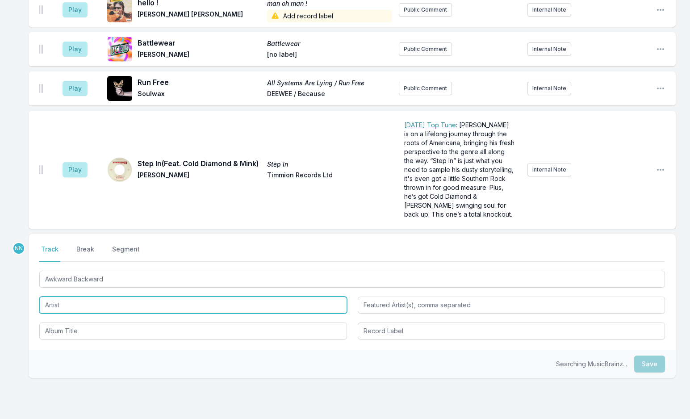
click at [114, 296] on input "Artist" at bounding box center [193, 304] width 308 height 17
type input "Twin Shadow"
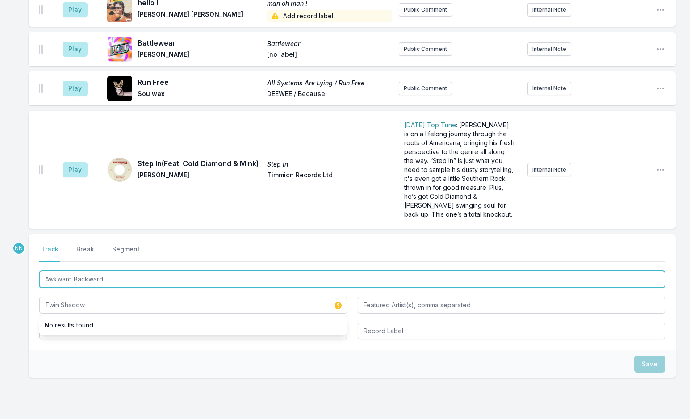
click at [98, 271] on input "Awkward Backward" at bounding box center [351, 279] width 625 height 17
click at [93, 271] on input "Awkward Backward" at bounding box center [351, 279] width 625 height 17
click at [94, 271] on input "Awkward Backward" at bounding box center [351, 279] width 625 height 17
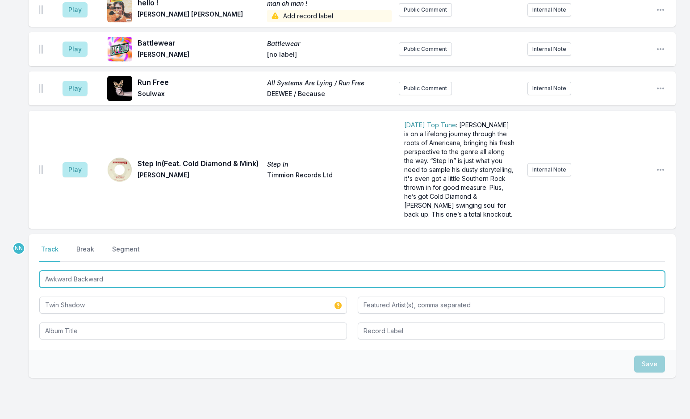
click at [94, 271] on input "Awkward Backward" at bounding box center [351, 279] width 625 height 17
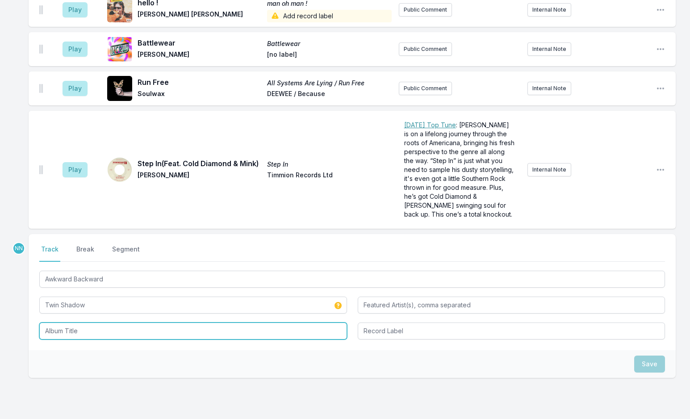
click at [78, 322] on input "Album Title" at bounding box center [193, 330] width 308 height 17
paste input "Awkward Backward"
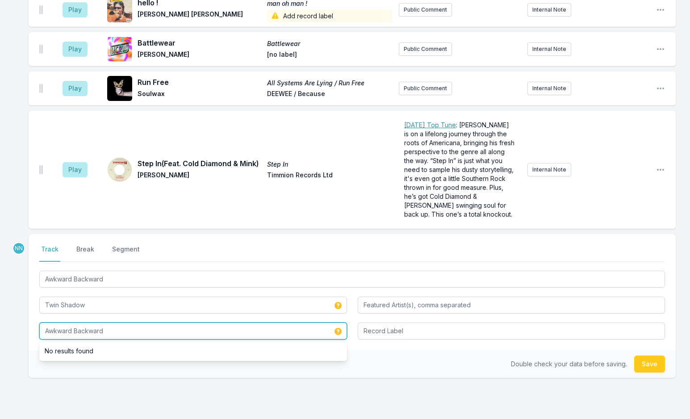
type input "Awkward Backward"
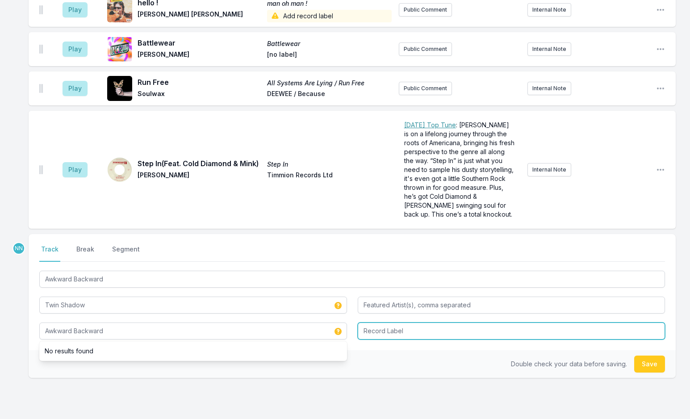
click at [382, 322] on input "Record Label" at bounding box center [512, 330] width 308 height 17
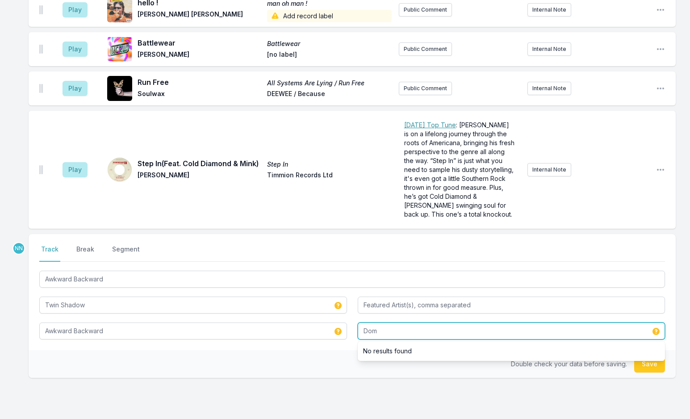
type input "Dom"
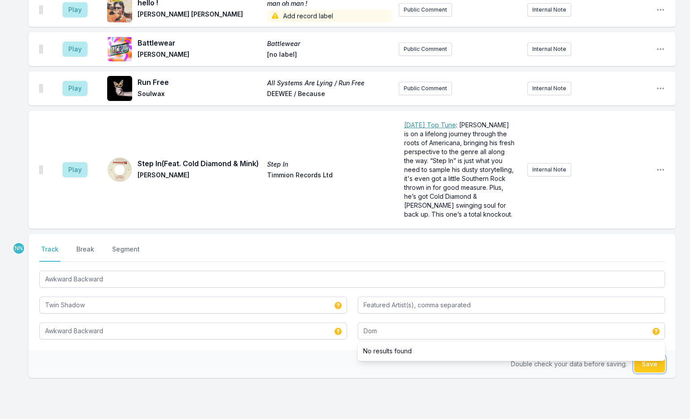
click at [644, 355] on button "Save" at bounding box center [649, 363] width 31 height 17
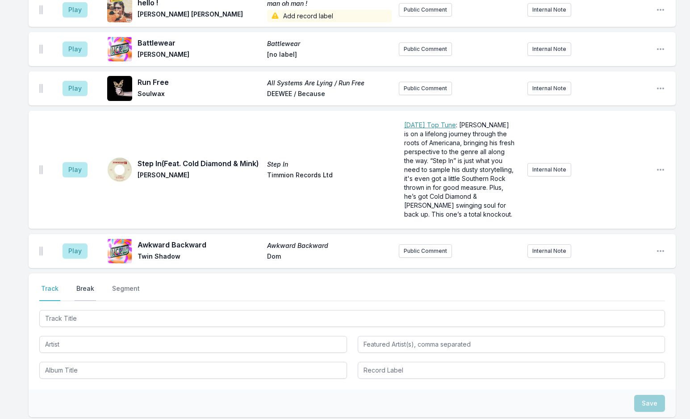
scroll to position [3972, 0]
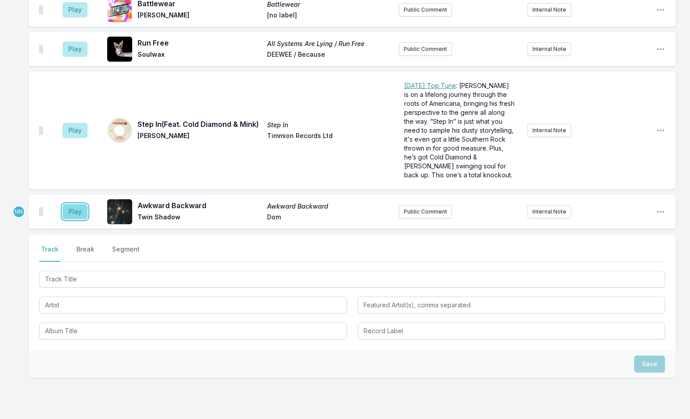
click at [77, 204] on button "Play" at bounding box center [75, 211] width 25 height 15
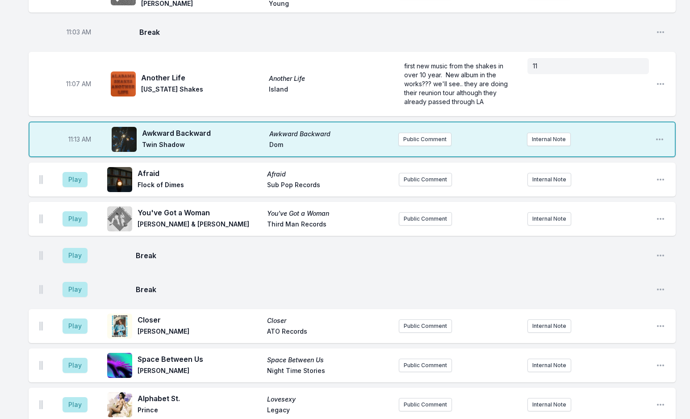
scroll to position [1873, 0]
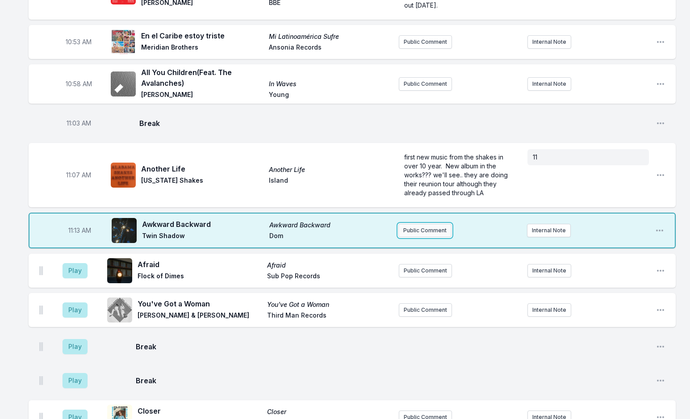
click at [429, 224] on button "Public Comment" at bounding box center [424, 230] width 53 height 13
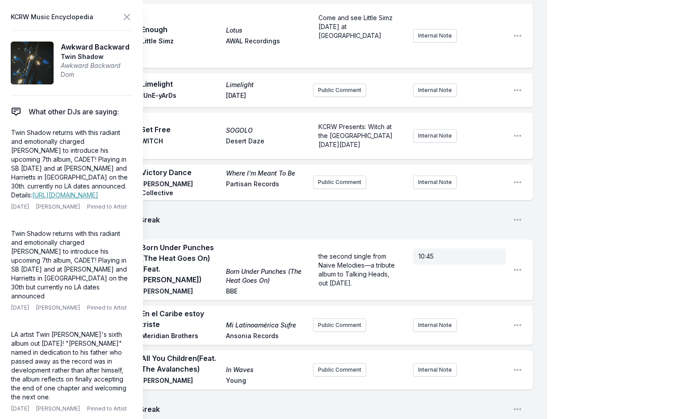
scroll to position [2007, 0]
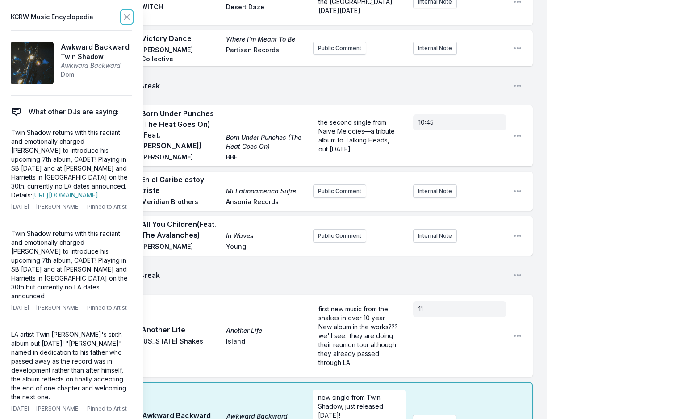
click at [127, 17] on icon at bounding box center [126, 17] width 11 height 11
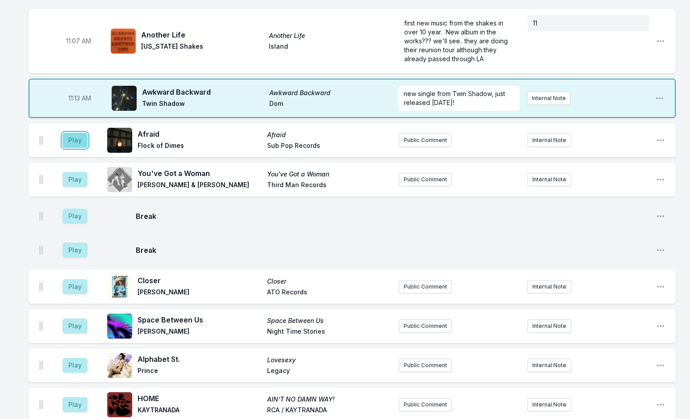
click at [68, 133] on button "Play" at bounding box center [75, 140] width 25 height 15
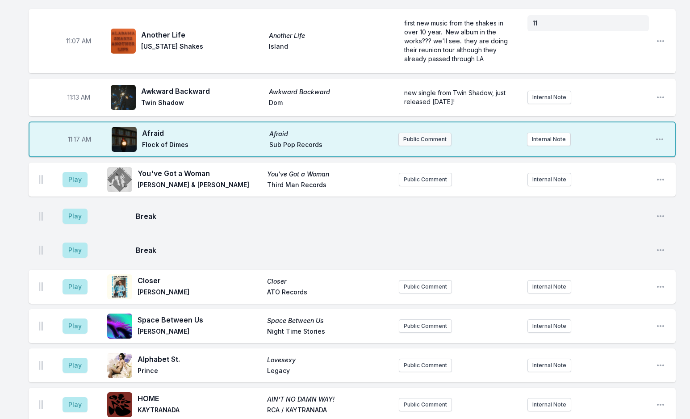
scroll to position [1963, 0]
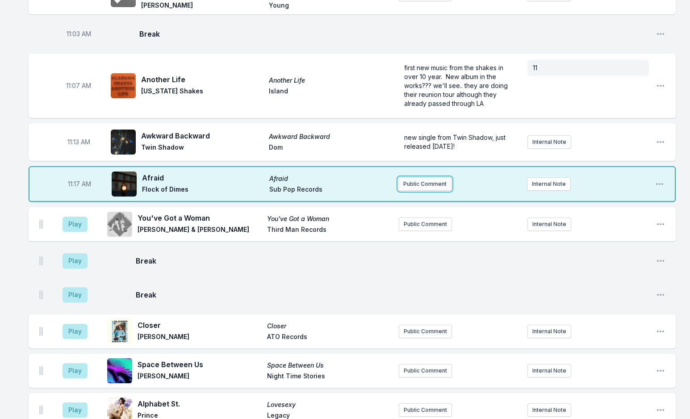
click at [412, 177] on button "Public Comment" at bounding box center [424, 183] width 53 height 13
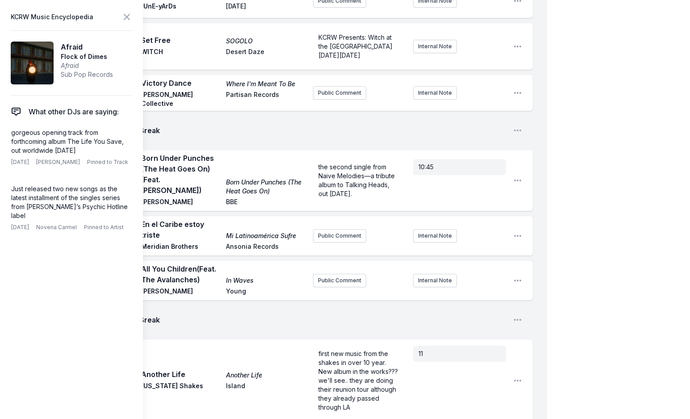
drag, startPoint x: 12, startPoint y: 134, endPoint x: 136, endPoint y: 154, distance: 125.7
click at [136, 154] on aside "KCRW Music Encyclopedia Afraid Flock of Dimes Afraid Sub Pop Records What other…" at bounding box center [71, 209] width 143 height 419
copy p "gorgeous opening track from forthcoming album The Life You Save, out worldwide …"
click at [127, 18] on icon at bounding box center [126, 17] width 11 height 11
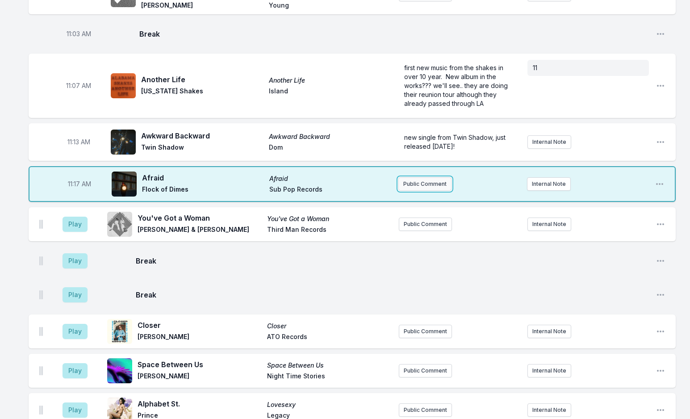
click at [419, 177] on button "Public Comment" at bounding box center [424, 183] width 53 height 13
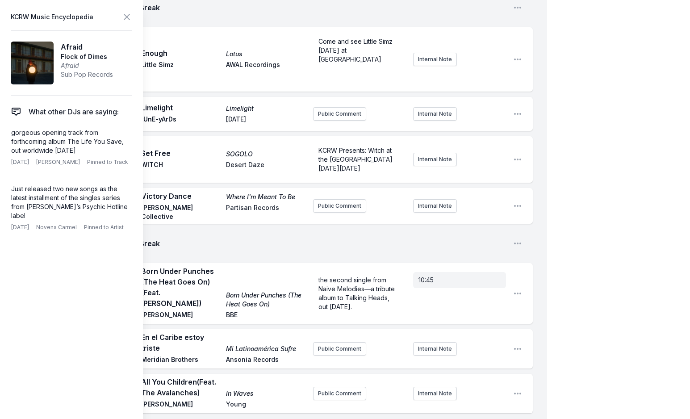
scroll to position [1739, 0]
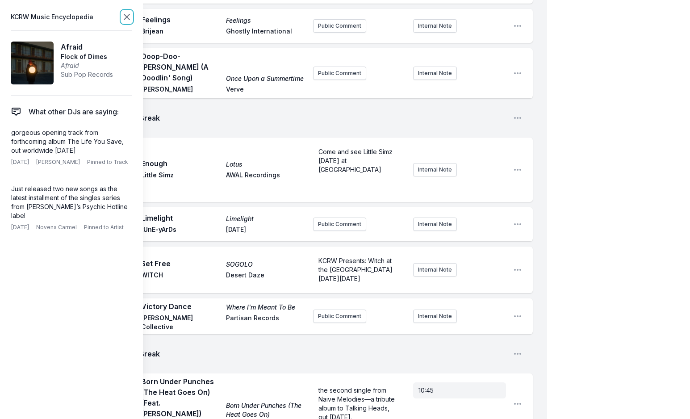
click at [125, 21] on icon at bounding box center [126, 17] width 11 height 11
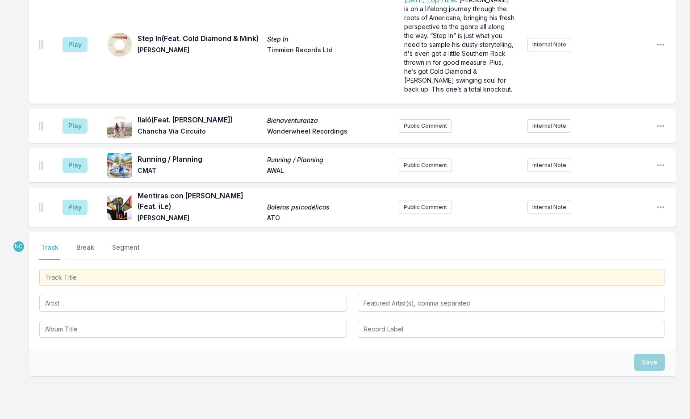
scroll to position [4115, 0]
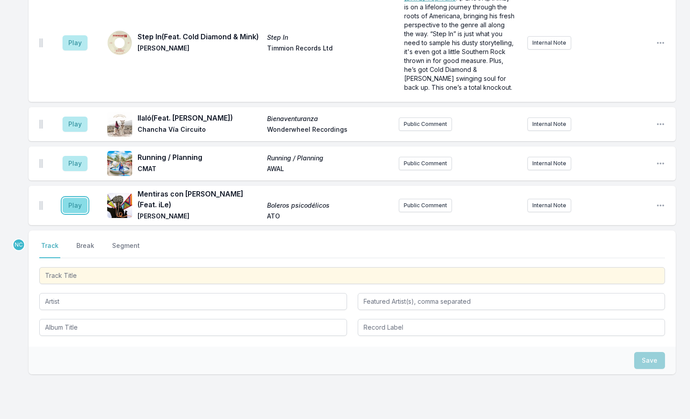
click at [75, 198] on button "Play" at bounding box center [75, 205] width 25 height 15
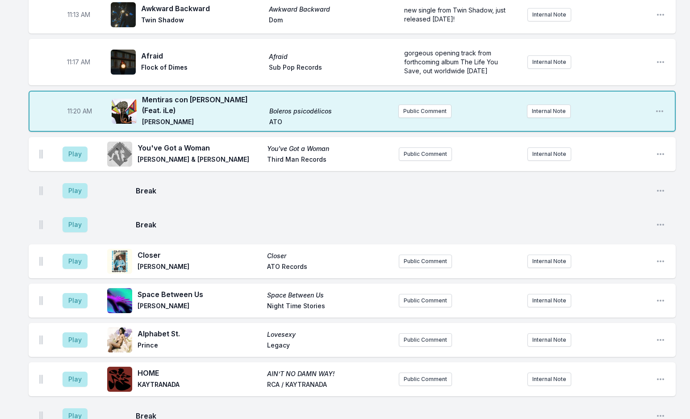
scroll to position [1927, 0]
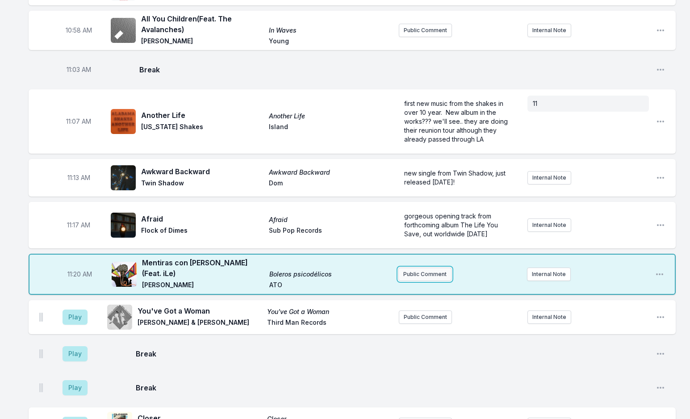
click at [424, 267] on button "Public Comment" at bounding box center [424, 273] width 53 height 13
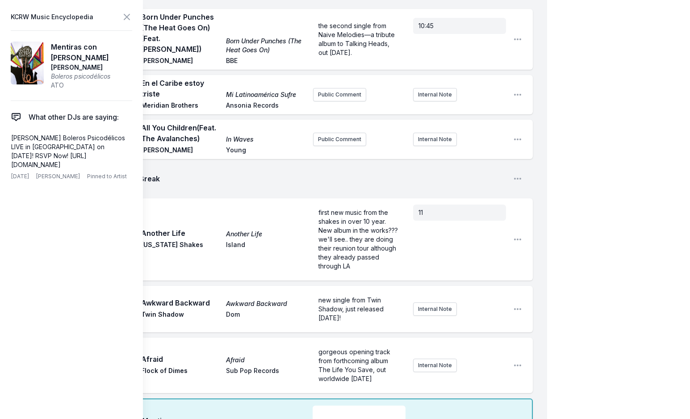
scroll to position [2105, 0]
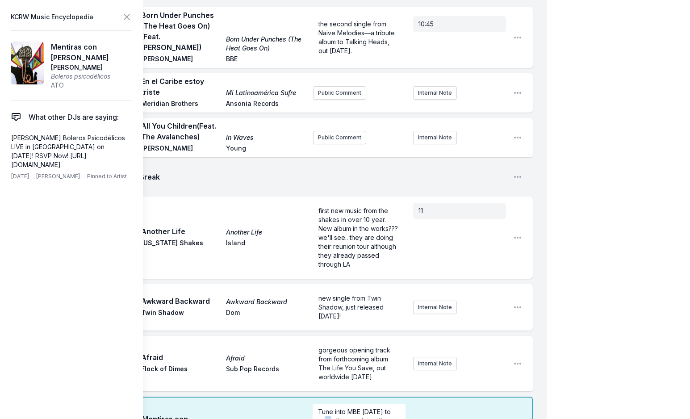
drag, startPoint x: 327, startPoint y: 290, endPoint x: 309, endPoint y: 290, distance: 17.4
drag, startPoint x: 327, startPoint y: 289, endPoint x: 299, endPoint y: 290, distance: 28.6
drag, startPoint x: 367, startPoint y: 300, endPoint x: 373, endPoint y: 315, distance: 16.6
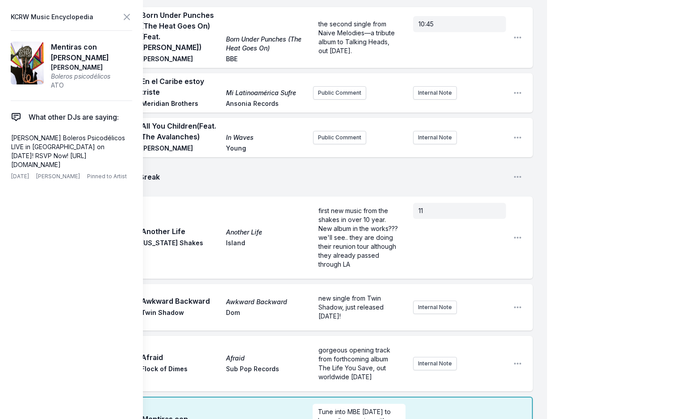
click at [373, 404] on div "Tune into MBE [DATE] to hear a live session with [PERSON_NAME] and an all band" at bounding box center [359, 425] width 92 height 43
click at [130, 18] on icon at bounding box center [126, 17] width 11 height 11
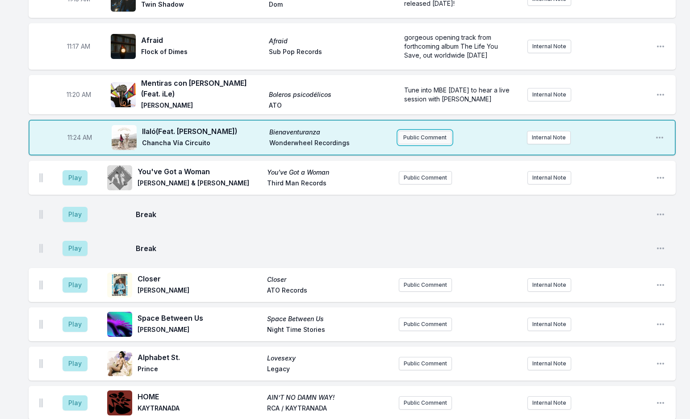
click at [429, 131] on button "Public Comment" at bounding box center [424, 137] width 53 height 13
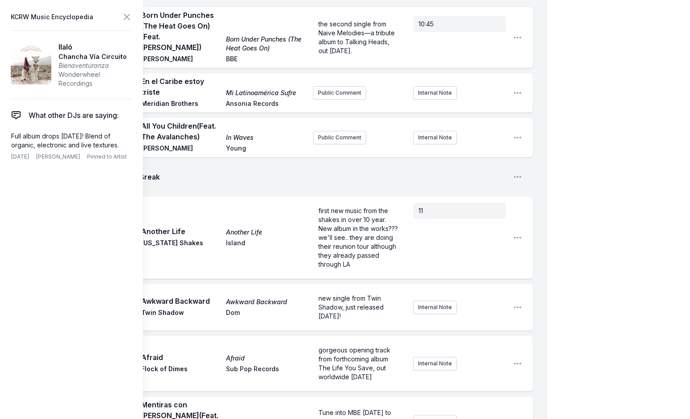
drag, startPoint x: 367, startPoint y: 332, endPoint x: 249, endPoint y: 332, distance: 117.4
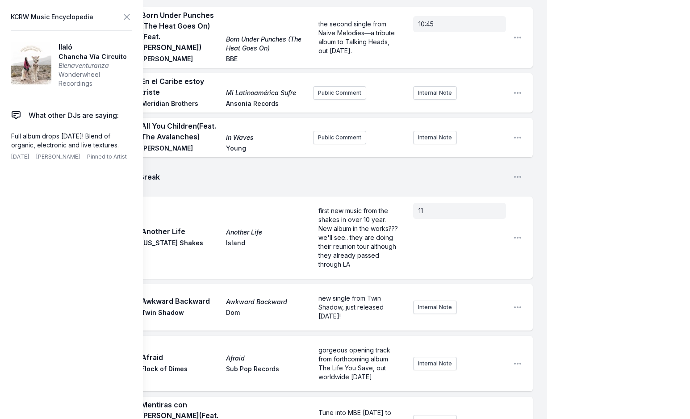
click at [126, 17] on icon at bounding box center [126, 17] width 11 height 11
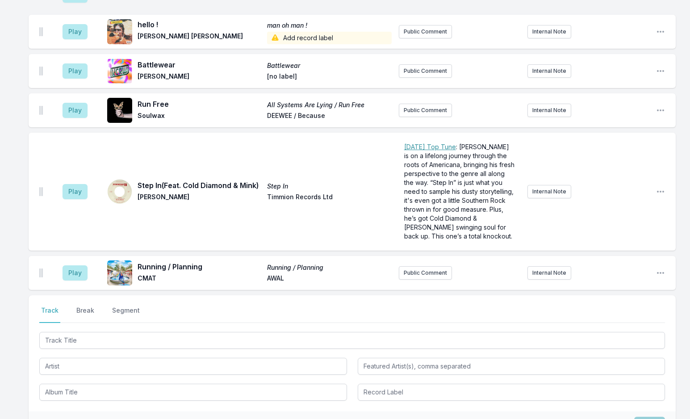
scroll to position [4148, 0]
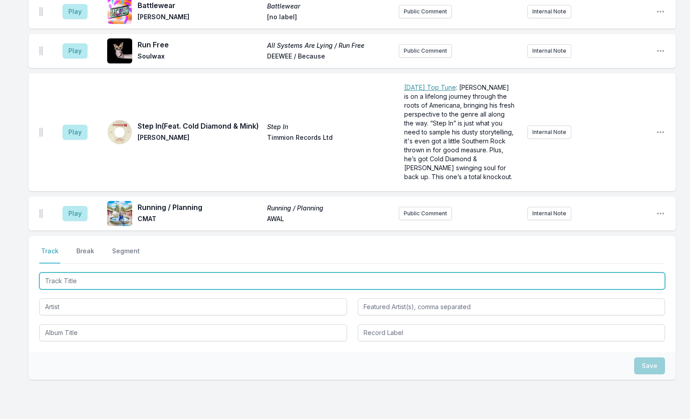
click at [115, 272] on input "Track Title" at bounding box center [351, 280] width 625 height 17
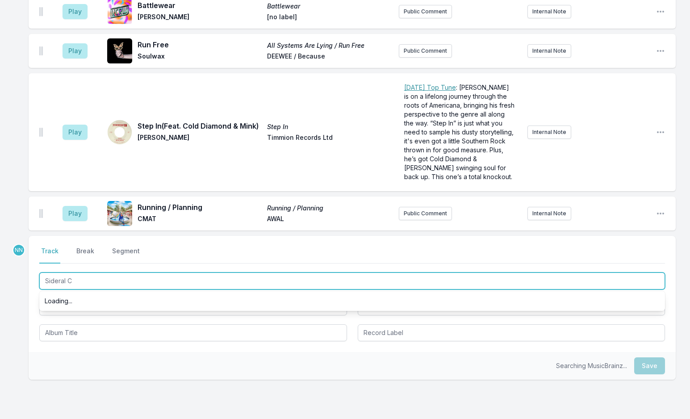
type input "Sideral Cu"
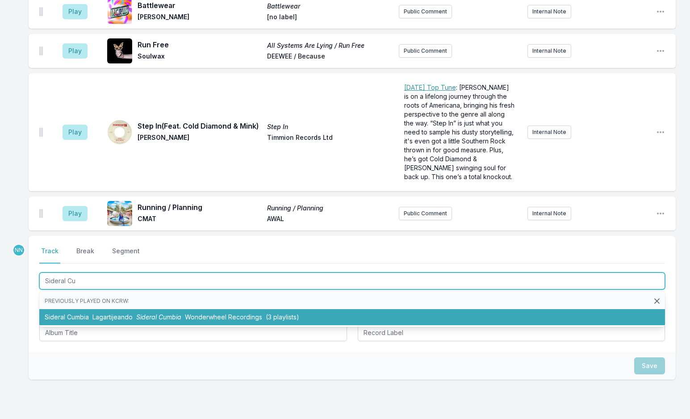
click at [147, 313] on span "Sideral Cumbia" at bounding box center [158, 317] width 45 height 8
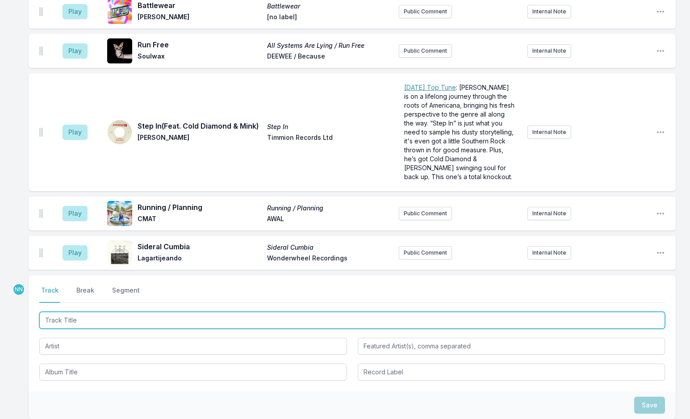
scroll to position [4188, 0]
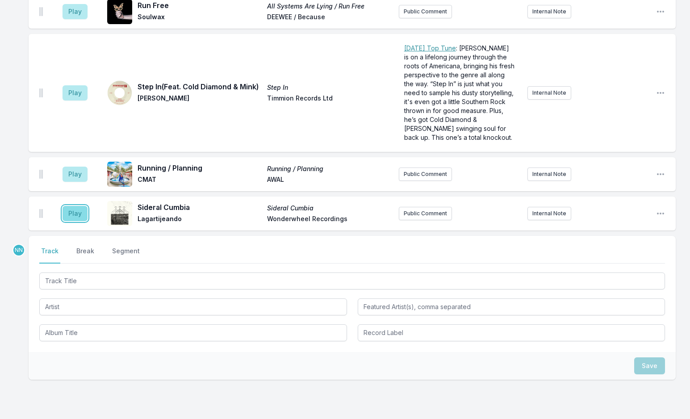
click at [70, 206] on button "Play" at bounding box center [75, 213] width 25 height 15
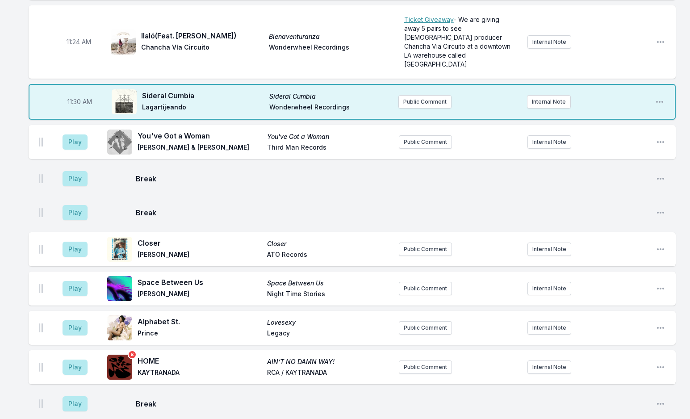
scroll to position [2268, 0]
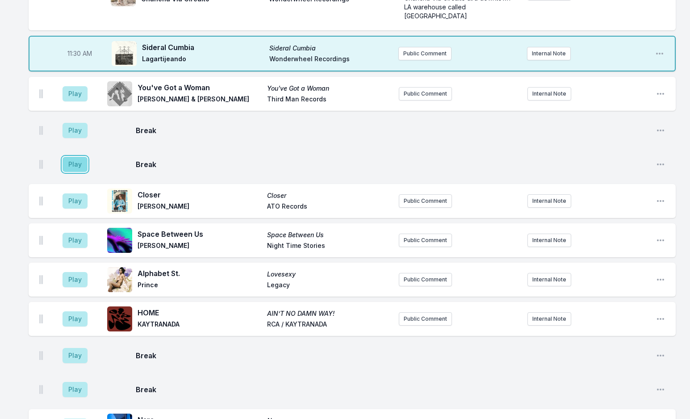
click at [71, 157] on button "Play" at bounding box center [75, 164] width 25 height 15
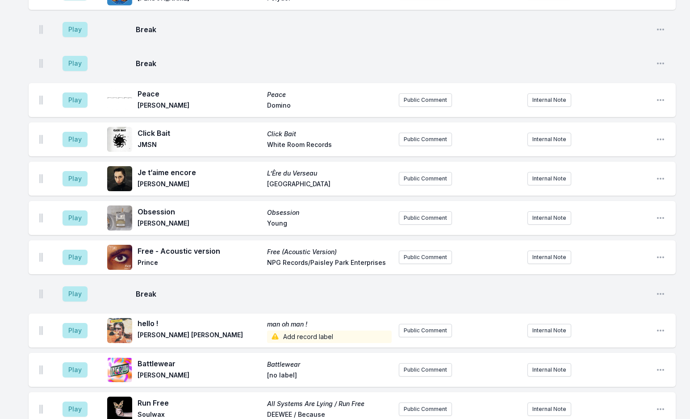
scroll to position [4098, 0]
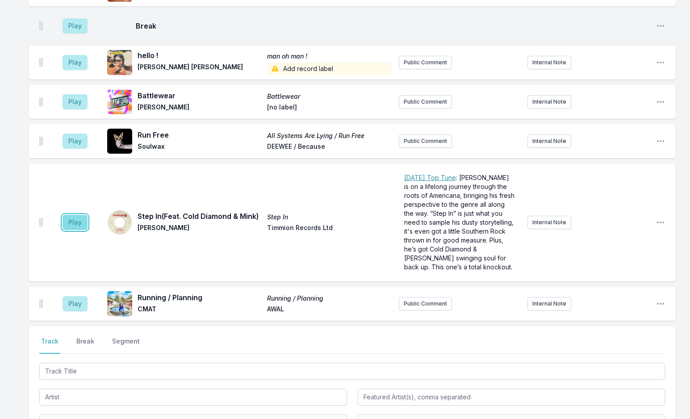
click at [69, 215] on button "Play" at bounding box center [75, 222] width 25 height 15
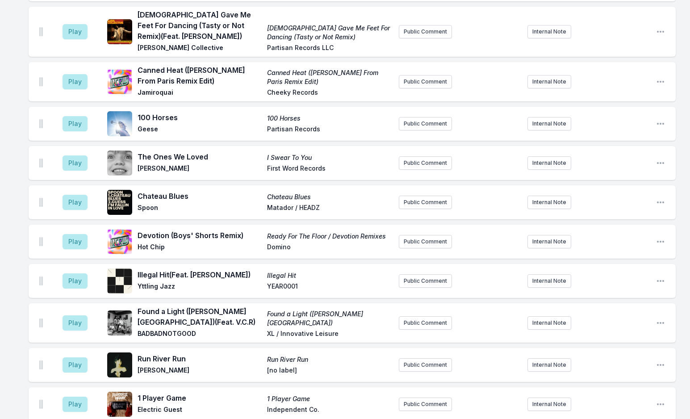
scroll to position [3115, 0]
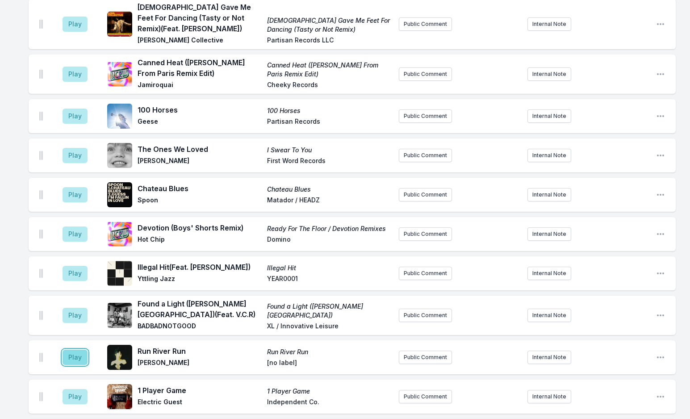
click at [78, 350] on button "Play" at bounding box center [75, 357] width 25 height 15
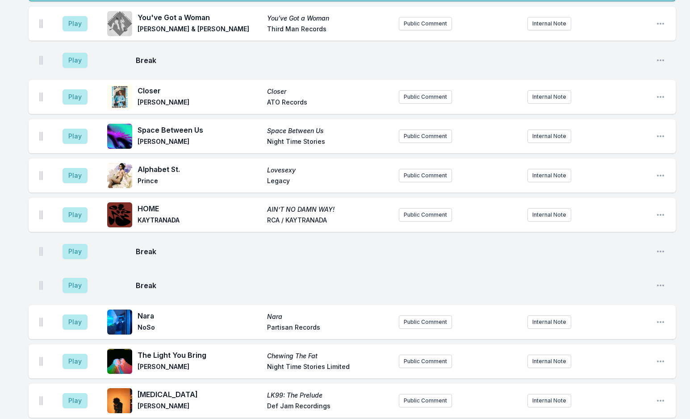
scroll to position [2535, 0]
click at [81, 314] on button "Play" at bounding box center [75, 321] width 25 height 15
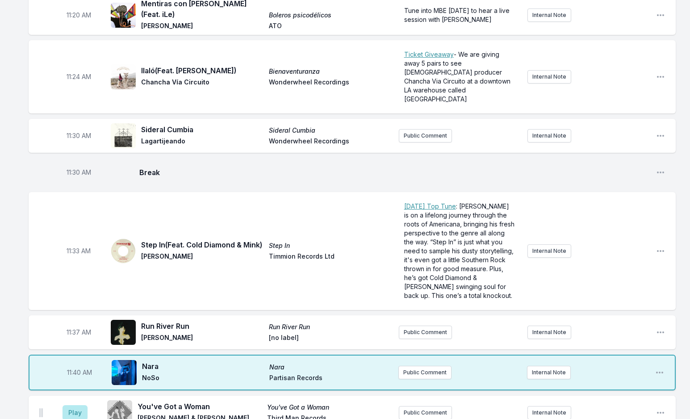
scroll to position [2267, 0]
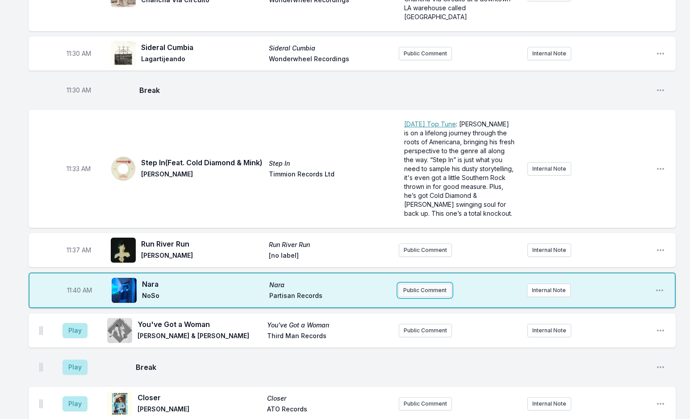
click at [427, 283] on button "Public Comment" at bounding box center [424, 289] width 53 height 13
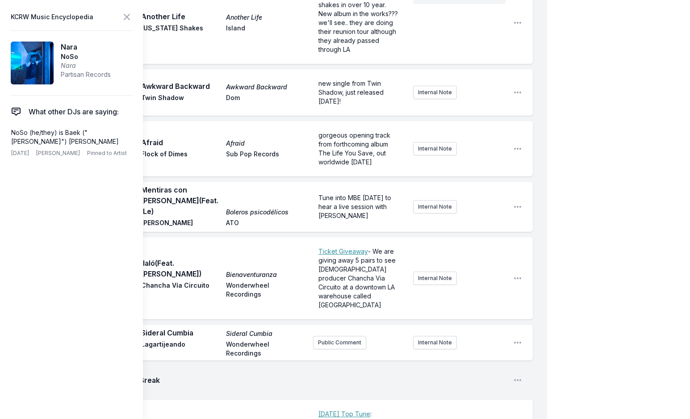
scroll to position [2446, 0]
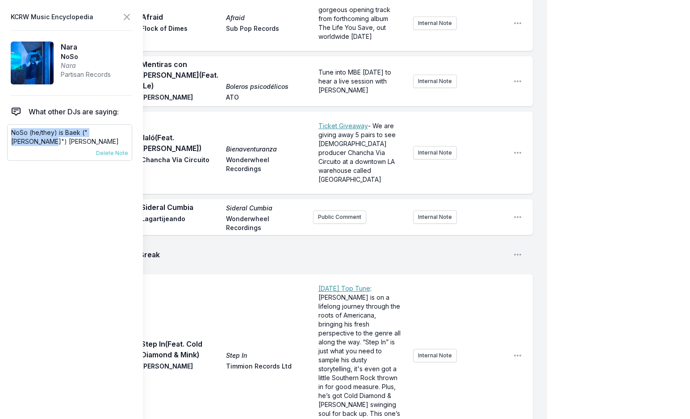
drag, startPoint x: 11, startPoint y: 132, endPoint x: 45, endPoint y: 140, distance: 35.0
click at [45, 140] on p "NoSo (he/they) is Baek ("[PERSON_NAME]") [PERSON_NAME]" at bounding box center [69, 137] width 117 height 18
copy p "NoSo (he/they) is Baek ("[PERSON_NAME]") [PERSON_NAME]"
click at [123, 16] on icon at bounding box center [126, 17] width 11 height 11
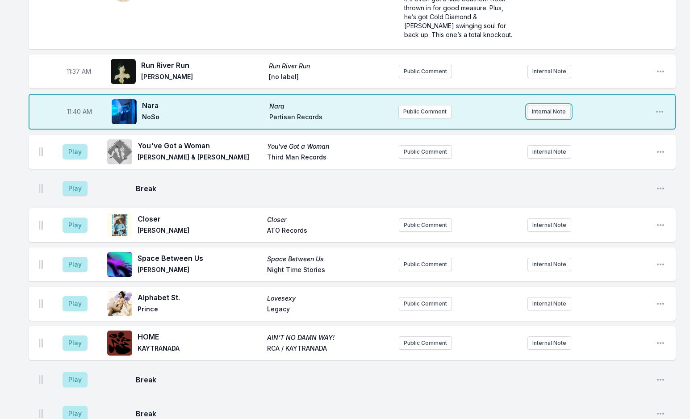
click at [554, 105] on button "Internal Note" at bounding box center [549, 111] width 44 height 13
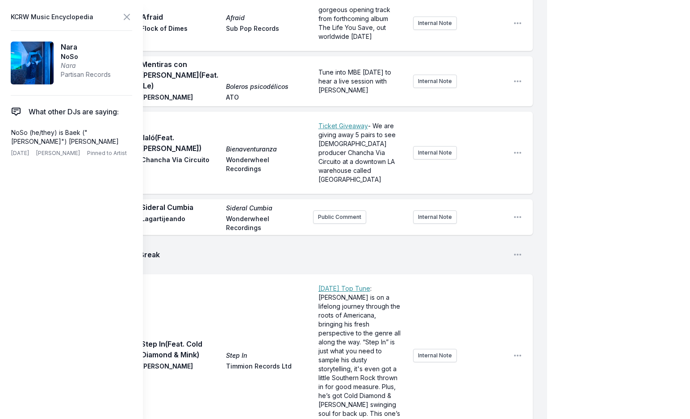
click at [388, 391] on div "Missing Data Some of your tracks are missing record label information. This inf…" at bounding box center [273, 220] width 547 height 5157
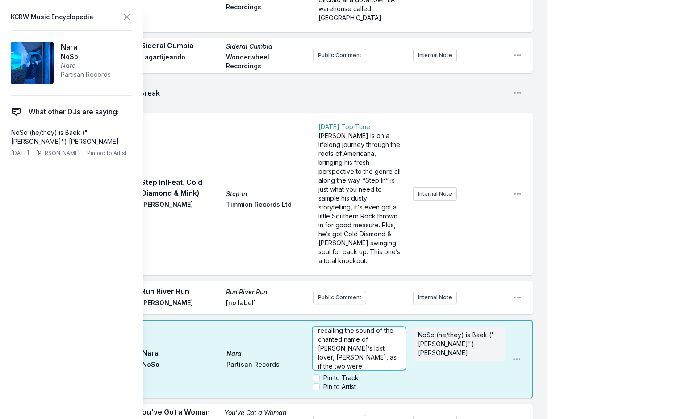
scroll to position [45, 0]
click at [124, 17] on icon at bounding box center [126, 17] width 11 height 11
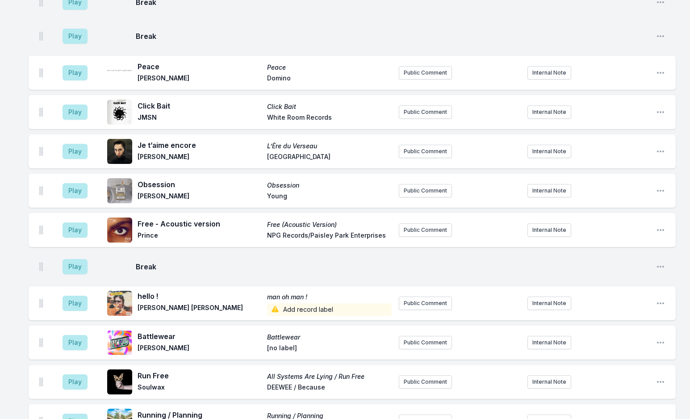
scroll to position [3902, 0]
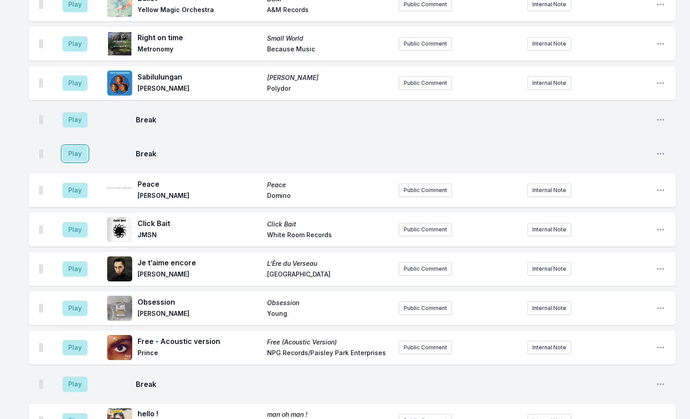
drag, startPoint x: 71, startPoint y: 109, endPoint x: 116, endPoint y: 112, distance: 44.7
click at [71, 146] on button "Play" at bounding box center [75, 153] width 25 height 15
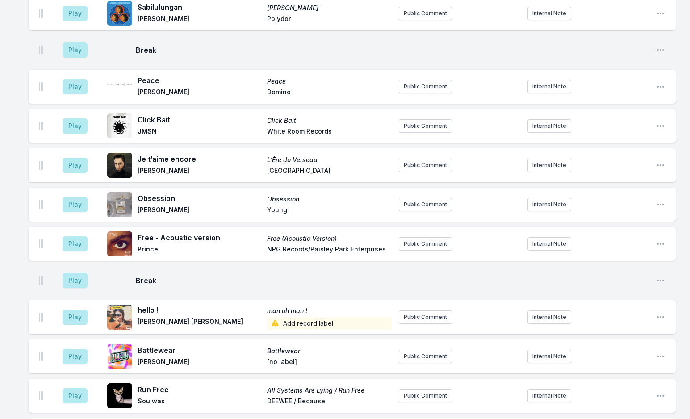
scroll to position [4170, 0]
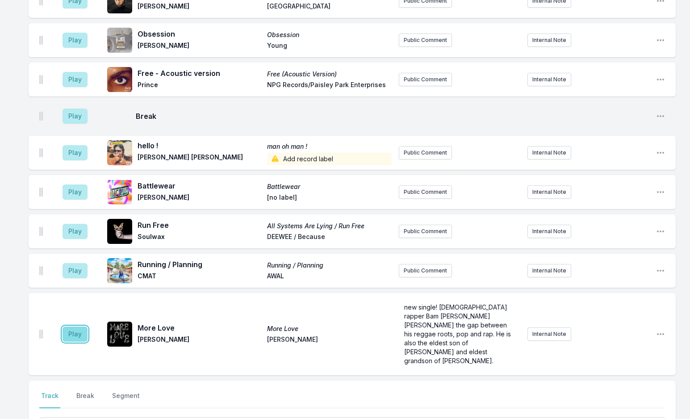
click at [74, 326] on button "Play" at bounding box center [75, 333] width 25 height 15
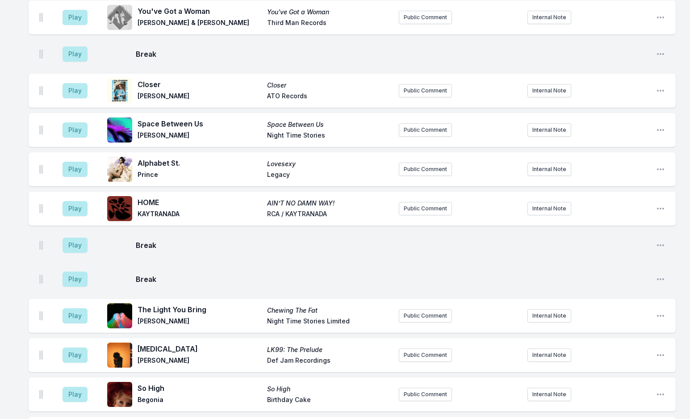
scroll to position [2563, 0]
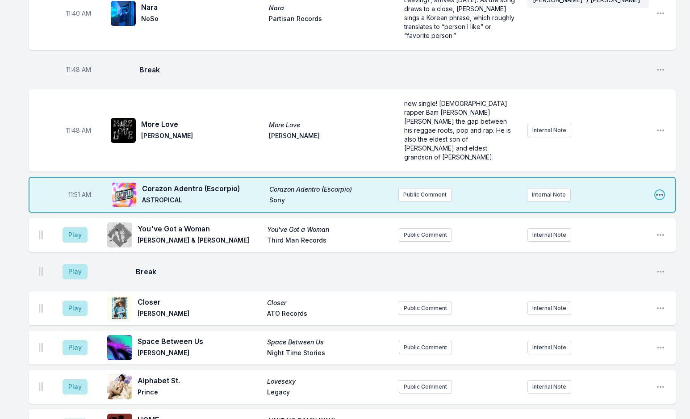
click at [663, 190] on icon "Open playlist item options" at bounding box center [659, 194] width 9 height 9
click at [629, 221] on button "Edit Track Details" at bounding box center [614, 229] width 100 height 16
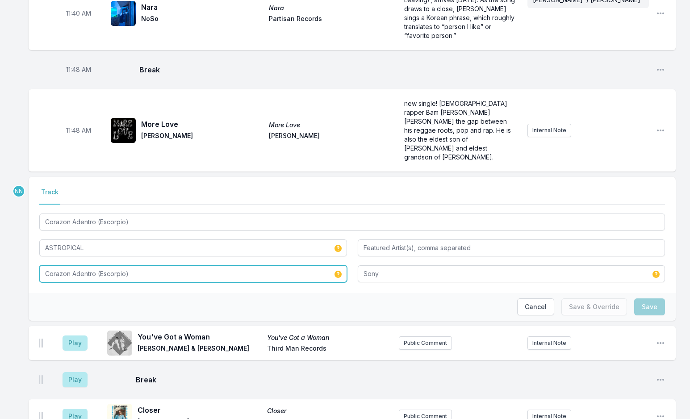
click at [66, 265] on input "Corazon Adentro (Escorpio)" at bounding box center [193, 273] width 308 height 17
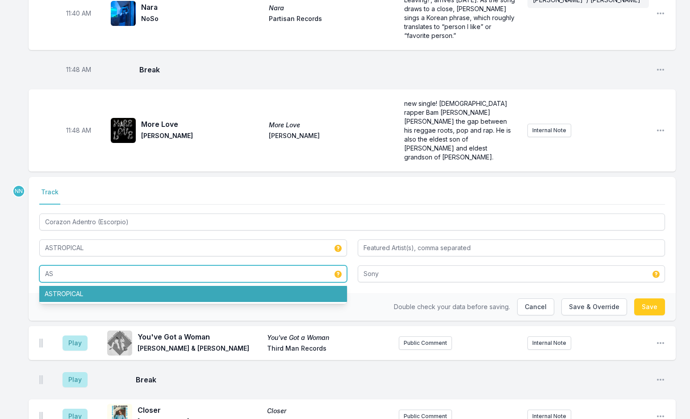
click at [70, 286] on li "ASTROPICAL" at bounding box center [193, 294] width 308 height 16
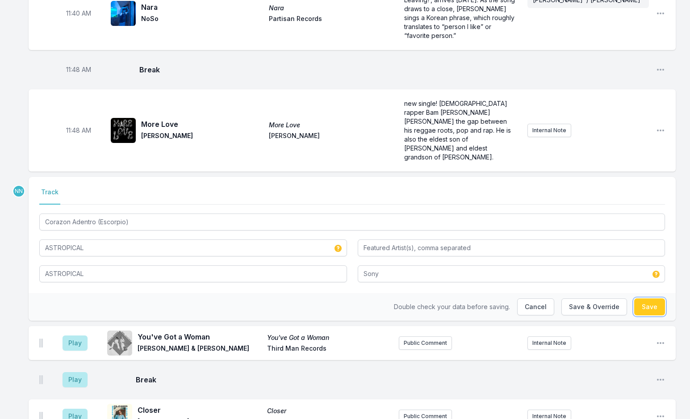
click at [647, 298] on button "Save" at bounding box center [649, 306] width 31 height 17
type input "Corazon Adentro (Escorpio)"
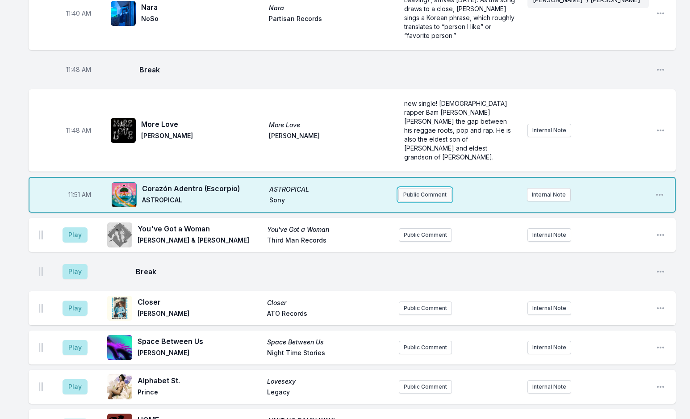
click at [420, 188] on button "Public Comment" at bounding box center [424, 194] width 53 height 13
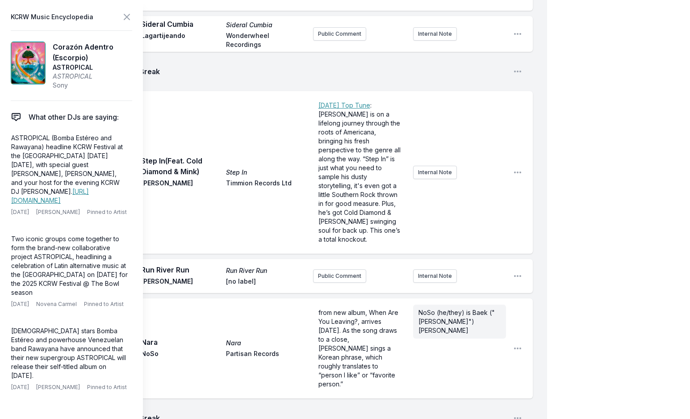
scroll to position [2741, 0]
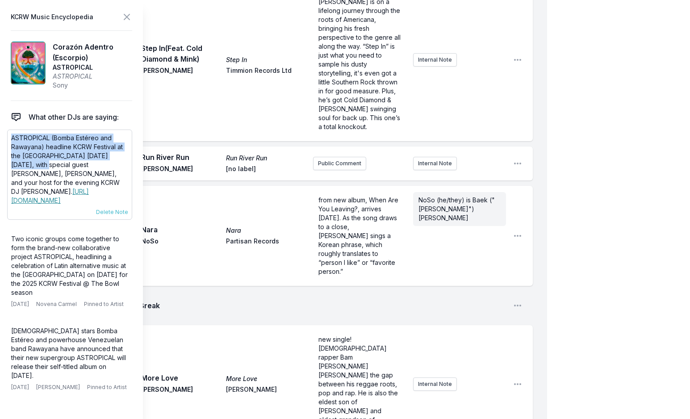
drag, startPoint x: 10, startPoint y: 139, endPoint x: 49, endPoint y: 167, distance: 48.0
click at [49, 167] on div "ASTROPICAL (Bomba Estéreo and Rawayana) headline KCRW Festival at the [GEOGRAPH…" at bounding box center [69, 174] width 125 height 90
copy p "ASTROPICAL (Bomba Estéreo and Rawayana) headline KCRW Festival at the [GEOGRAPH…"
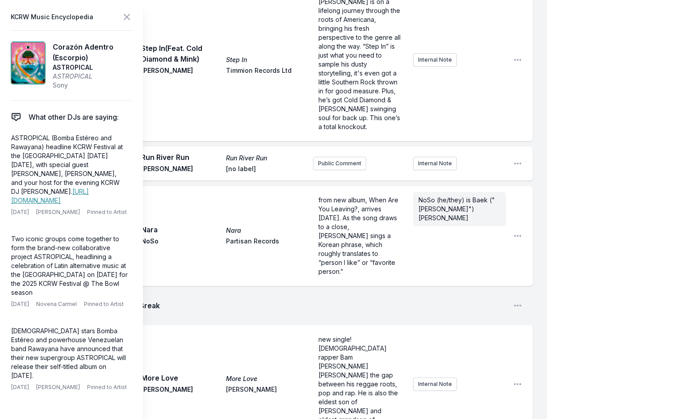
scroll to position [40, 0]
click at [129, 17] on icon at bounding box center [126, 17] width 11 height 11
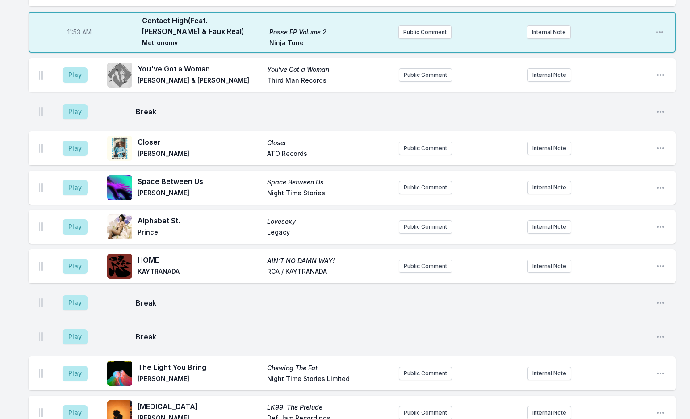
scroll to position [2830, 0]
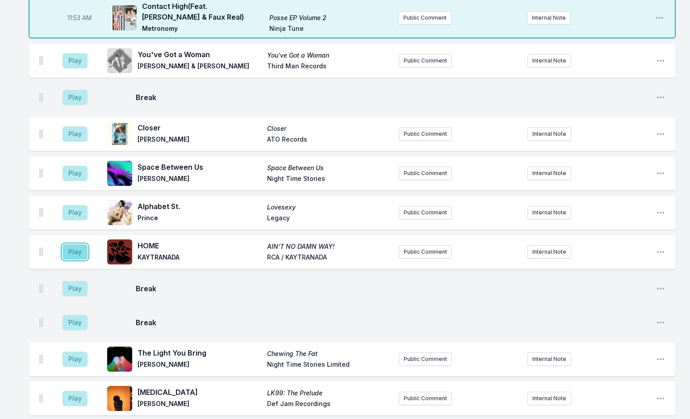
click at [76, 244] on button "Play" at bounding box center [75, 251] width 25 height 15
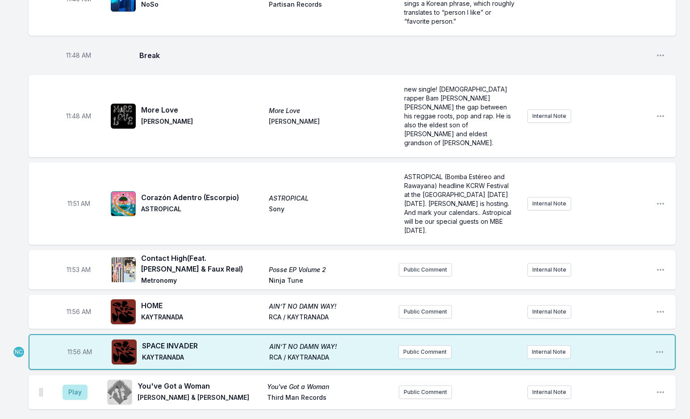
scroll to position [2562, 0]
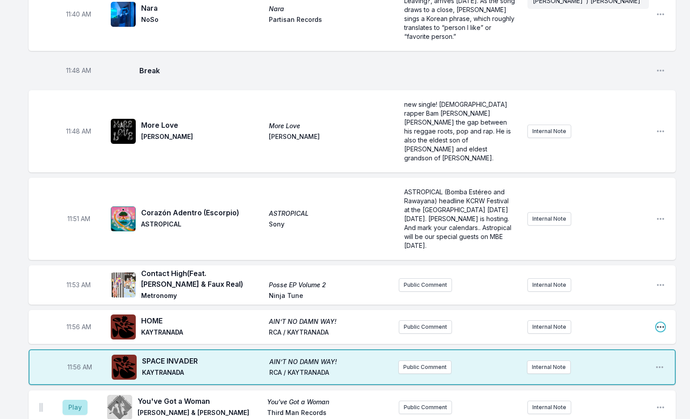
click at [664, 322] on icon "Open playlist item options" at bounding box center [660, 326] width 9 height 9
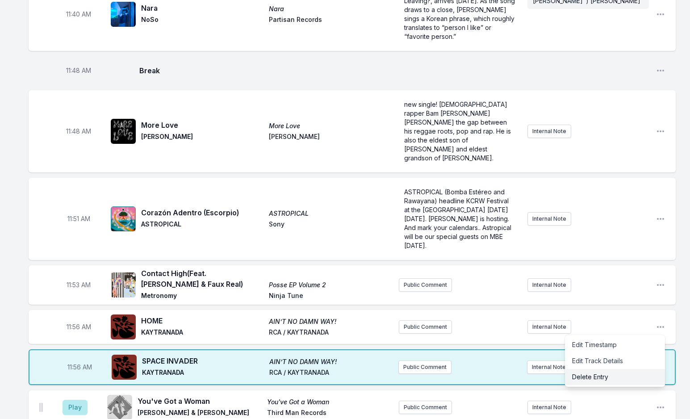
click at [615, 369] on button "Delete Entry" at bounding box center [615, 377] width 100 height 16
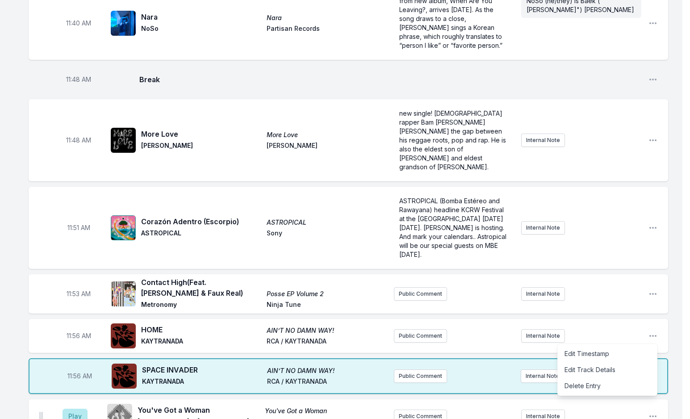
scroll to position [2521, 0]
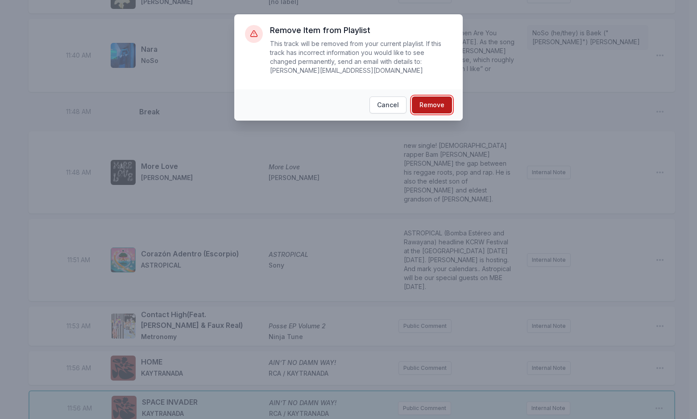
click at [425, 96] on button "Remove" at bounding box center [432, 104] width 40 height 17
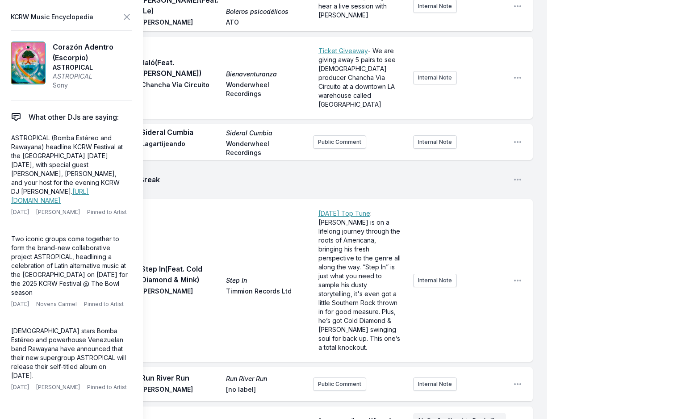
click at [132, 17] on aside "KCRW Music Encyclopedia Corazón Adentro (Escorpio) ASTROPICAL ASTROPICAL Sony W…" at bounding box center [71, 209] width 143 height 419
click at [126, 17] on icon at bounding box center [126, 16] width 5 height 5
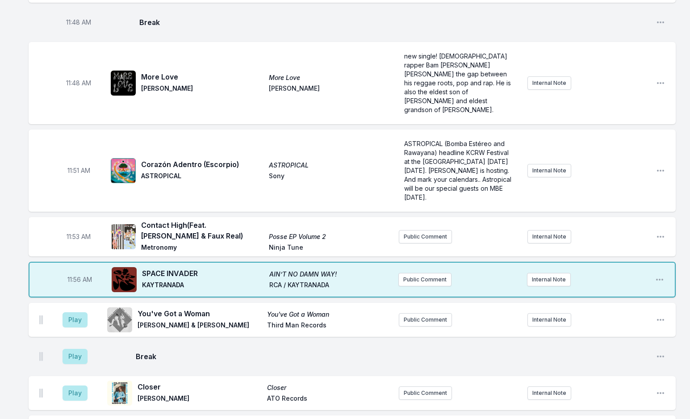
scroll to position [2565, 0]
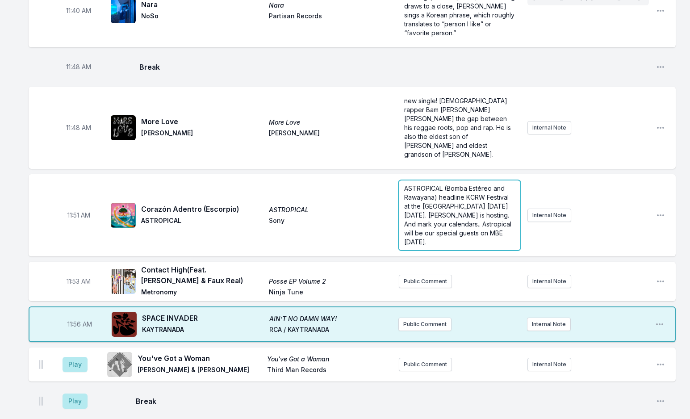
click at [484, 184] on span "ASTROPICAL (Bomba Estéreo and Rawayana) headline KCRW Festival at the [GEOGRAPH…" at bounding box center [458, 214] width 109 height 61
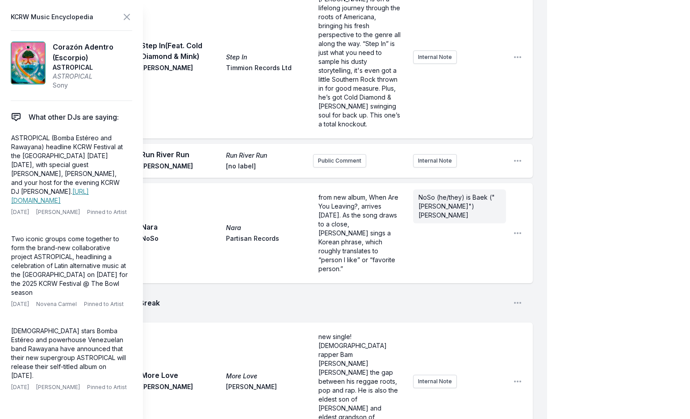
scroll to position [9, 0]
drag, startPoint x: 325, startPoint y: 291, endPoint x: 318, endPoint y: 284, distance: 9.8
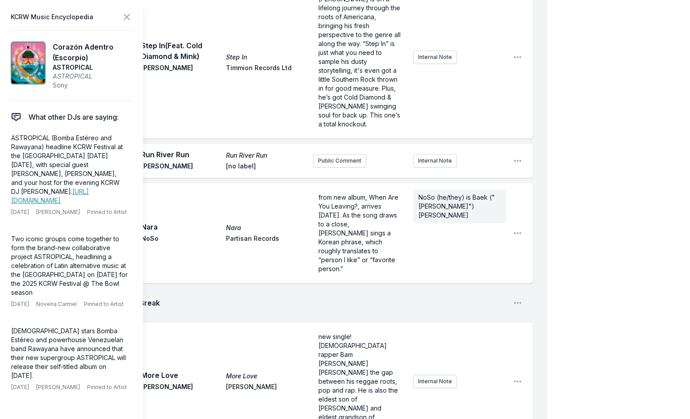
click at [122, 14] on icon at bounding box center [126, 17] width 11 height 11
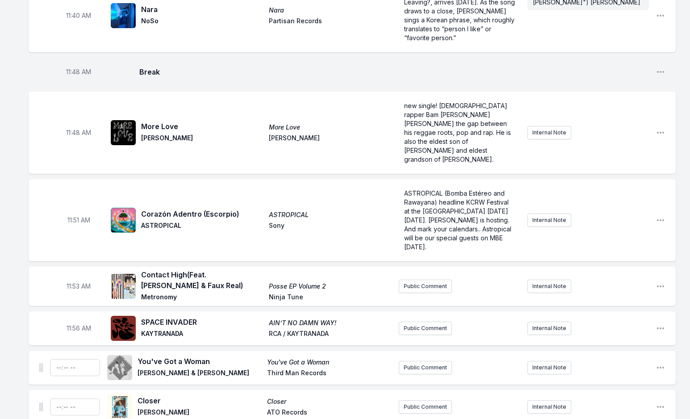
scroll to position [2476, 0]
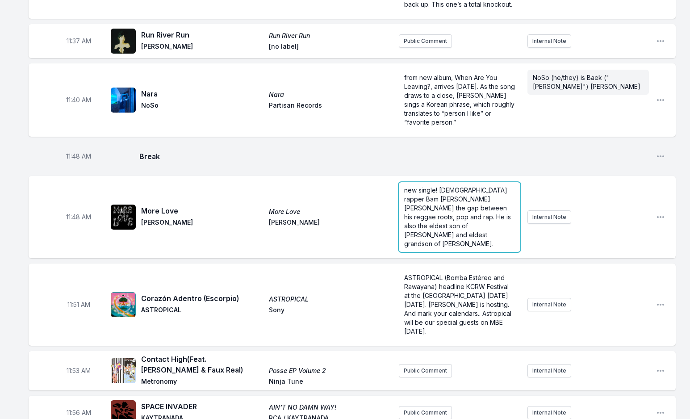
click at [464, 186] on span "new single! [DEMOGRAPHIC_DATA] rapper Bam [PERSON_NAME] [PERSON_NAME] the gap b…" at bounding box center [458, 216] width 108 height 61
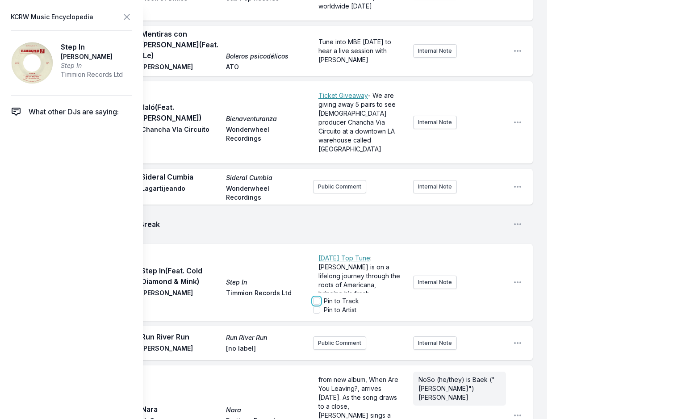
click at [316, 297] on input "Pin to Track" at bounding box center [316, 300] width 7 height 7
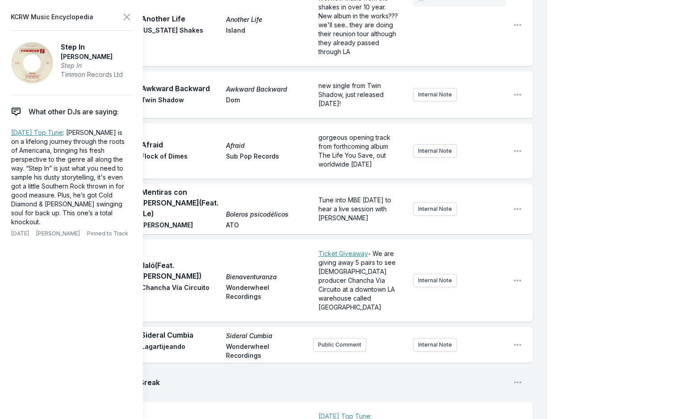
checkbox input "true"
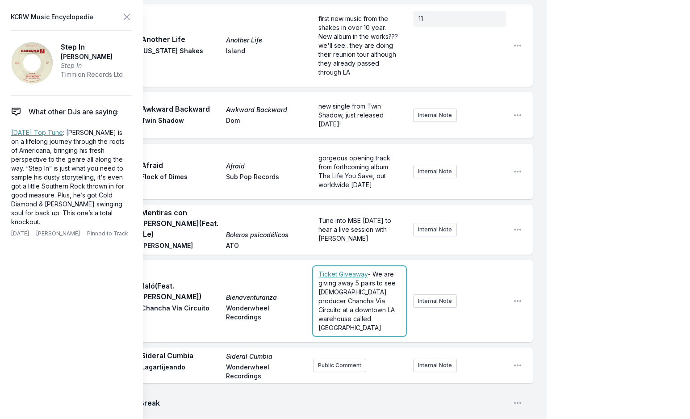
click at [346, 270] on span "- We are giving away 5 pairs to see [DEMOGRAPHIC_DATA] producer Chancha Via Cir…" at bounding box center [357, 300] width 79 height 61
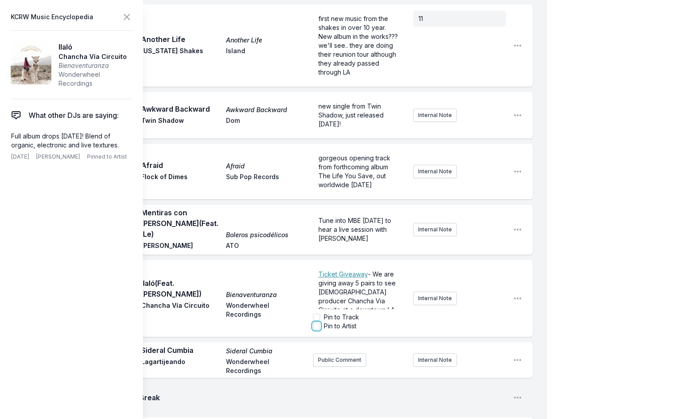
click at [315, 322] on input "Pin to Artist" at bounding box center [316, 325] width 7 height 7
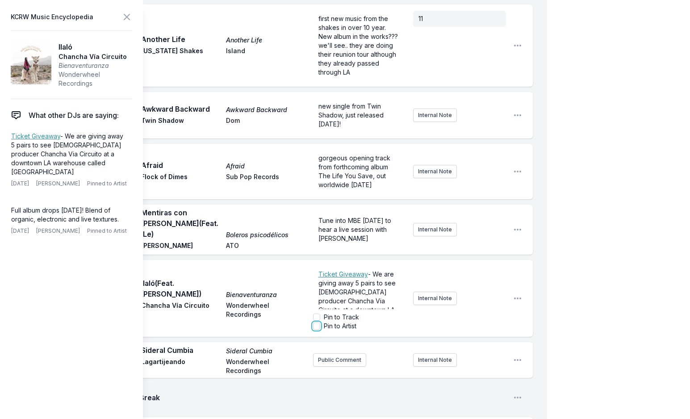
checkbox input "true"
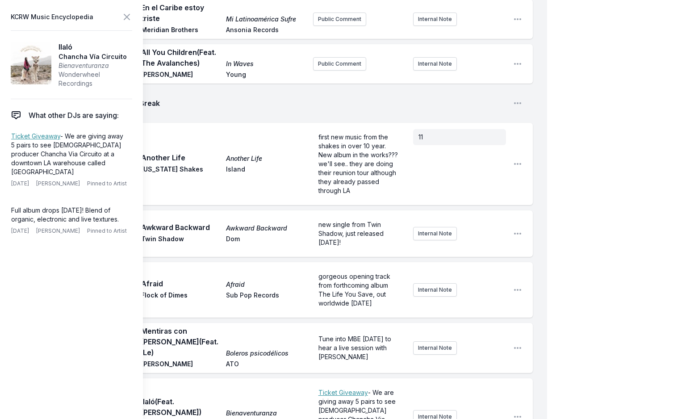
scroll to position [2164, 0]
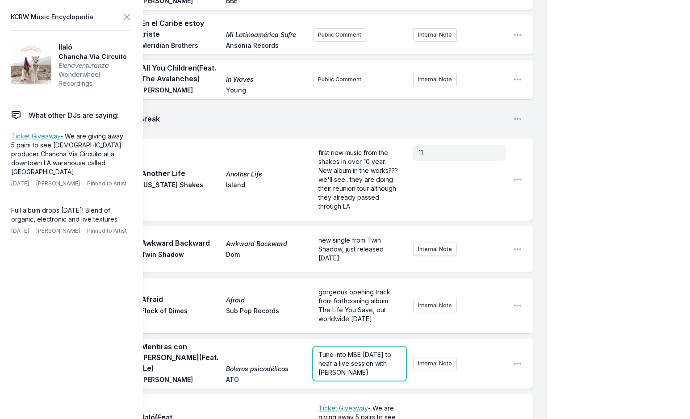
click at [348, 350] on p "Tune into MBE [DATE] to hear a live session with [PERSON_NAME]" at bounding box center [359, 363] width 82 height 27
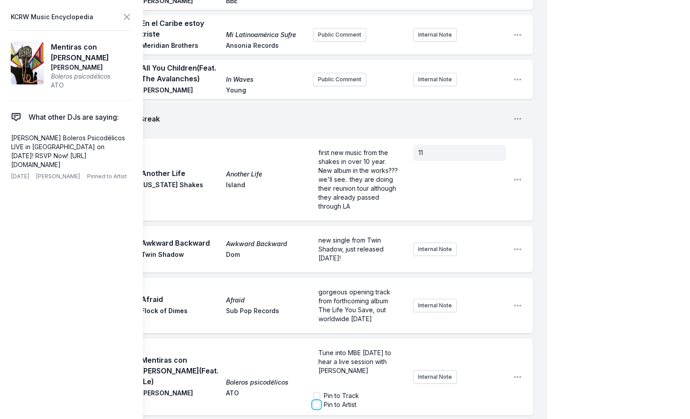
drag, startPoint x: 316, startPoint y: 271, endPoint x: 284, endPoint y: 277, distance: 32.3
click at [284, 338] on div "11:20 AM Mentiras con [PERSON_NAME] (Feat. iLe) Boleros psicodélicos [PERSON_NA…" at bounding box center [281, 376] width 504 height 77
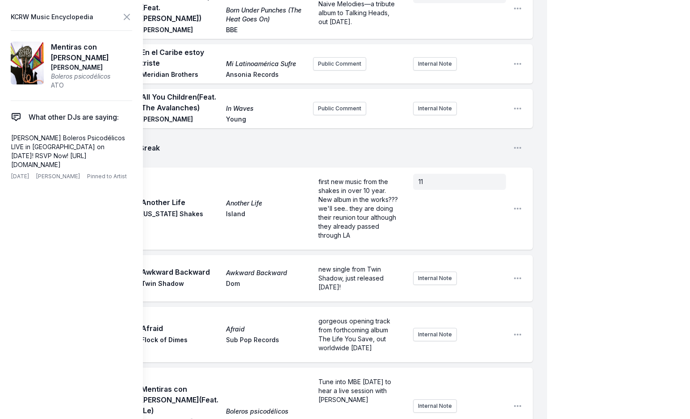
scroll to position [2119, 0]
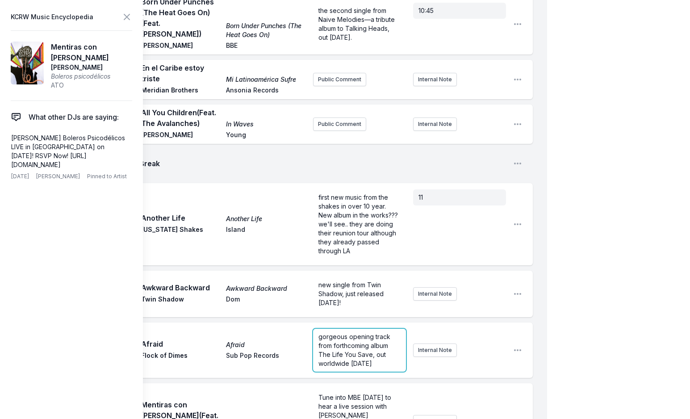
drag, startPoint x: 339, startPoint y: 210, endPoint x: 338, endPoint y: 217, distance: 7.2
click at [339, 332] on p "gorgeous opening track from forthcoming album The Life You Save, out worldwide …" at bounding box center [359, 350] width 82 height 36
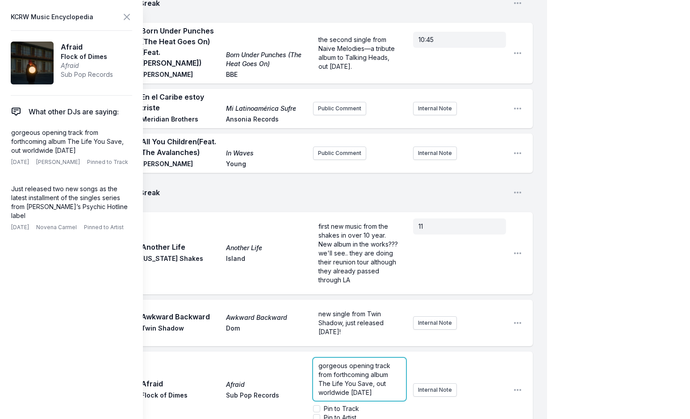
scroll to position [2074, 0]
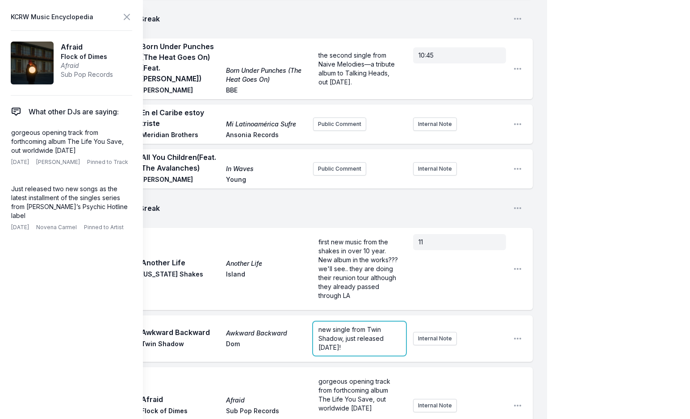
click at [340, 321] on form "new single from Twin Shadow, just released [DATE]!" at bounding box center [359, 338] width 93 height 34
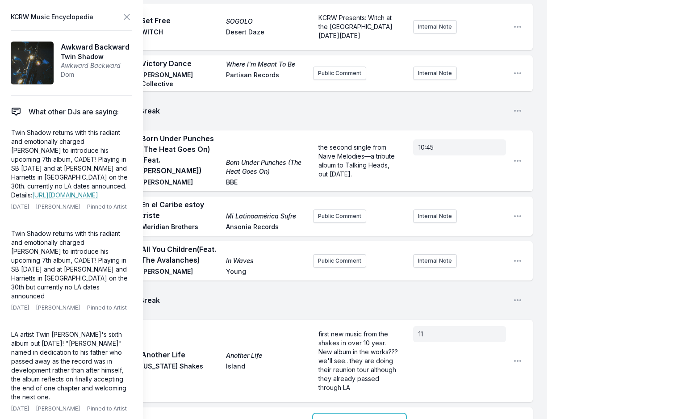
scroll to position [1926, 0]
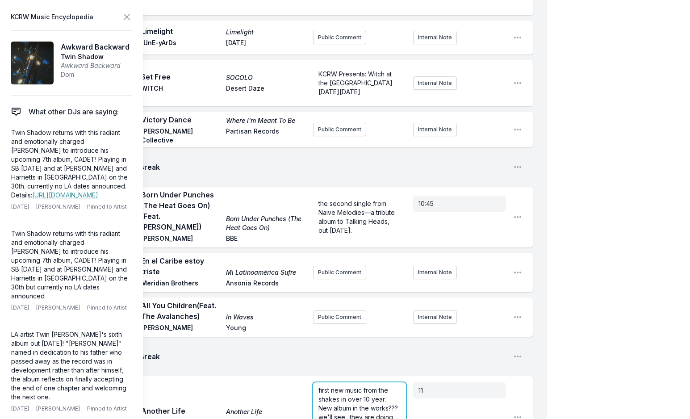
click at [340, 382] on form "first new music from the shakes in over 10 year. New album in the works??? we'l…" at bounding box center [359, 417] width 93 height 70
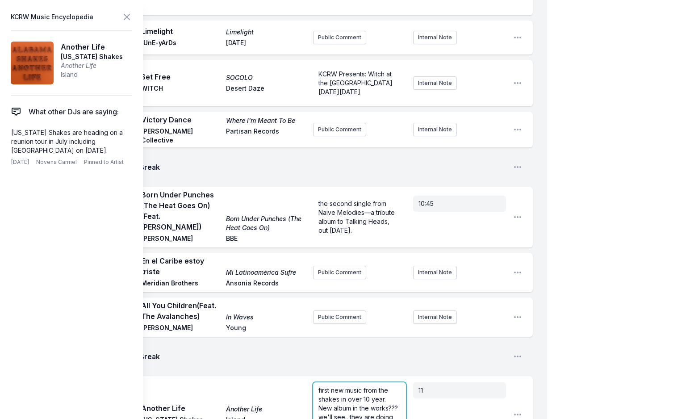
scroll to position [1921, 0]
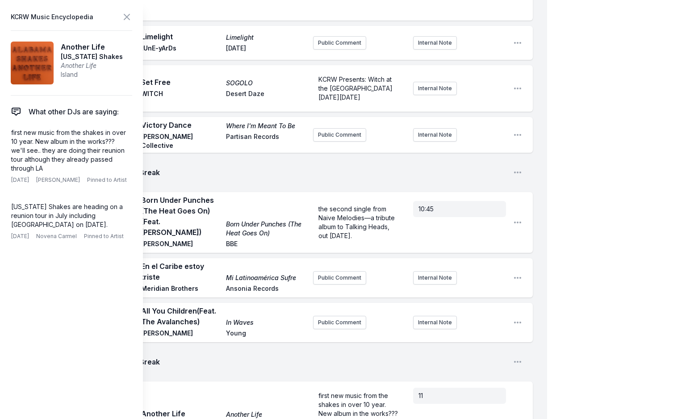
checkbox input "true"
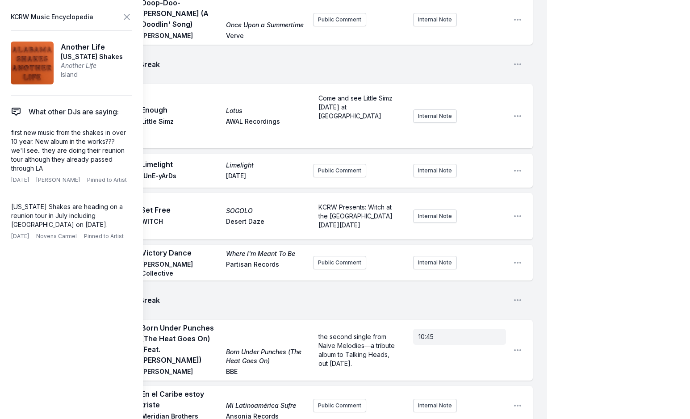
scroll to position [1787, 0]
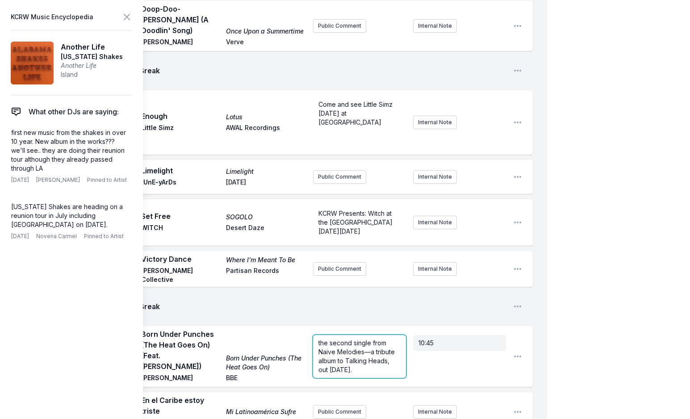
click at [338, 339] on span "the second single from Naive Melodies—a tribute album to Talking Heads," at bounding box center [357, 351] width 78 height 25
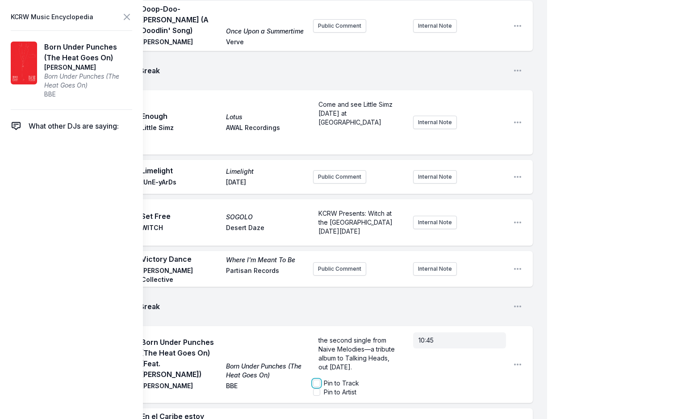
click at [317, 379] on input "Pin to Track" at bounding box center [316, 382] width 7 height 7
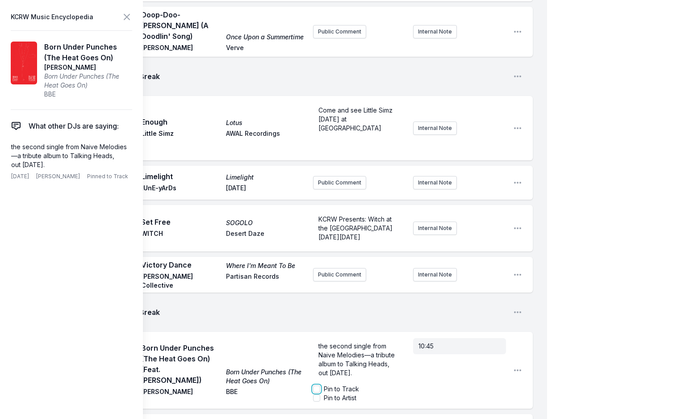
checkbox input "true"
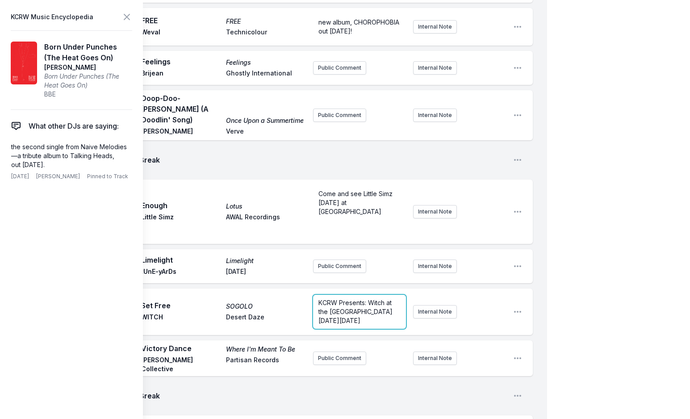
click at [348, 299] on span "KCRW Presents: Witch at the [GEOGRAPHIC_DATA] [DATE][DATE]" at bounding box center [356, 311] width 76 height 25
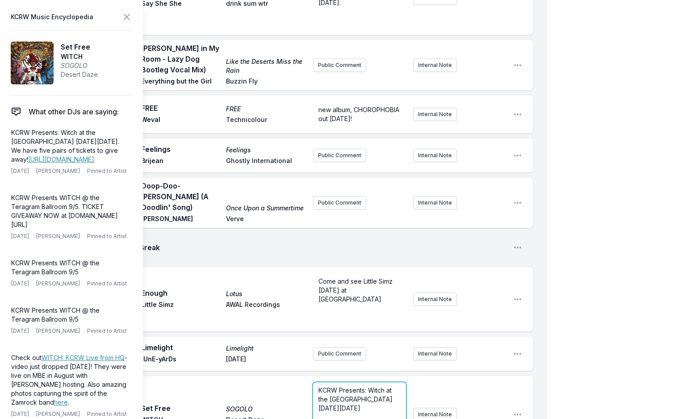
scroll to position [1608, 0]
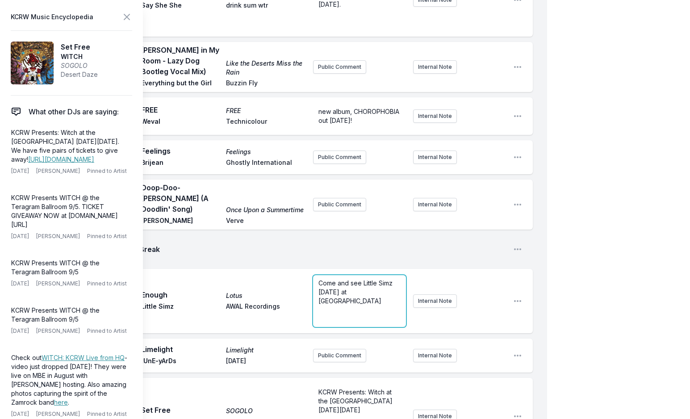
click at [345, 275] on div "Come and see Little Simz [DATE] at [GEOGRAPHIC_DATA] ﻿ ﻿" at bounding box center [359, 301] width 93 height 52
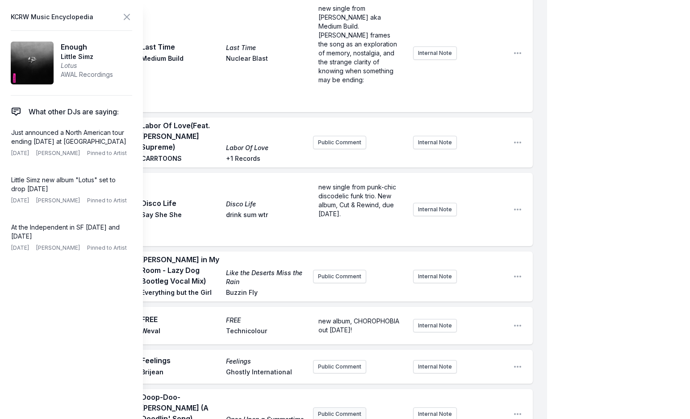
scroll to position [1397, 0]
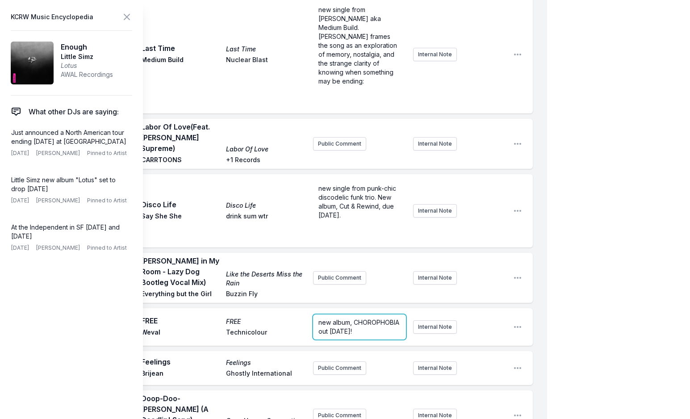
click at [331, 314] on form "new album, CHOROPHOBIA out [DATE]!" at bounding box center [359, 326] width 93 height 25
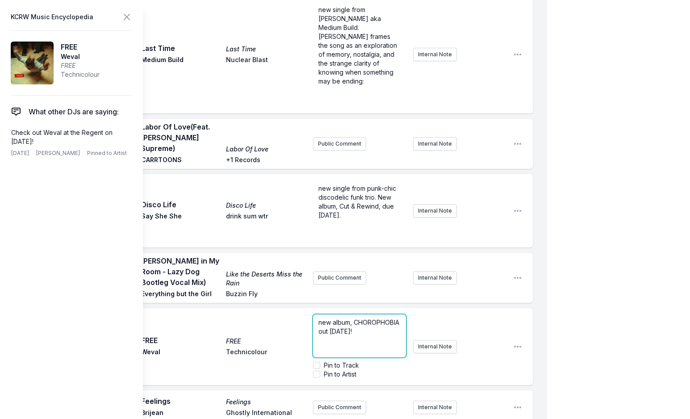
scroll to position [1437, 0]
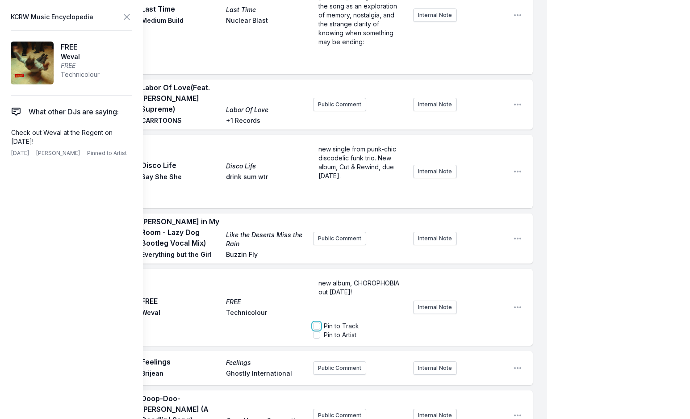
drag, startPoint x: 317, startPoint y: 205, endPoint x: 350, endPoint y: 183, distance: 39.9
click at [350, 275] on form "new album, CHOROPHOBIA out [DATE]! Pin to Track Pin to Artist" at bounding box center [359, 307] width 93 height 64
click at [317, 331] on input "Pin to Artist" at bounding box center [316, 334] width 7 height 7
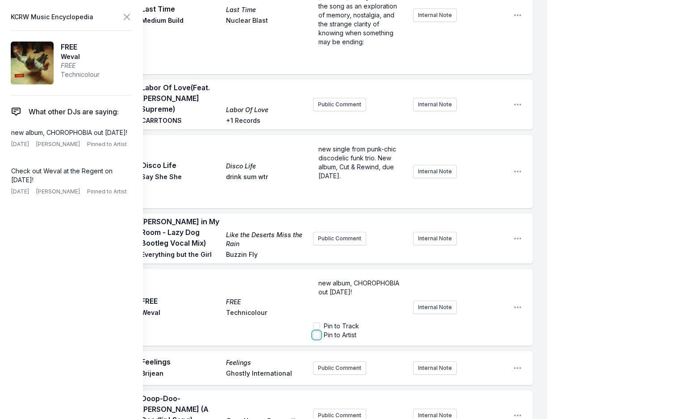
checkbox input "true"
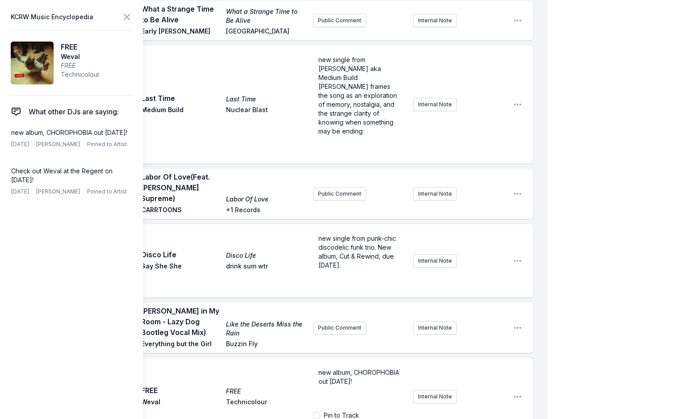
scroll to position [1303, 0]
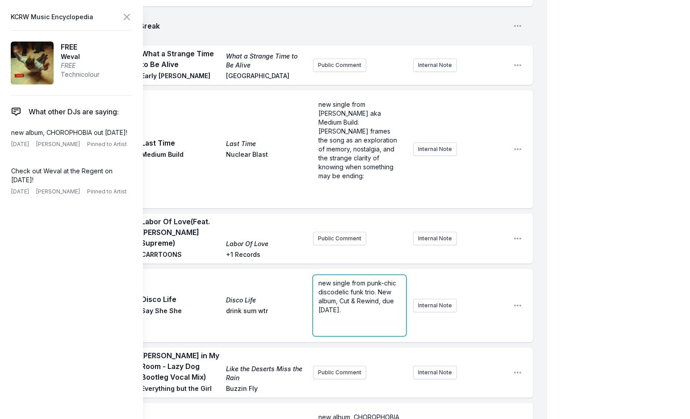
click at [349, 279] on p "new single from punk-chic discodelic funk trio. New album, Cut & Rewind, due [D…" at bounding box center [359, 297] width 82 height 36
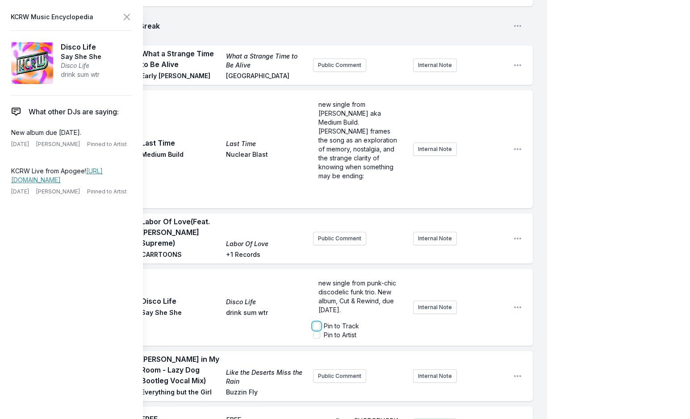
click at [317, 322] on input "Pin to Track" at bounding box center [316, 325] width 7 height 7
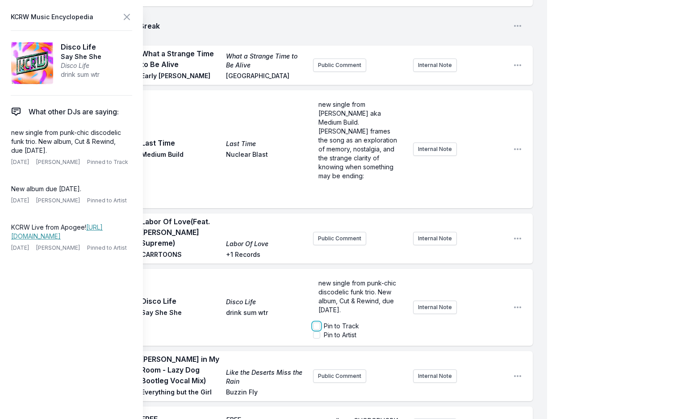
checkbox input "true"
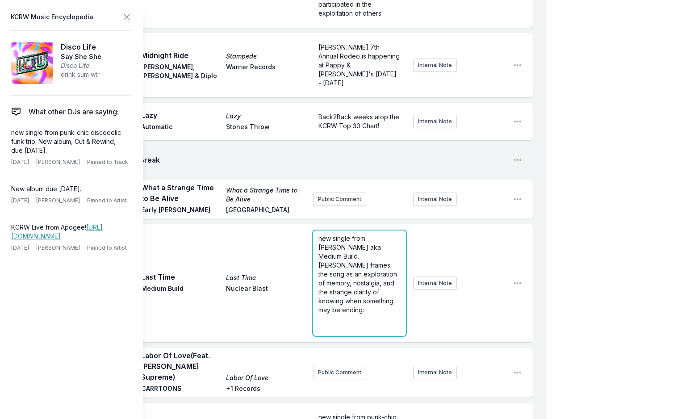
click at [348, 230] on form "new single from [PERSON_NAME] aka Medium Build. [PERSON_NAME] frames the song a…" at bounding box center [359, 282] width 93 height 105
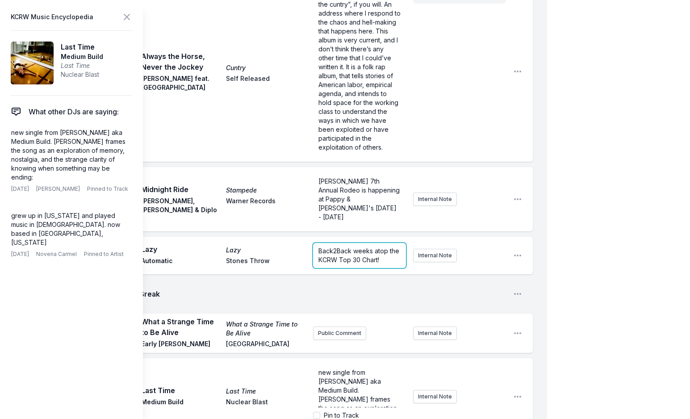
click at [346, 243] on form "Back2Back weeks atop the KCRW Top 30 Chart!" at bounding box center [359, 255] width 93 height 25
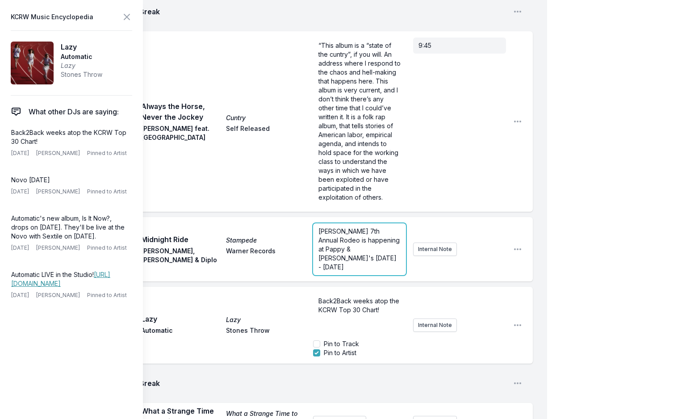
click at [346, 223] on form "[PERSON_NAME] 7th Annual Rodeo is happening at Pappy & [PERSON_NAME]'s [DATE] -…" at bounding box center [359, 249] width 93 height 52
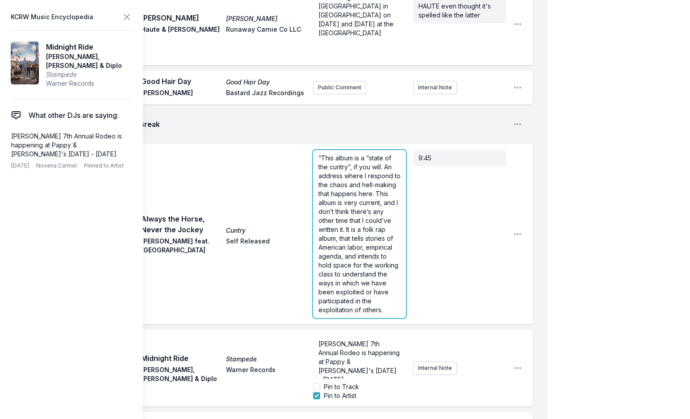
click at [344, 162] on div "“This album is a “state of the cuntry”, if you will. An address where I respond…" at bounding box center [359, 234] width 93 height 168
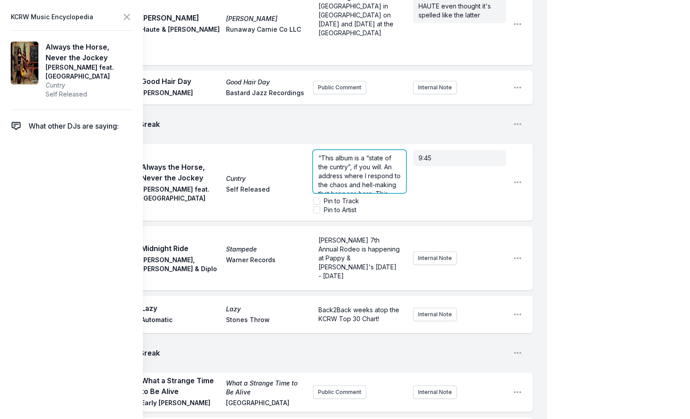
scroll to position [769, 0]
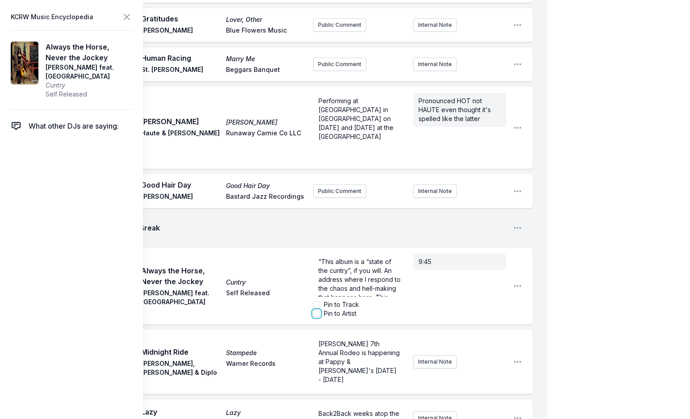
click at [317, 310] on input "Pin to Artist" at bounding box center [316, 313] width 7 height 7
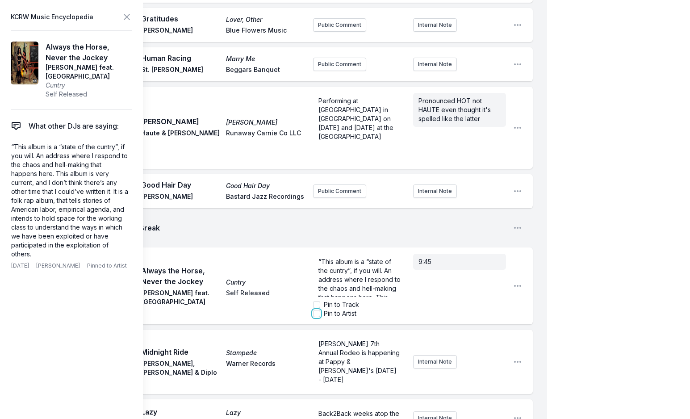
checkbox input "true"
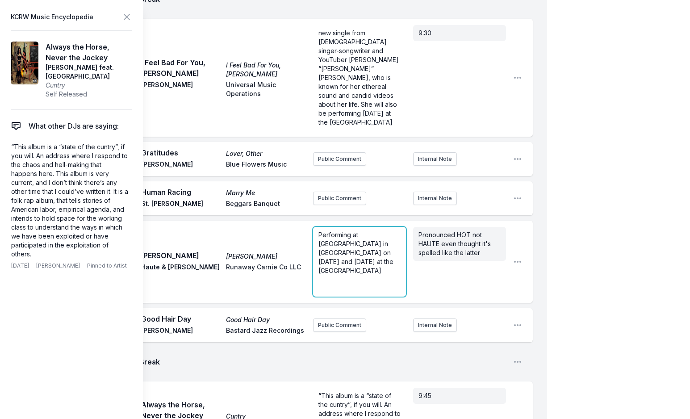
click at [350, 231] on span "Performing at [GEOGRAPHIC_DATA] in [GEOGRAPHIC_DATA] on [DATE] and [DATE] at th…" at bounding box center [356, 252] width 77 height 43
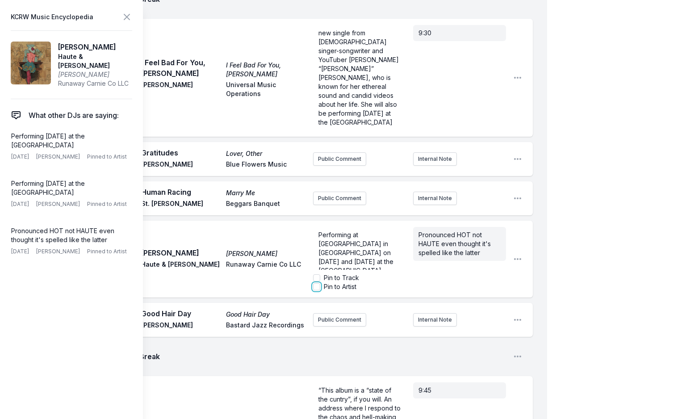
click at [316, 283] on input "Pin to Artist" at bounding box center [316, 286] width 7 height 7
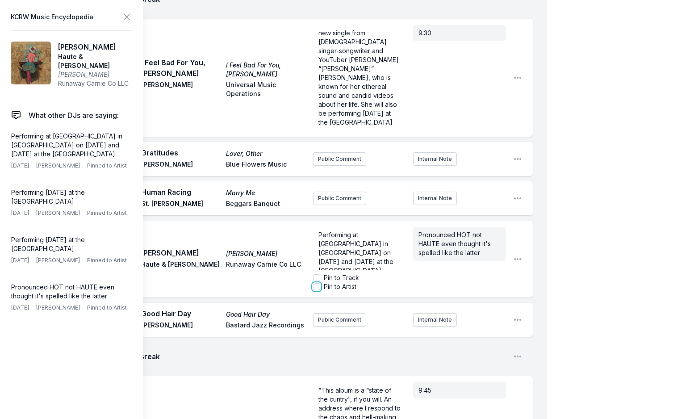
checkbox input "true"
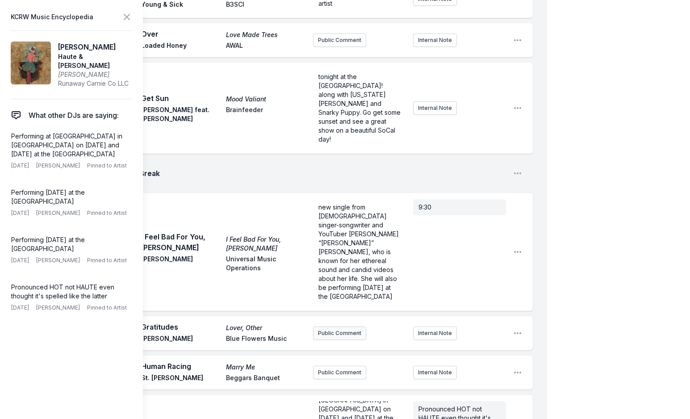
scroll to position [456, 0]
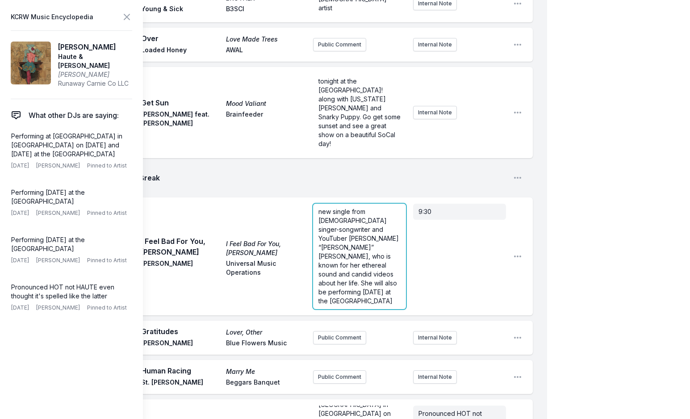
click at [343, 207] on p "new single from [DEMOGRAPHIC_DATA] singer-songwriter and YouTuber [PERSON_NAME]…" at bounding box center [359, 256] width 82 height 98
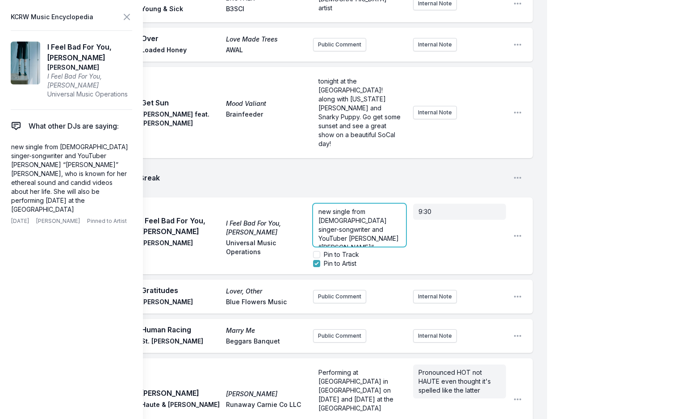
scroll to position [0, 0]
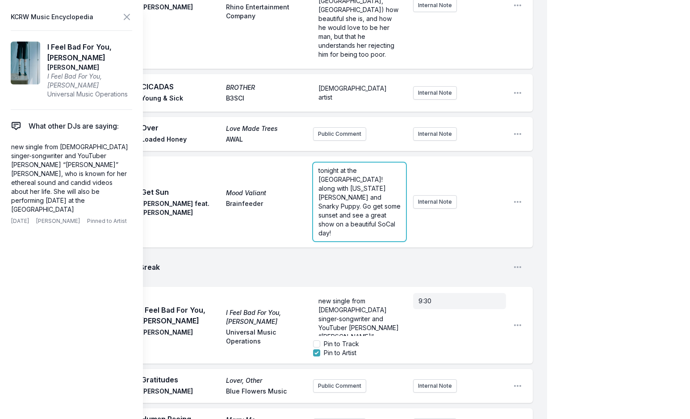
click at [342, 167] on span "tonight at the [GEOGRAPHIC_DATA]! along with [US_STATE][PERSON_NAME] and Snarky…" at bounding box center [360, 202] width 84 height 70
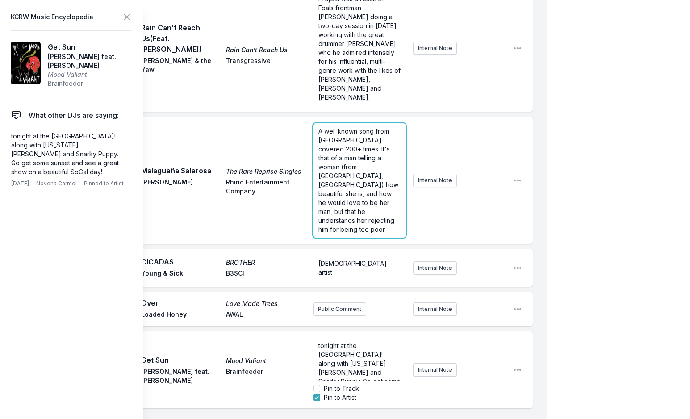
click at [344, 127] on aside "A well known song from [GEOGRAPHIC_DATA] covered 200+ times. It's that of a man…" at bounding box center [359, 180] width 93 height 121
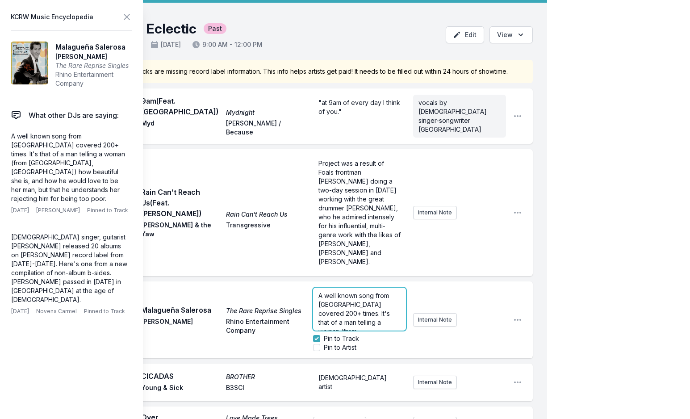
scroll to position [26, 0]
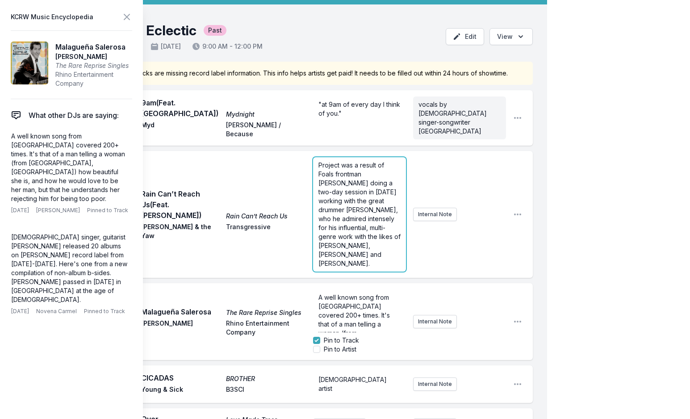
click at [345, 162] on aside "Project was a result of Foals frontman [PERSON_NAME] doing a two-day session in…" at bounding box center [359, 214] width 93 height 121
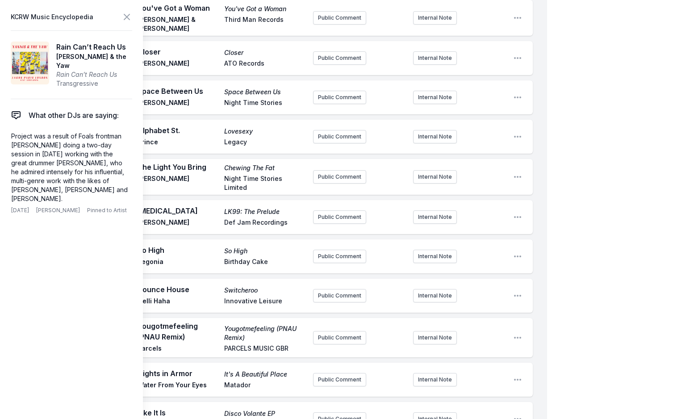
scroll to position [0, 0]
